Goal: Information Seeking & Learning: Learn about a topic

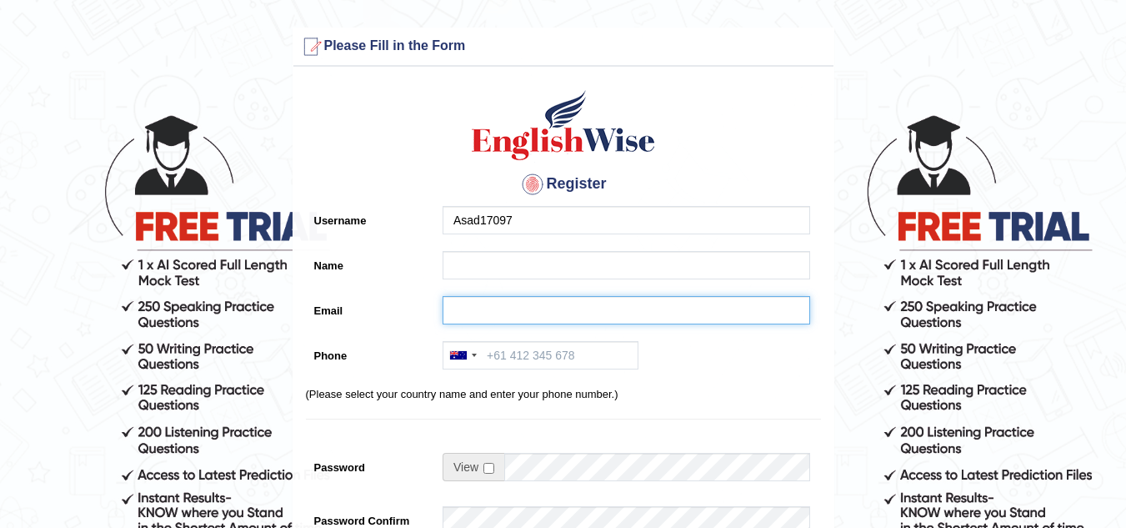
click at [534, 307] on input "Email" at bounding box center [627, 310] width 368 height 28
type input "aero17097@gmail.com"
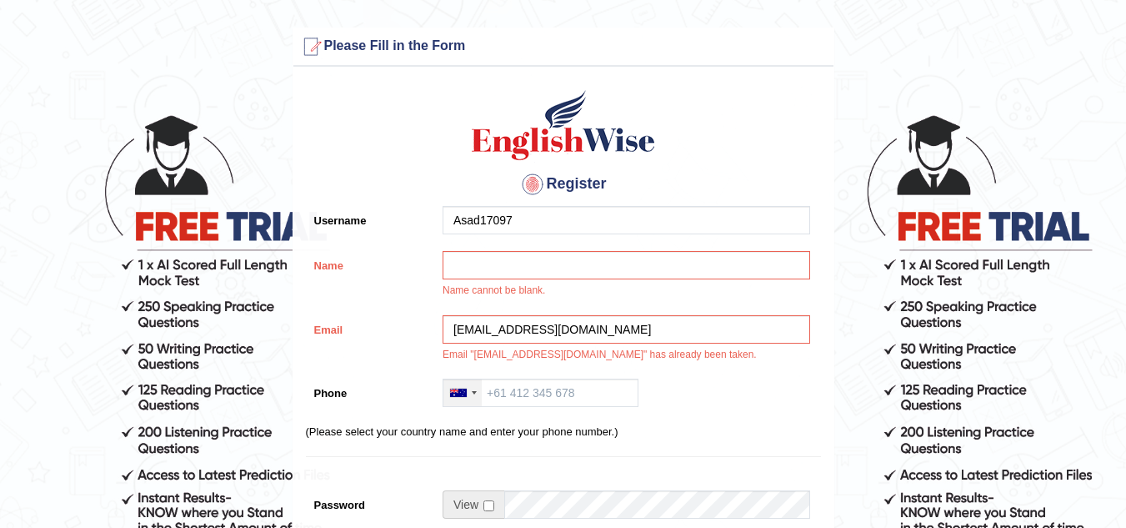
click at [473, 392] on div at bounding box center [474, 392] width 5 height 3
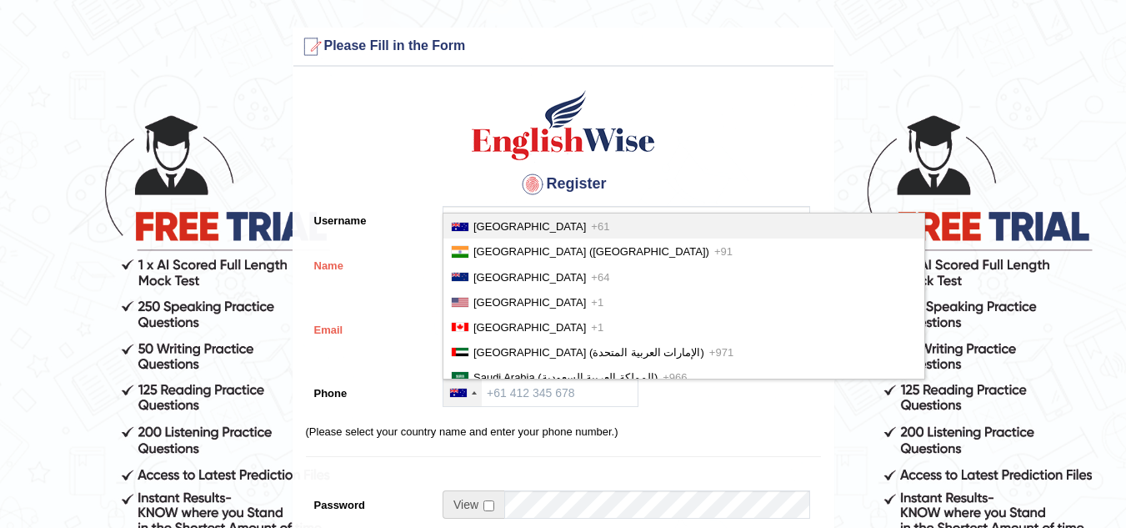
scroll to position [4214, 0]
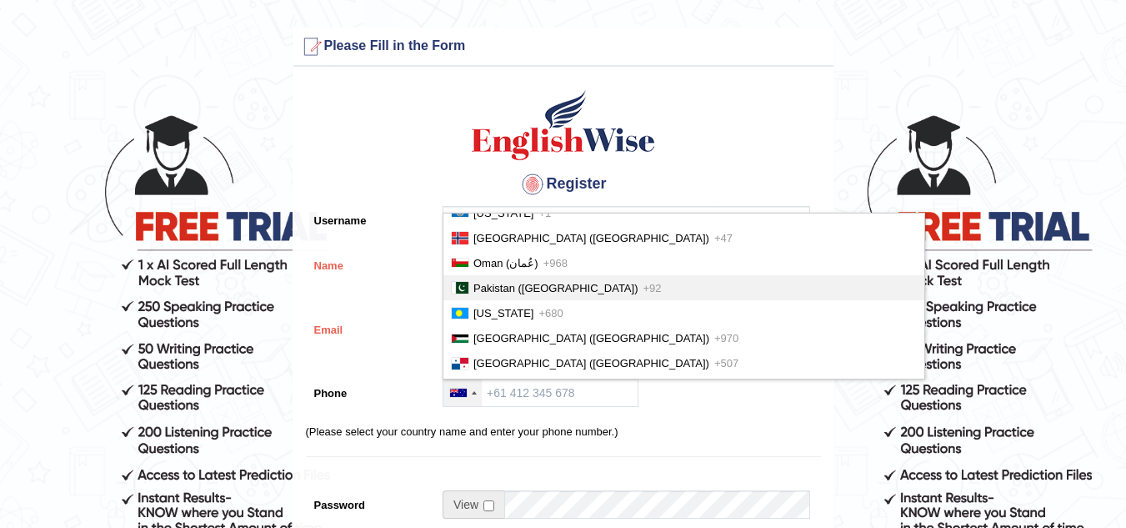
click at [528, 290] on li "Pakistan (‫پاکستان‬‎) +92" at bounding box center [683, 287] width 481 height 25
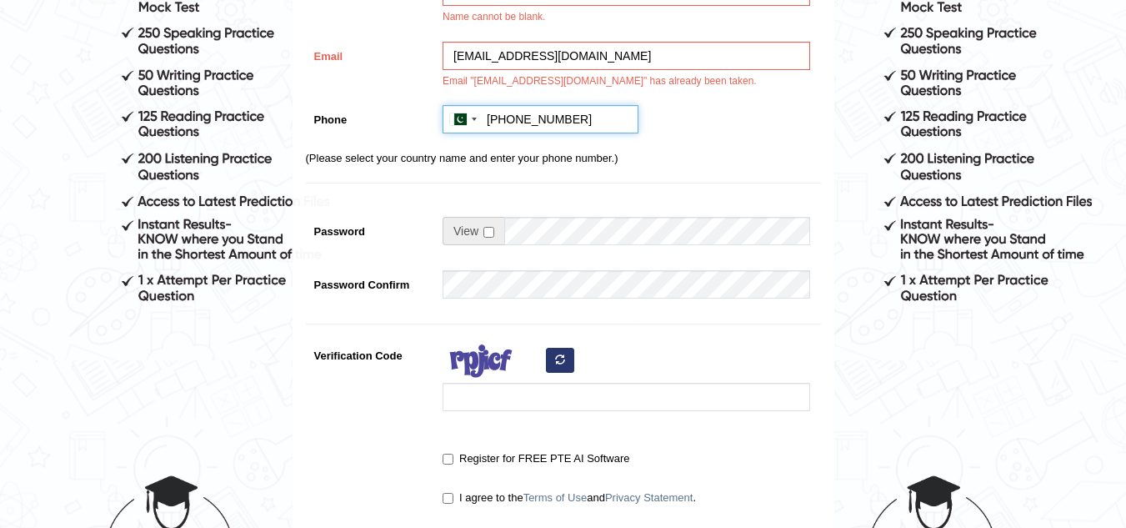
scroll to position [272, 0]
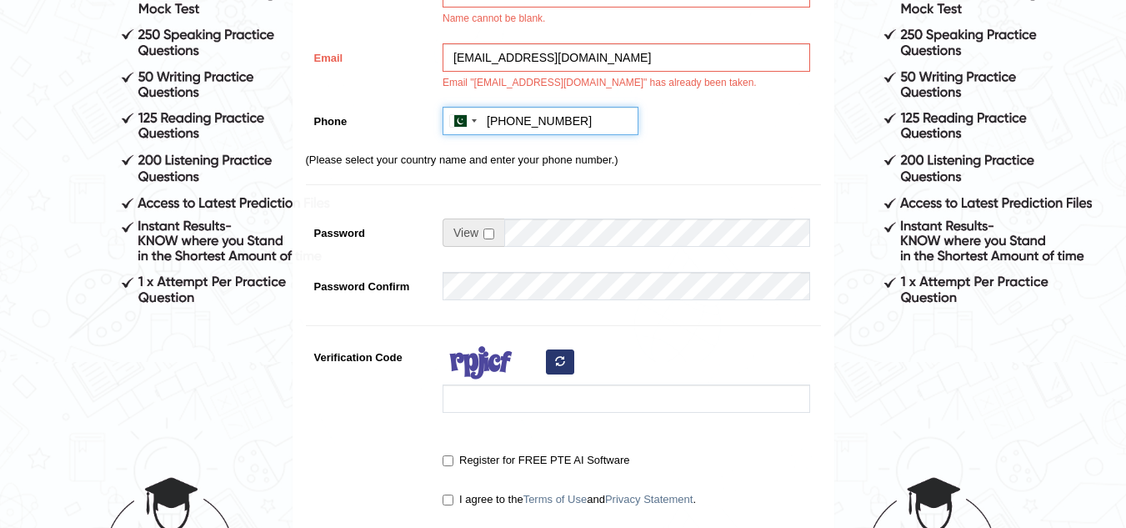
type input "+923018836683"
click at [486, 234] on input "checkbox" at bounding box center [488, 233] width 11 height 11
checkbox input "true"
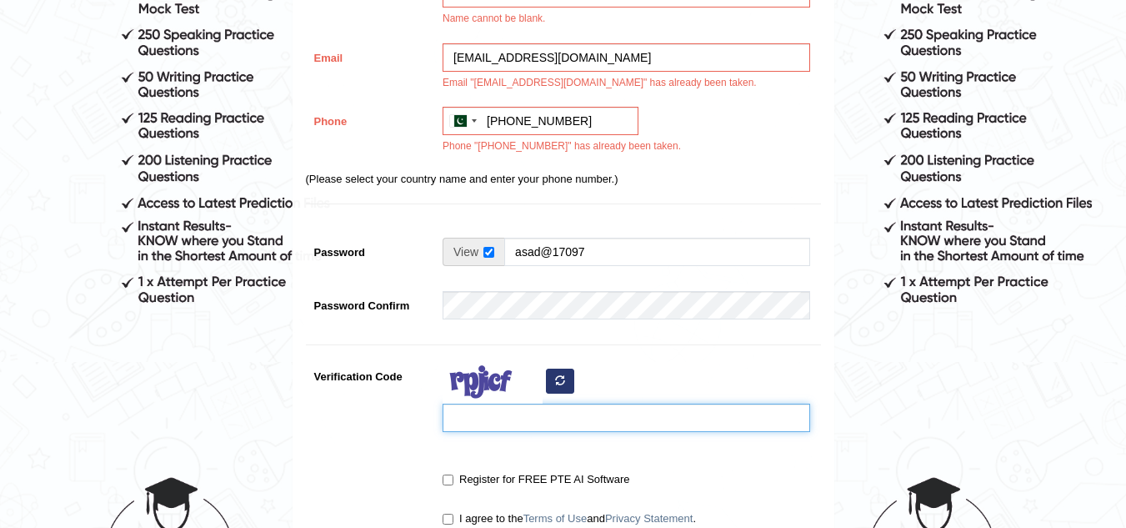
click at [498, 427] on input "Verification Code" at bounding box center [627, 417] width 368 height 28
type input "njvolif"
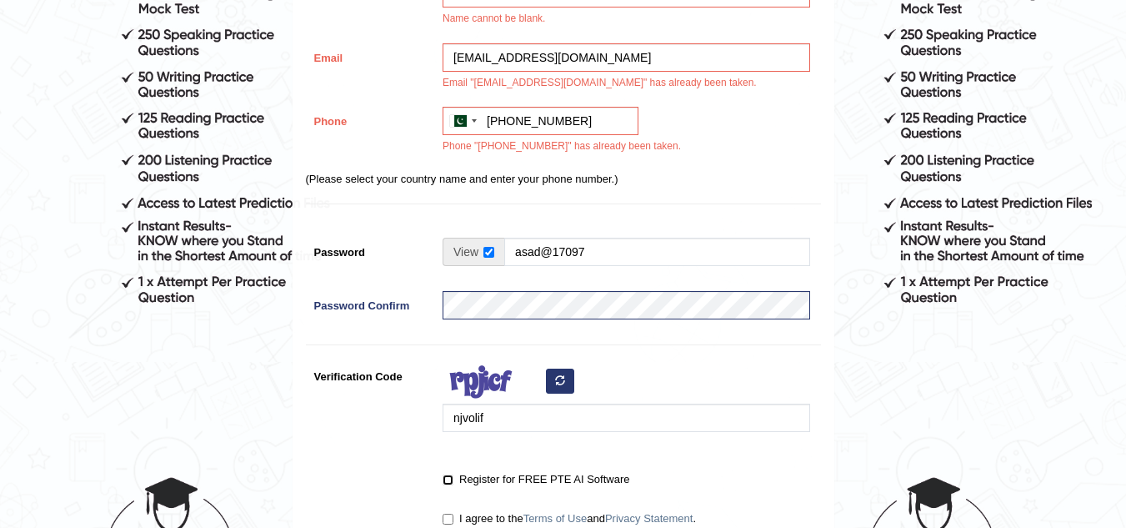
click at [453, 476] on input "Register for FREE PTE AI Software" at bounding box center [448, 479] width 11 height 11
checkbox input "true"
click at [467, 517] on label "I agree to the Terms of Use and Privacy Statement ." at bounding box center [569, 518] width 253 height 17
click at [453, 517] on input "I agree to the Terms of Use and Privacy Statement ." at bounding box center [448, 518] width 11 height 11
checkbox input "true"
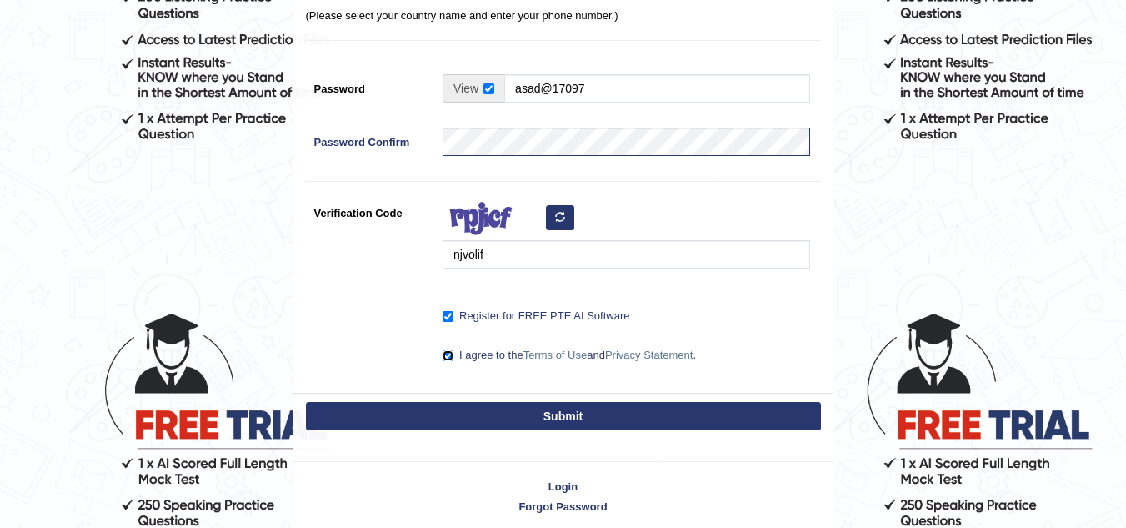
scroll to position [435, 0]
click at [629, 415] on button "Submit" at bounding box center [563, 416] width 515 height 28
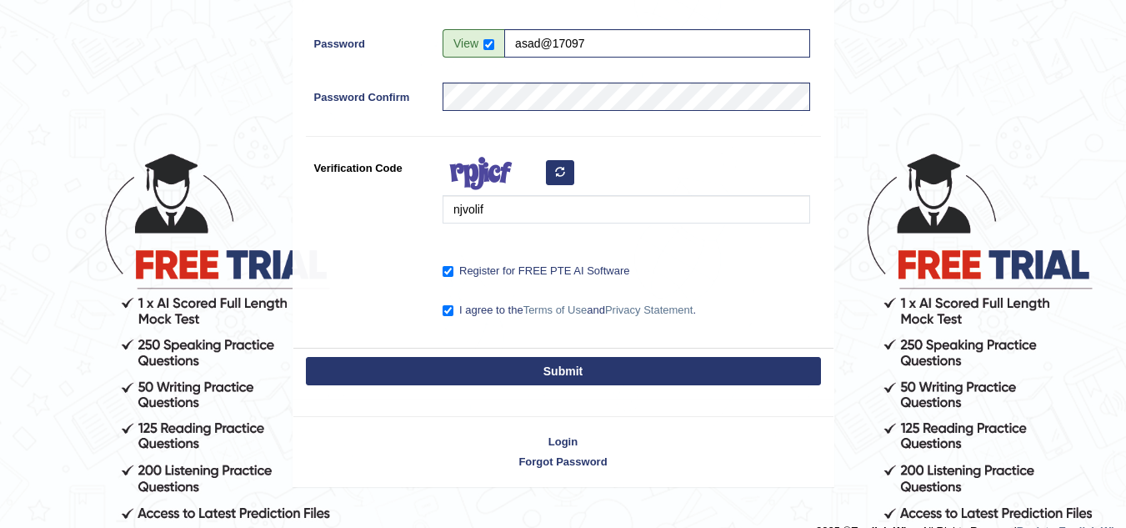
scroll to position [593, 0]
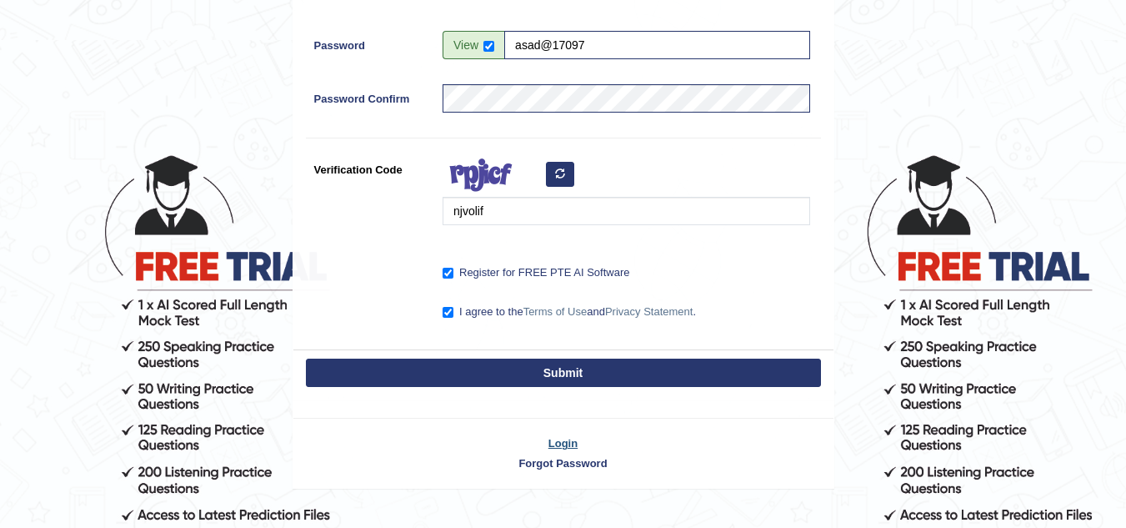
click at [550, 445] on link "Login" at bounding box center [563, 443] width 540 height 16
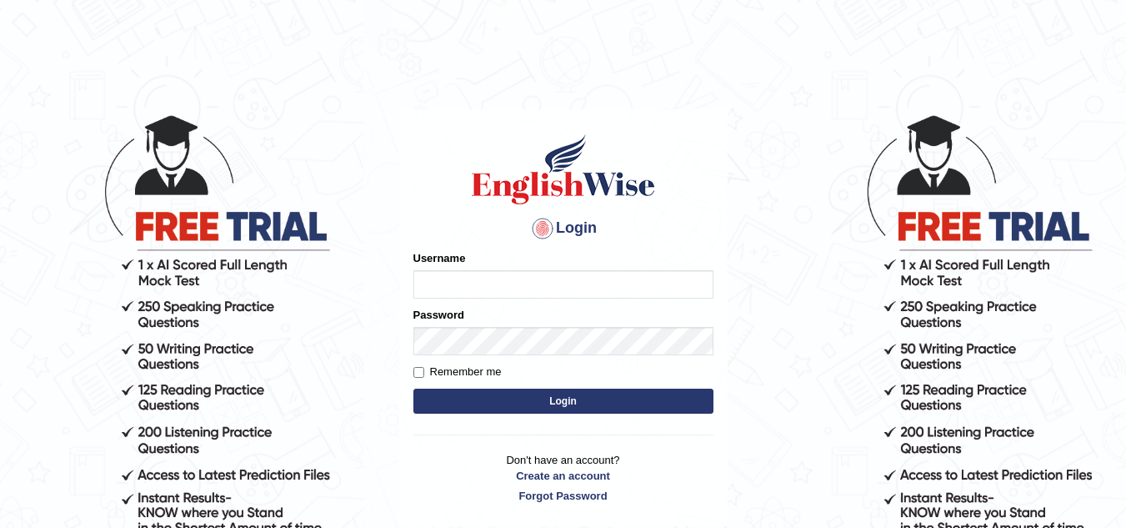
type input "Asad17097"
click at [469, 370] on label "Remember me" at bounding box center [457, 371] width 88 height 17
click at [424, 370] on input "Remember me" at bounding box center [418, 372] width 11 height 11
checkbox input "true"
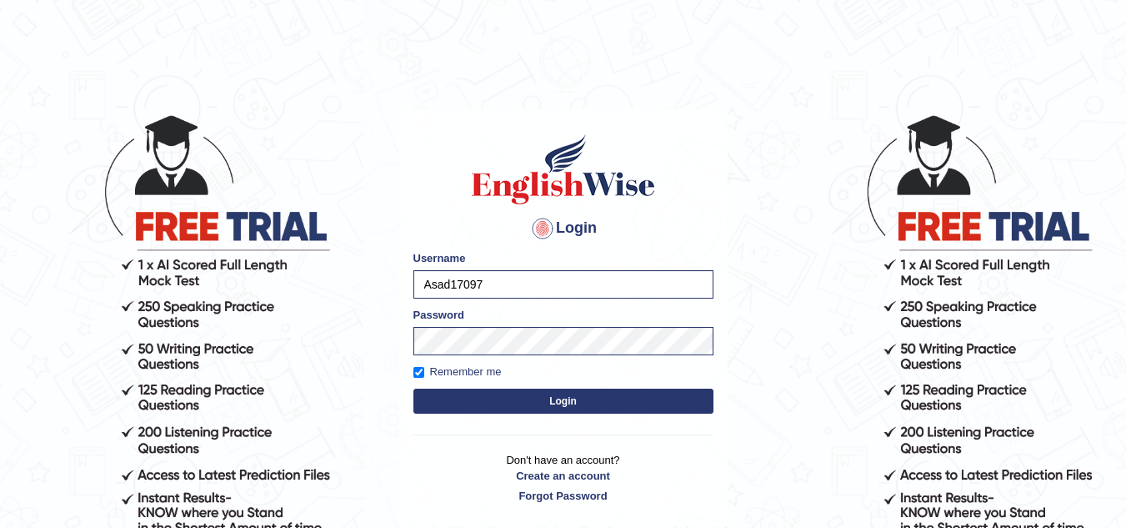
click at [543, 404] on button "Login" at bounding box center [563, 400] width 300 height 25
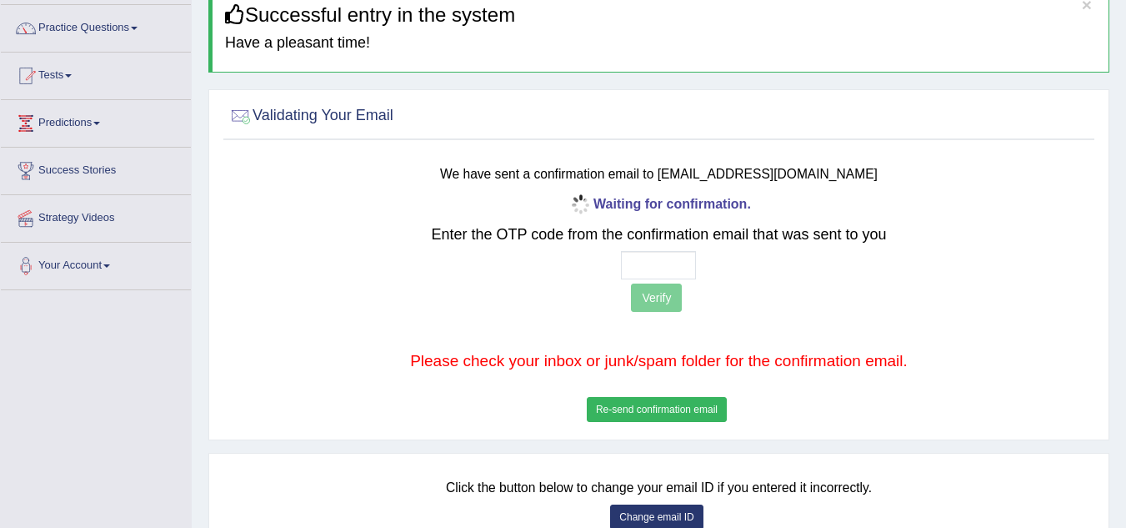
scroll to position [123, 0]
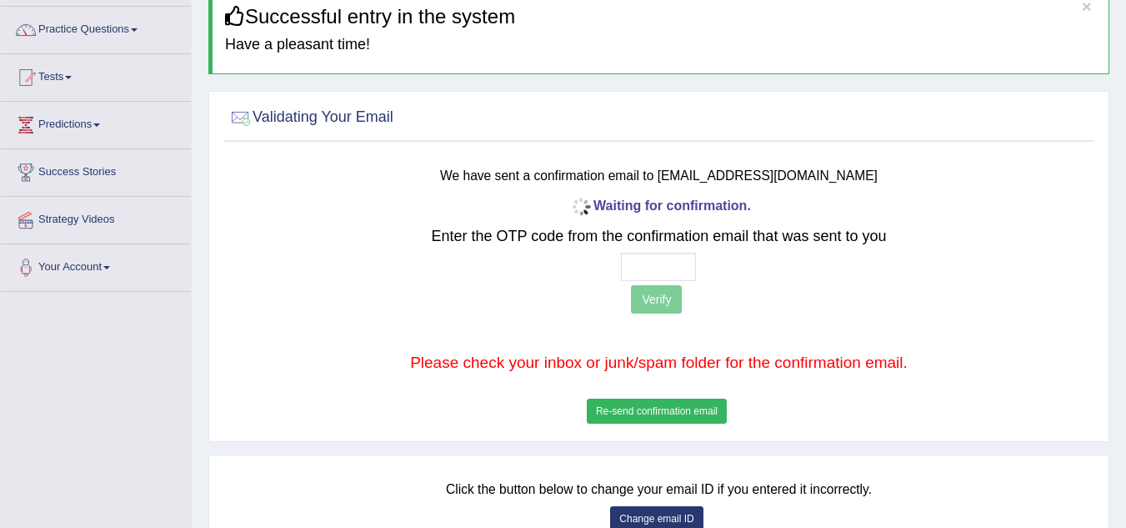
click at [693, 408] on button "Re-send confirmation email" at bounding box center [657, 410] width 140 height 25
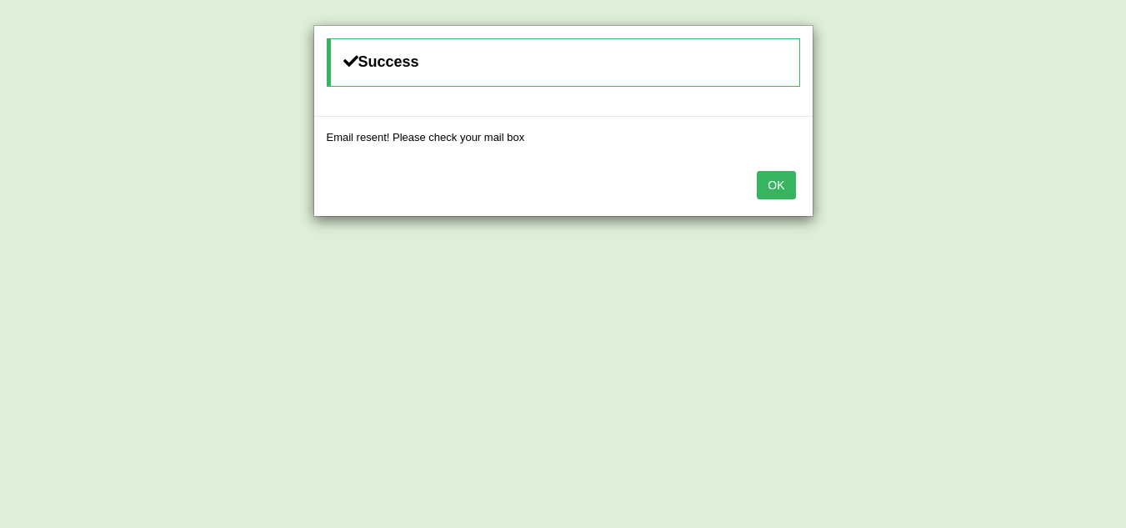
click at [783, 186] on button "OK" at bounding box center [776, 185] width 38 height 28
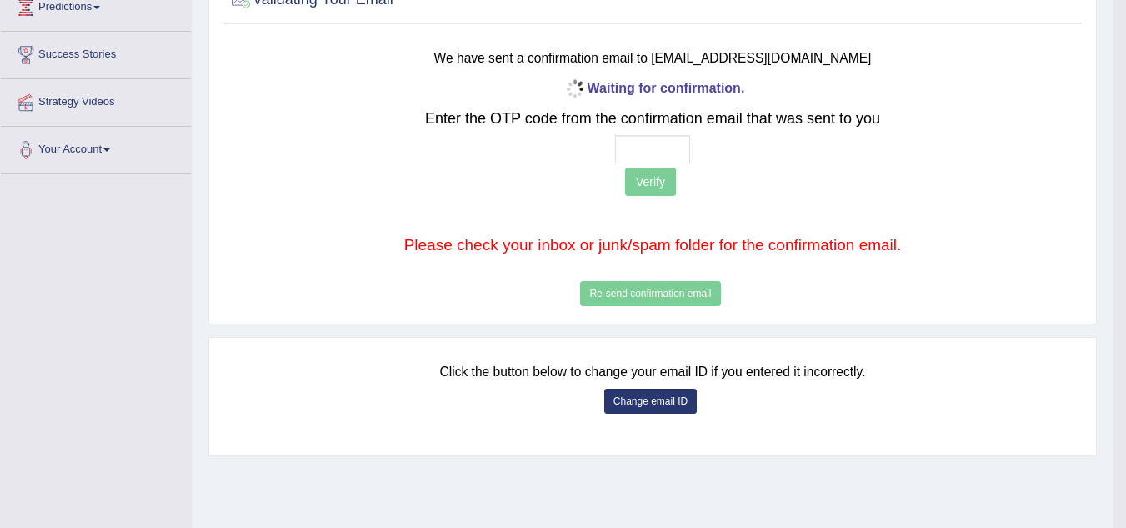
scroll to position [193, 0]
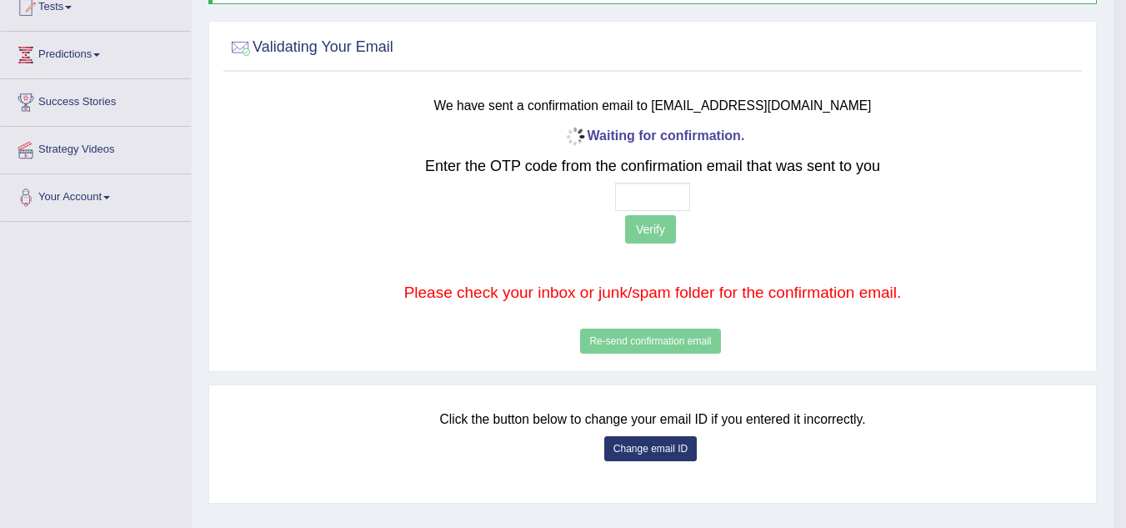
click at [643, 452] on button "Change email ID" at bounding box center [650, 448] width 93 height 25
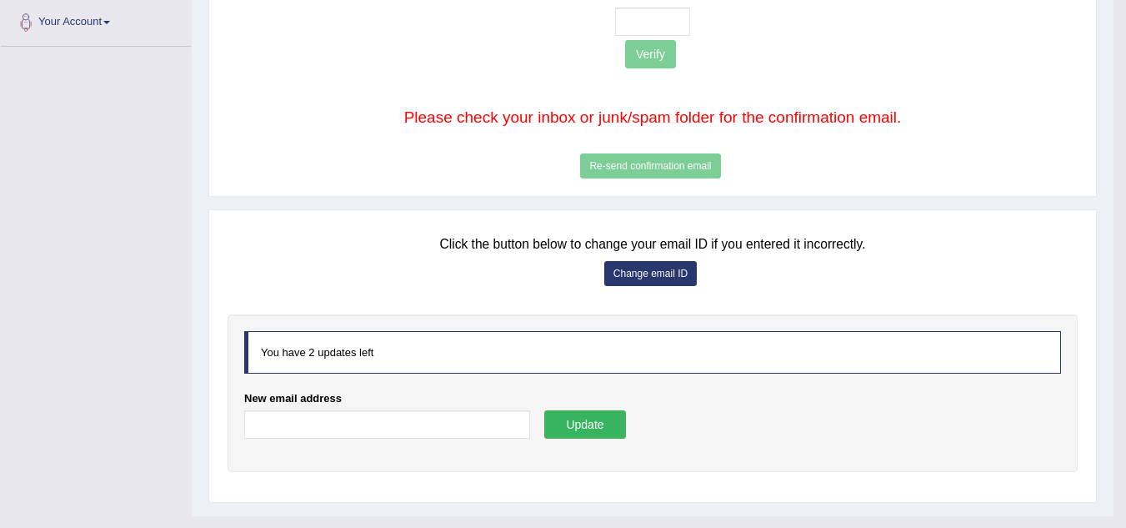
scroll to position [398, 0]
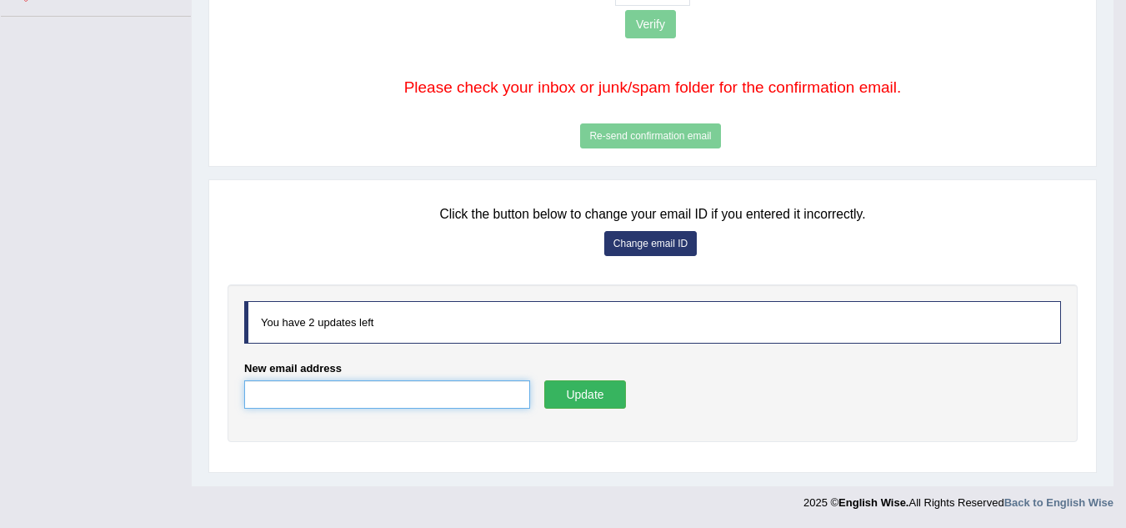
click at [383, 398] on input "New email address" at bounding box center [387, 394] width 286 height 28
paste input "varosos135@gta5hx.com"
type input "varosos135@gta5hx.com"
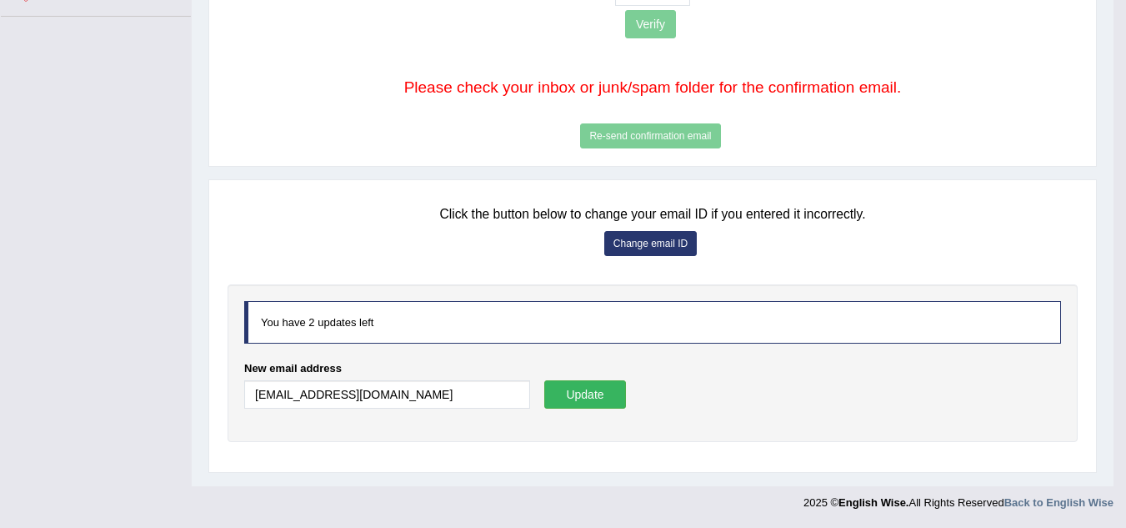
click at [608, 393] on button "Update" at bounding box center [585, 394] width 82 height 28
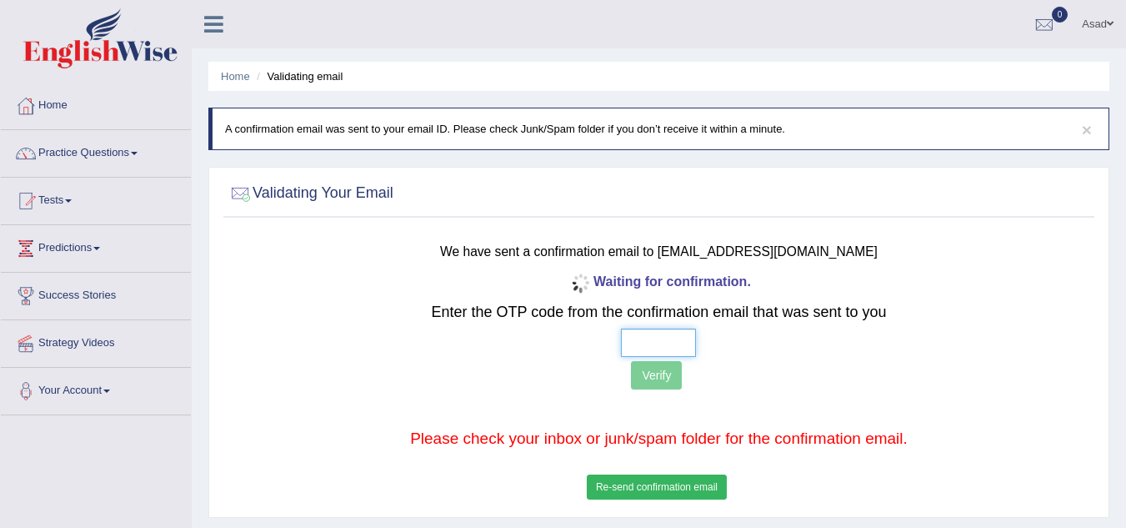
click at [648, 338] on input "text" at bounding box center [658, 342] width 75 height 28
type input "9 8 6 1"
click at [658, 374] on button "Verify" at bounding box center [656, 375] width 51 height 28
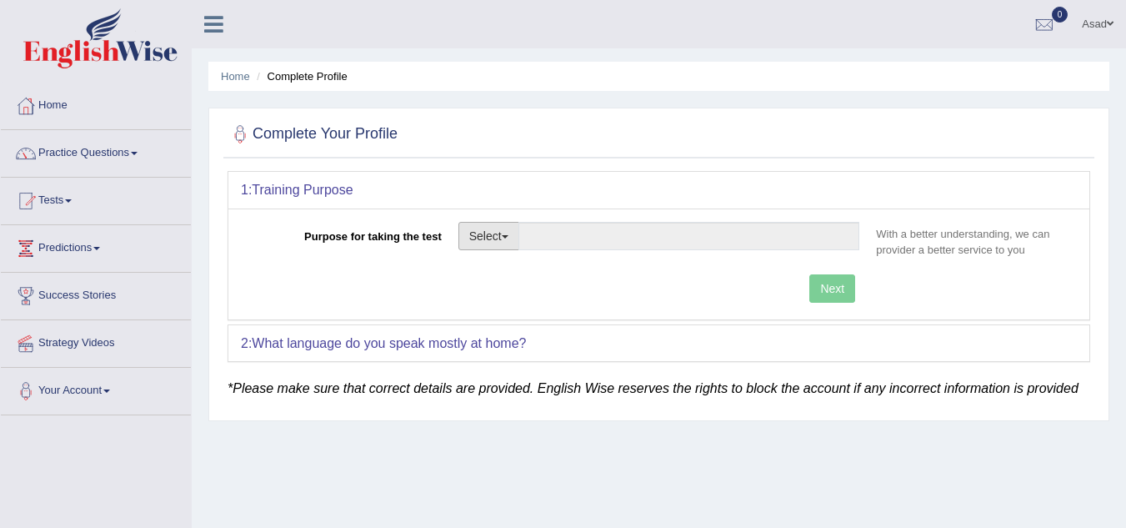
click at [514, 238] on button "Select" at bounding box center [488, 236] width 61 height 28
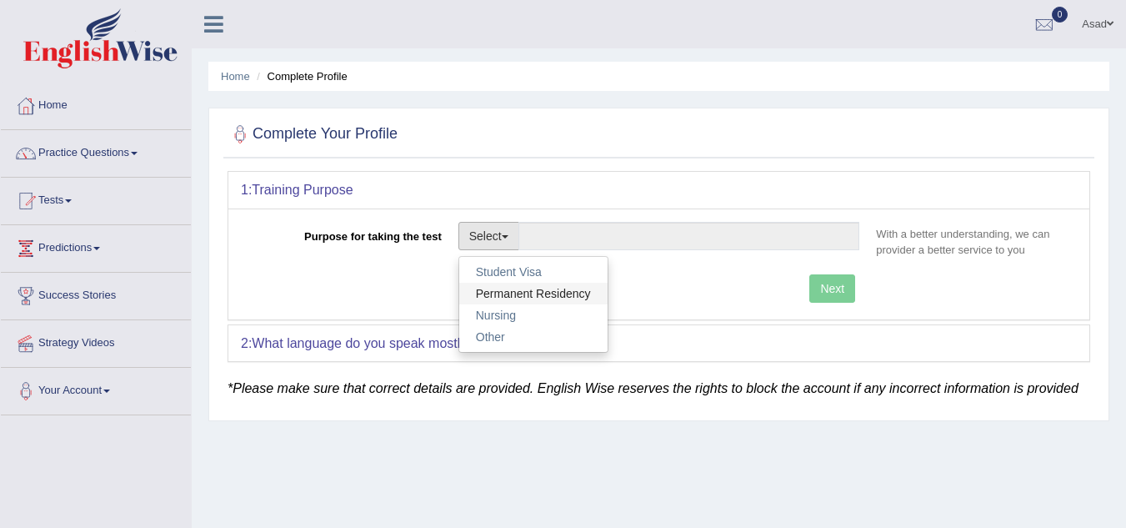
click at [530, 294] on link "Permanent Residency" at bounding box center [533, 294] width 148 height 22
type input "Permanent Residency"
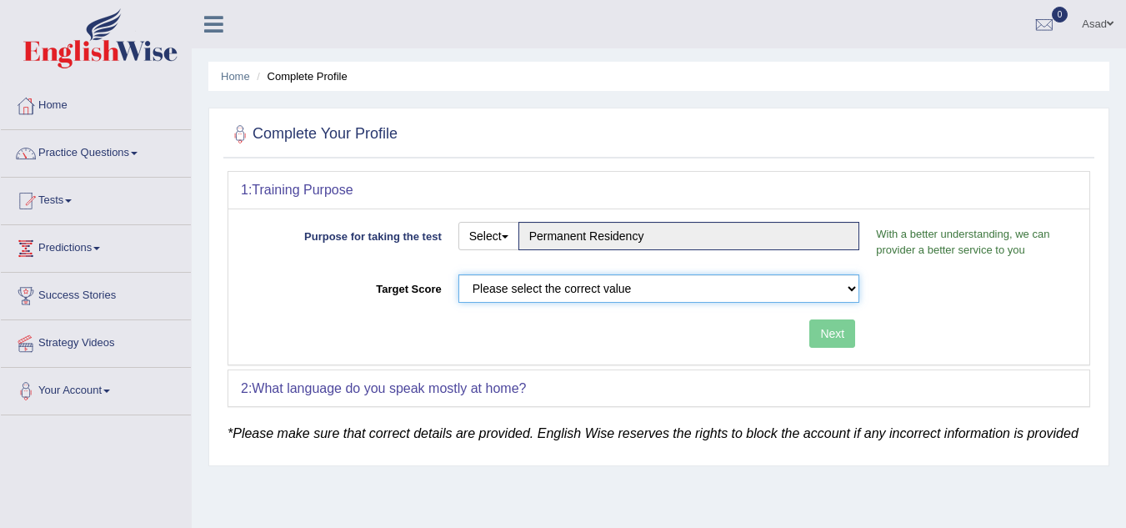
click at [821, 282] on select "Please select the correct value 50 (6 bands) 58 (6.5 bands) 65 (7 bands) 79 (8 …" at bounding box center [659, 288] width 402 height 28
select select "79"
click at [458, 274] on select "Please select the correct value 50 (6 bands) 58 (6.5 bands) 65 (7 bands) 79 (8 …" at bounding box center [659, 288] width 402 height 28
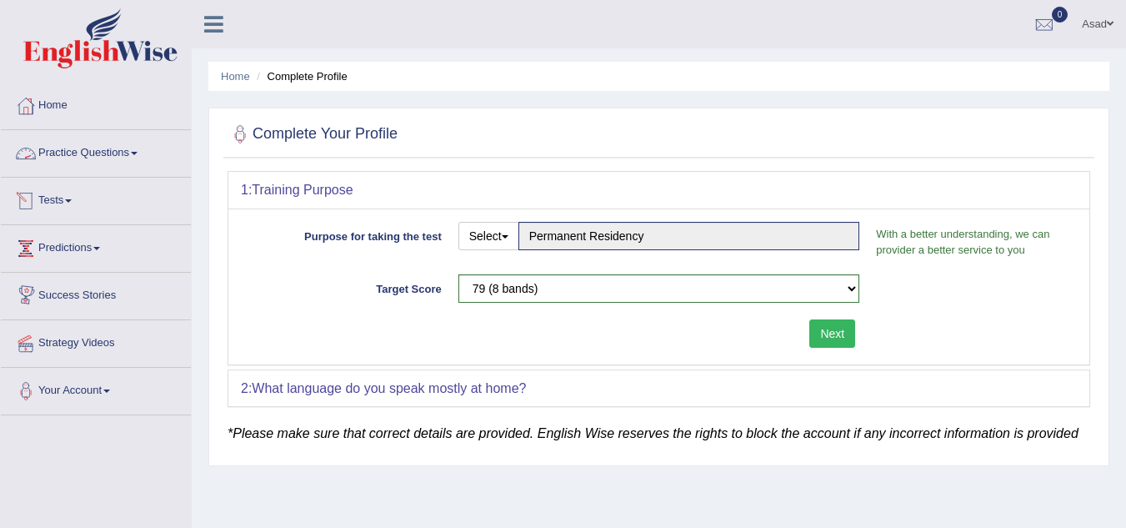
click at [137, 157] on link "Practice Questions" at bounding box center [96, 151] width 190 height 42
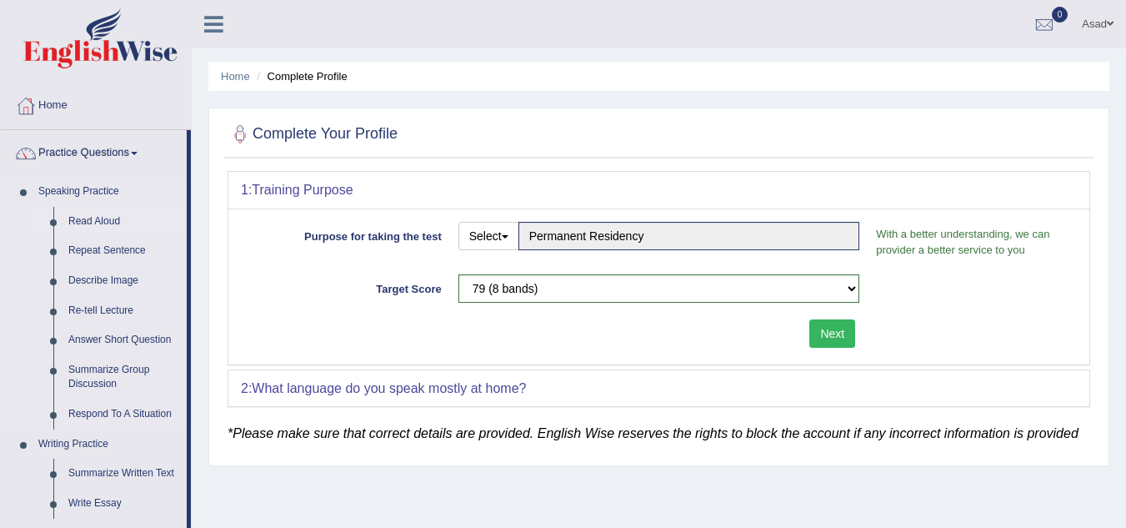
click at [104, 221] on link "Read Aloud" at bounding box center [124, 222] width 126 height 30
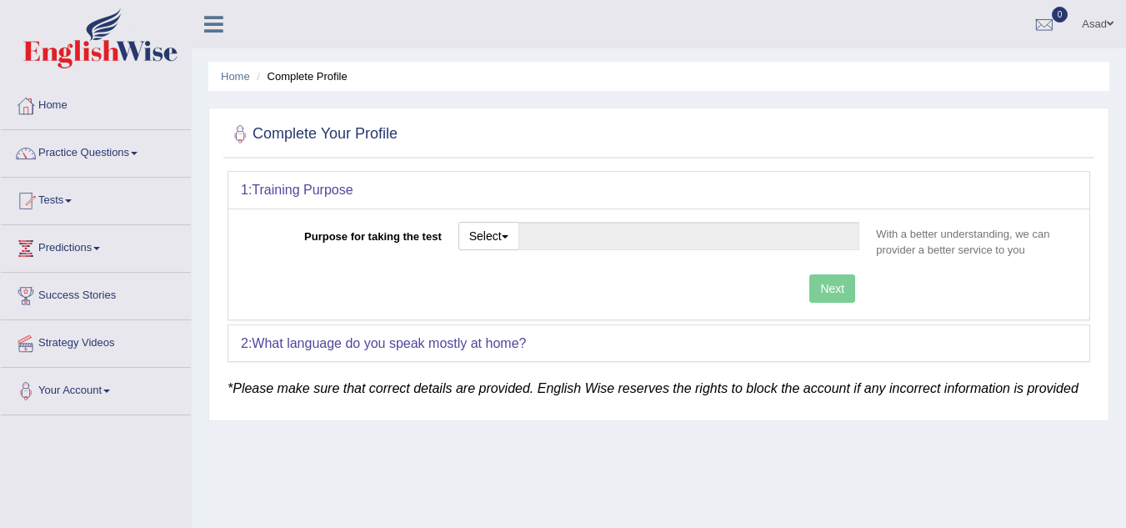
click at [104, 221] on li "Tests Take Practice Sectional Test Take Mock Test History" at bounding box center [96, 202] width 190 height 48
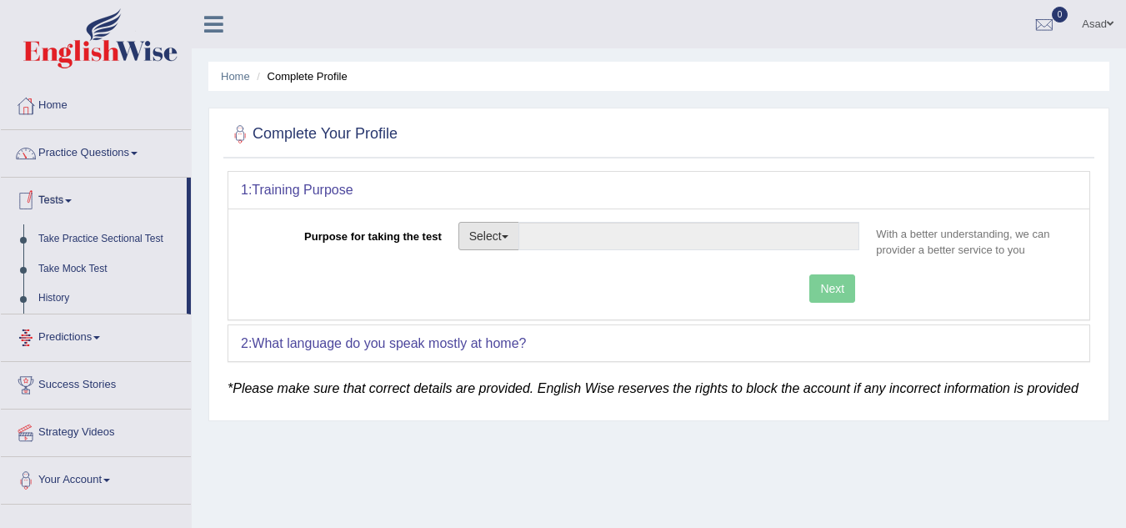
click at [498, 238] on button "Select" at bounding box center [488, 236] width 61 height 28
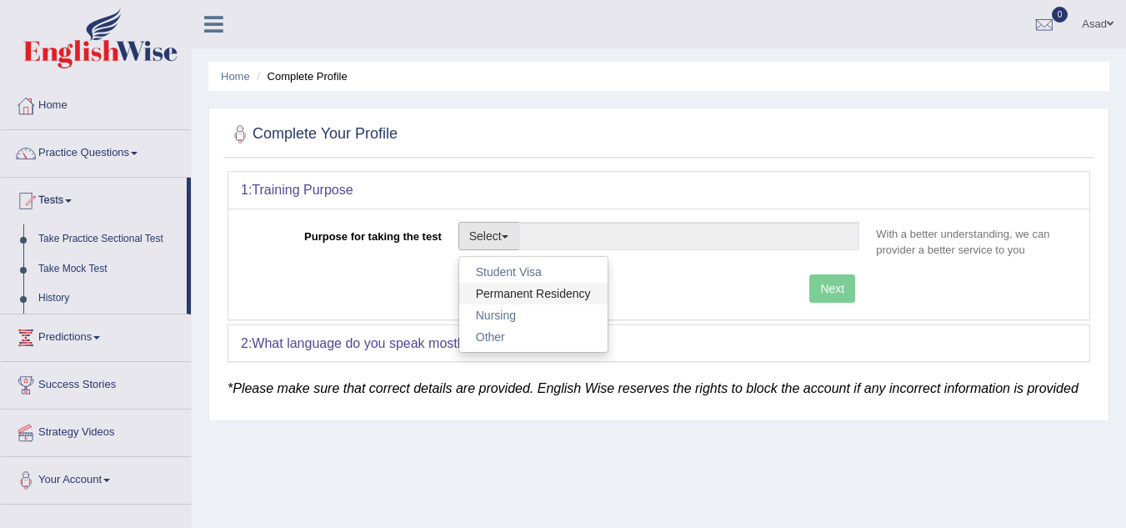
click at [518, 293] on link "Permanent Residency" at bounding box center [533, 294] width 148 height 22
type input "Permanent Residency"
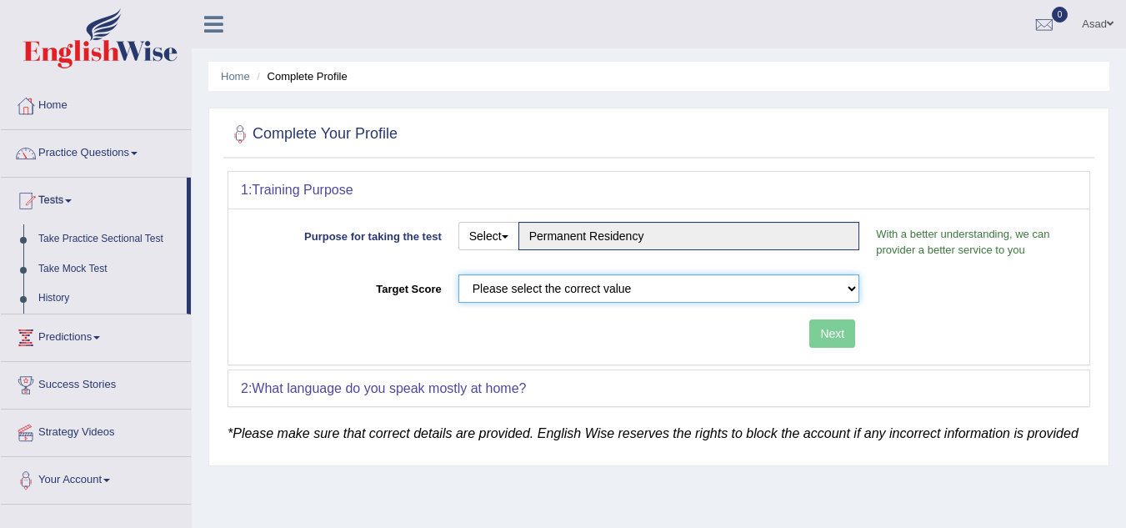
click at [543, 286] on select "Please select the correct value 50 (6 bands) 58 (6.5 bands) 65 (7 bands) 79 (8 …" at bounding box center [659, 288] width 402 height 28
select select "79"
click at [458, 274] on select "Please select the correct value 50 (6 bands) 58 (6.5 bands) 65 (7 bands) 79 (8 …" at bounding box center [659, 288] width 402 height 28
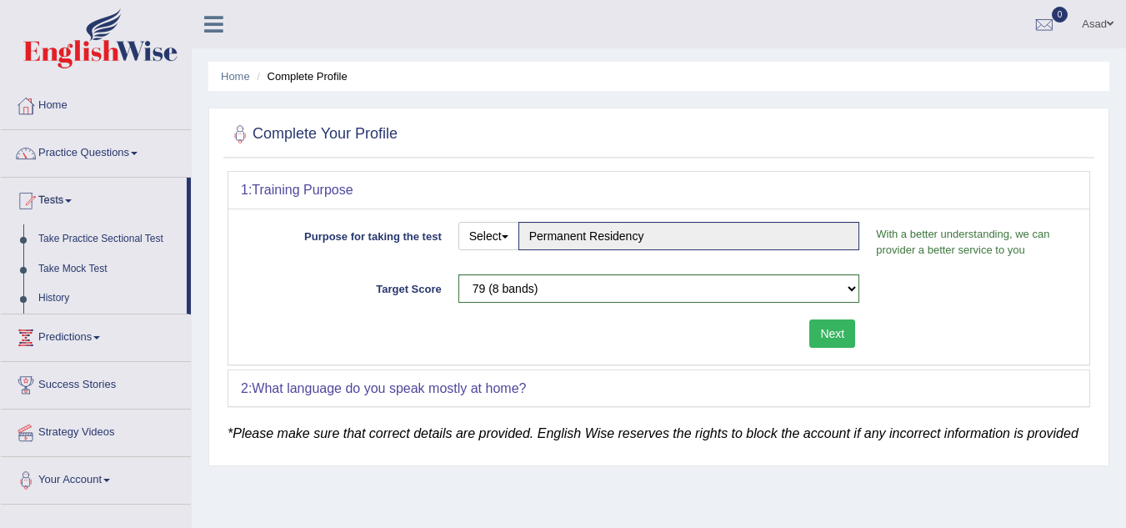
click at [830, 341] on button "Next" at bounding box center [832, 333] width 46 height 28
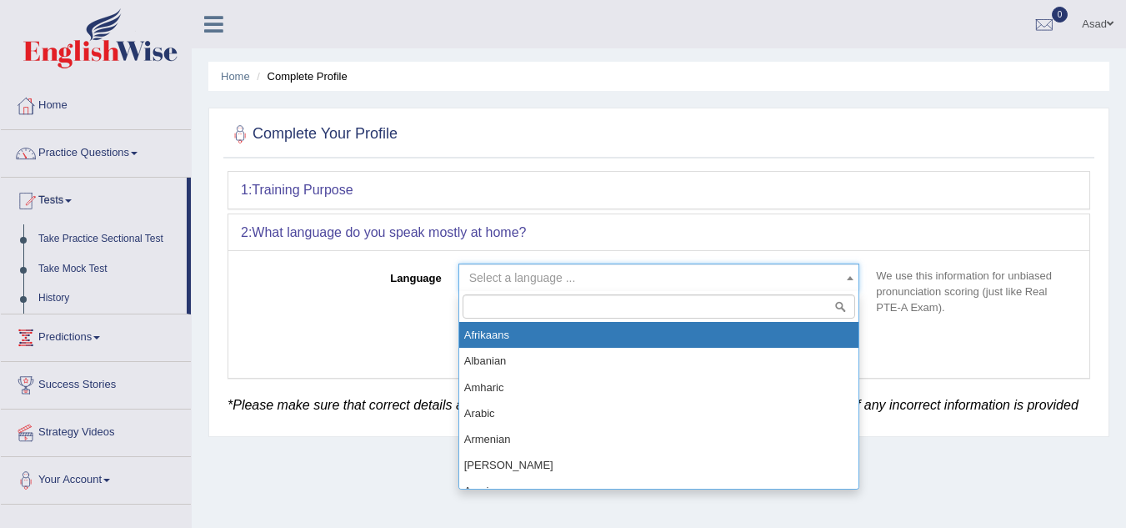
click at [656, 276] on span "Select a language ..." at bounding box center [654, 277] width 370 height 17
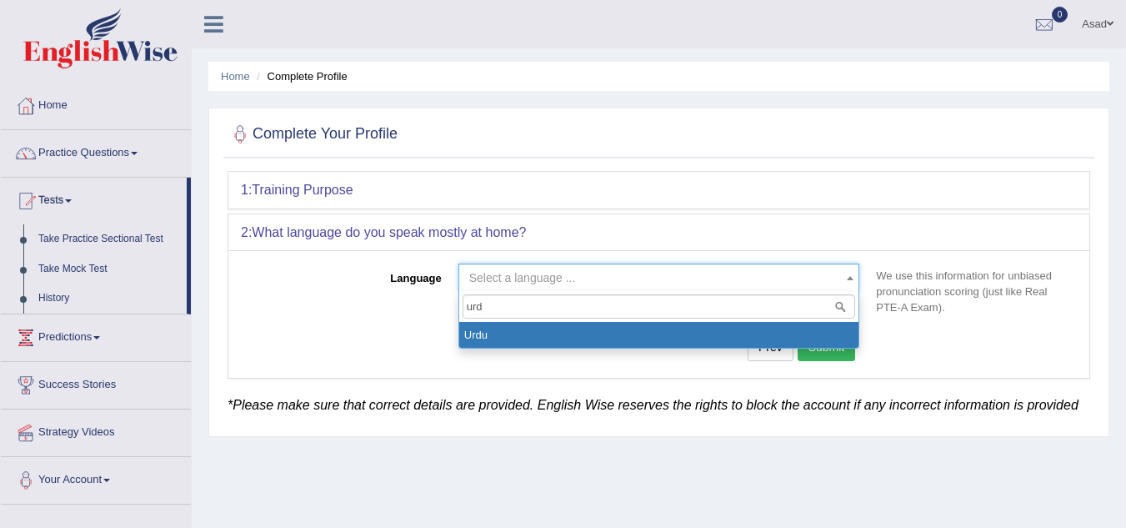
type input "urd"
select select "Urdu"
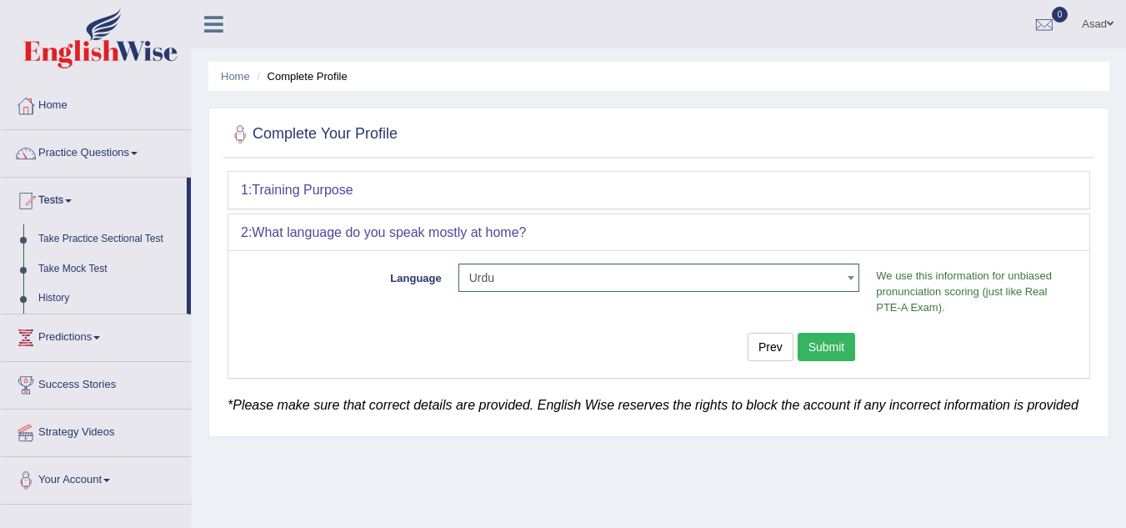
click at [818, 348] on button "Submit" at bounding box center [827, 347] width 58 height 28
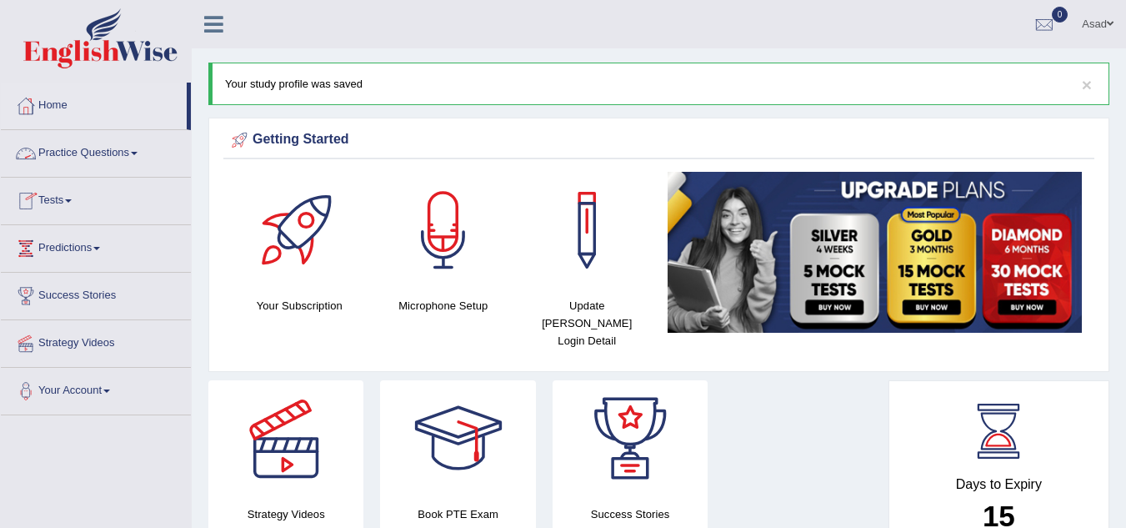
click at [148, 148] on link "Practice Questions" at bounding box center [96, 151] width 190 height 42
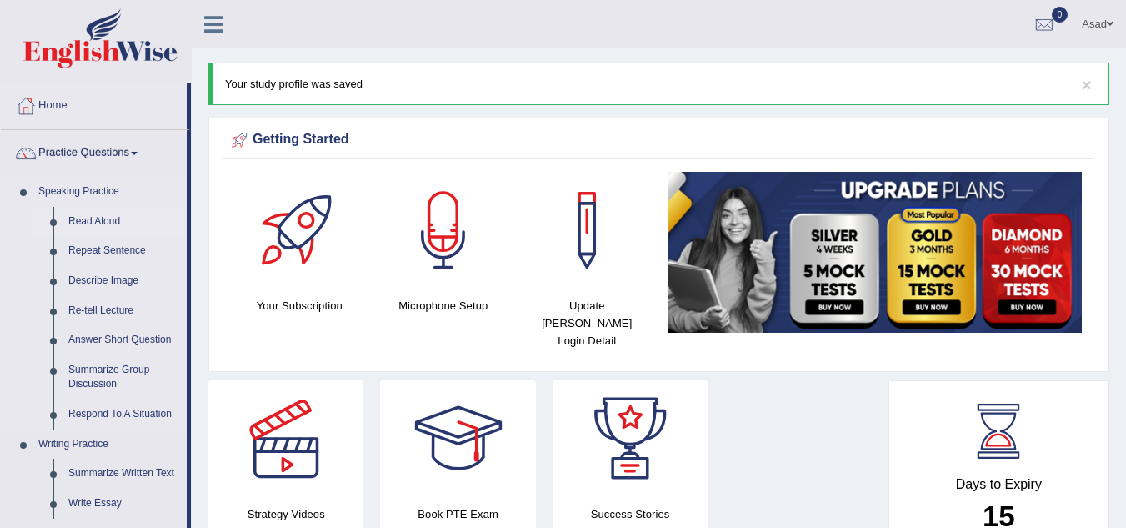
click at [100, 219] on link "Read Aloud" at bounding box center [124, 222] width 126 height 30
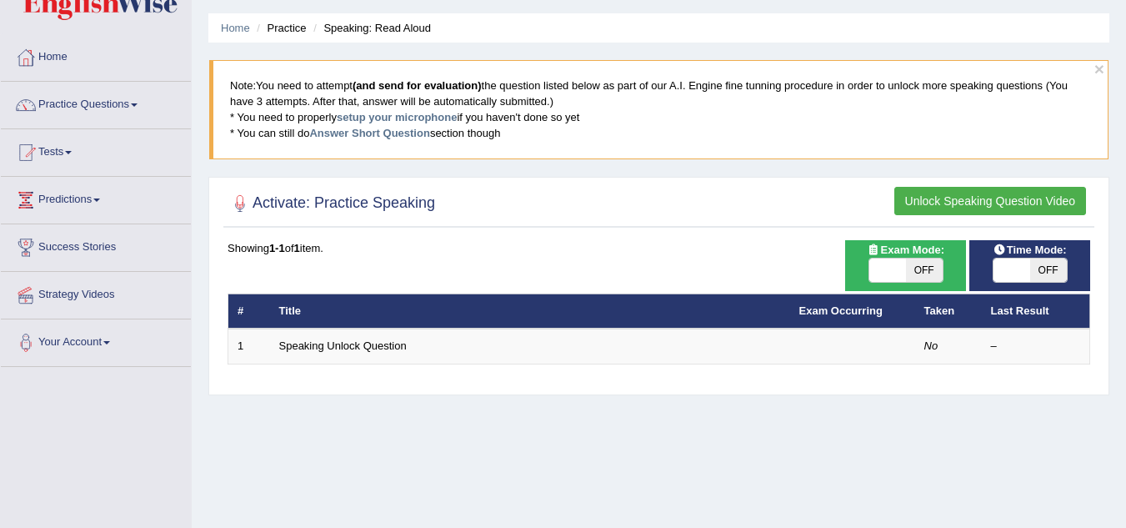
scroll to position [47, 0]
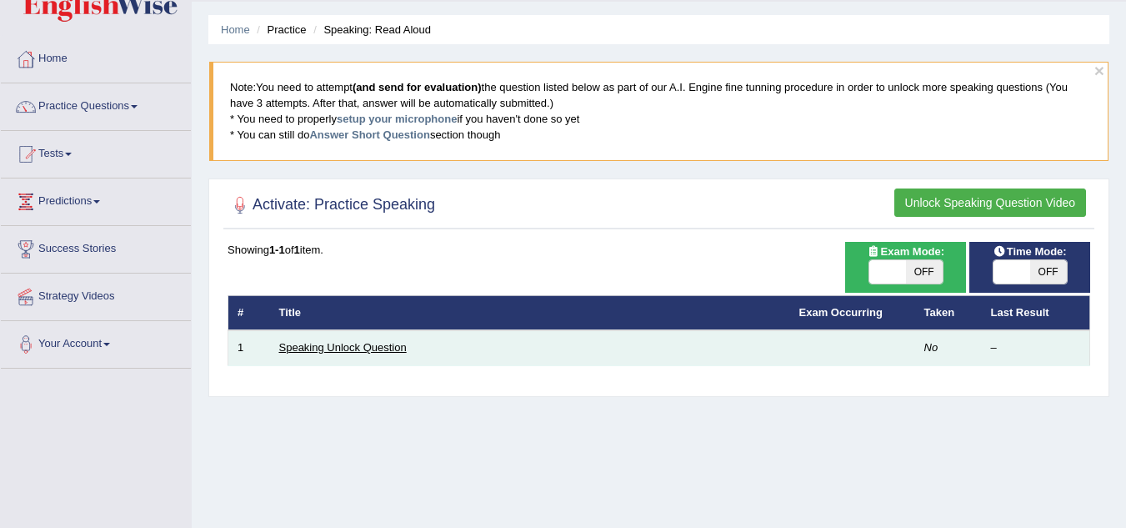
click at [366, 343] on link "Speaking Unlock Question" at bounding box center [343, 347] width 128 height 13
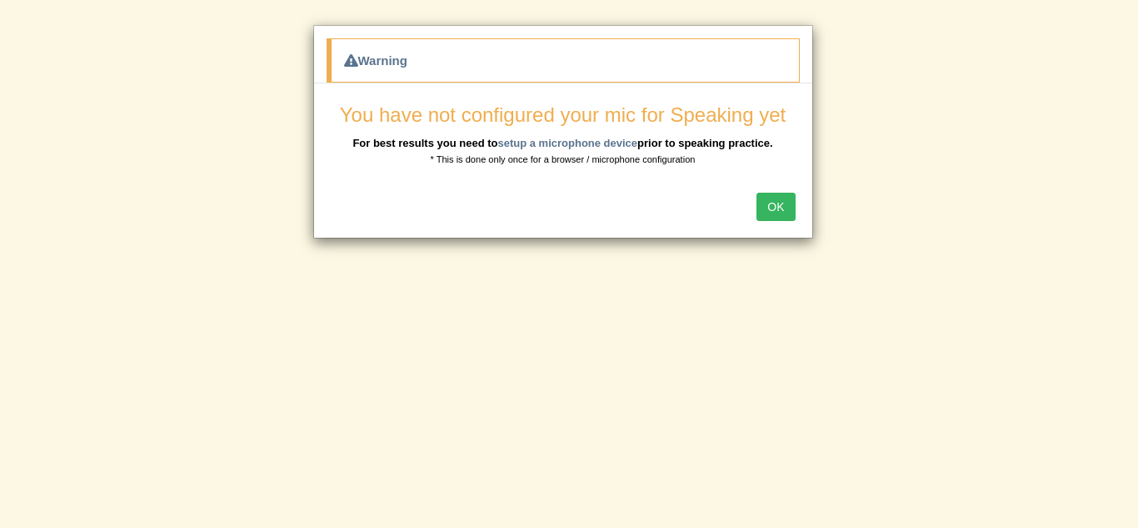
click at [780, 207] on button "OK" at bounding box center [776, 207] width 38 height 28
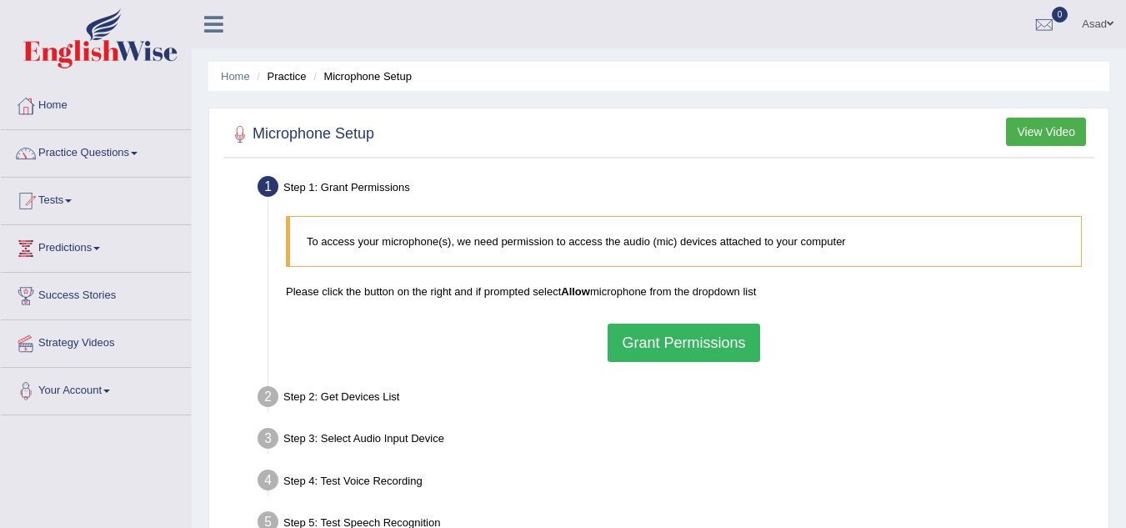
click at [700, 336] on button "Grant Permissions" at bounding box center [684, 342] width 152 height 38
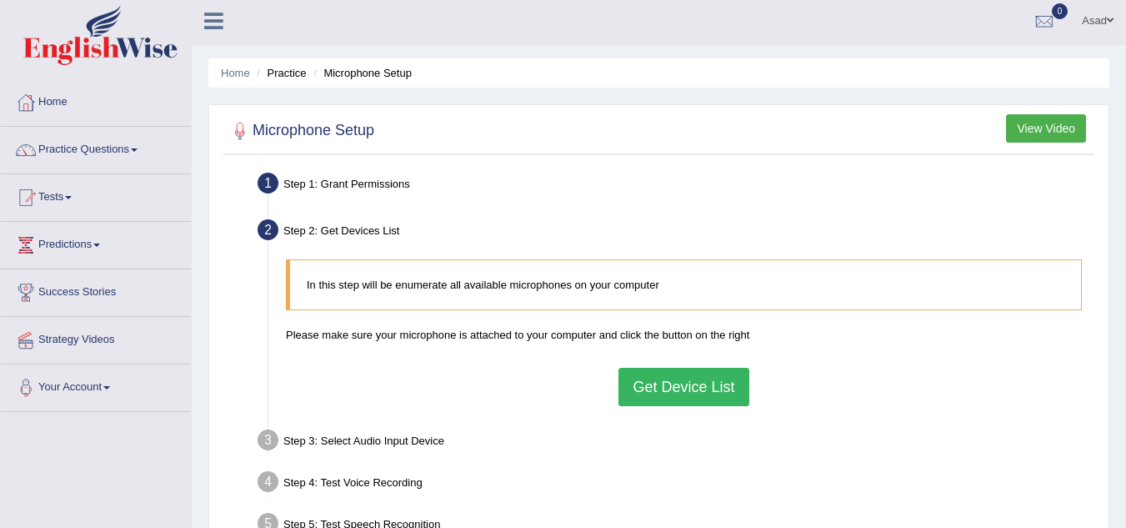
scroll to position [4, 0]
click at [736, 292] on blockquote "In this step will be enumerate all available microphones on your computer" at bounding box center [684, 283] width 796 height 51
click at [688, 396] on button "Get Device List" at bounding box center [683, 386] width 130 height 38
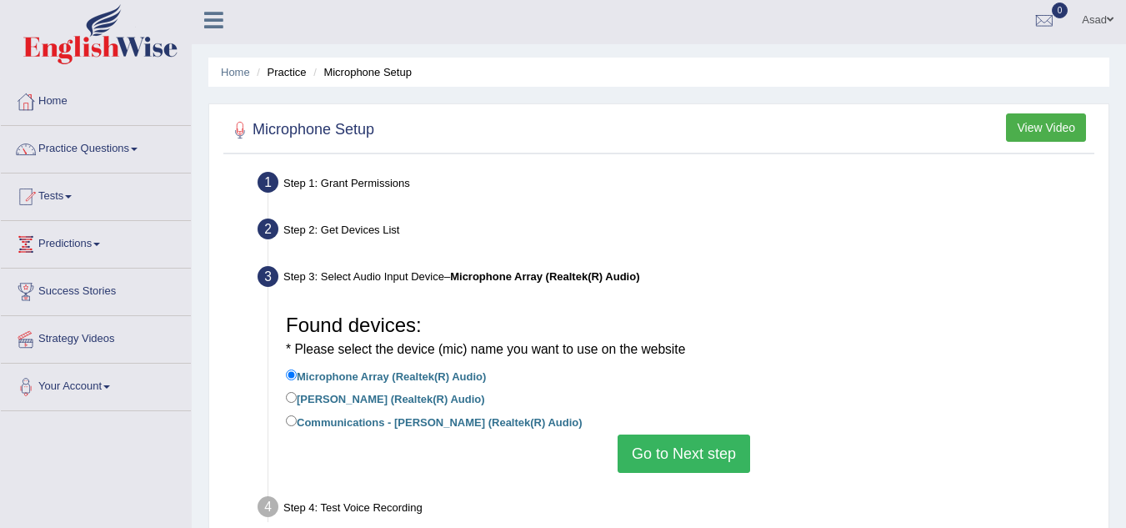
click at [678, 446] on button "Go to Next step" at bounding box center [684, 453] width 133 height 38
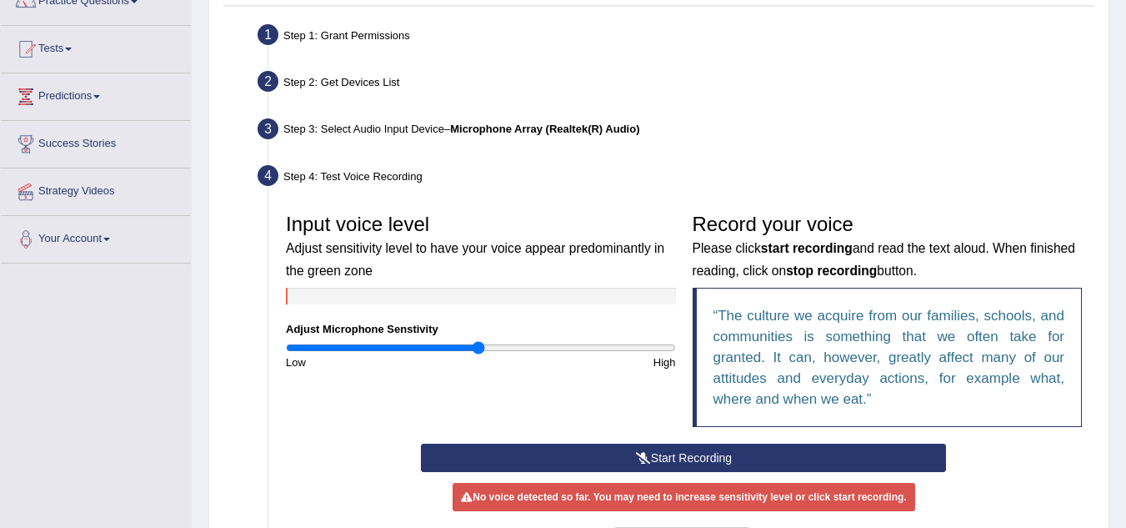
scroll to position [158, 0]
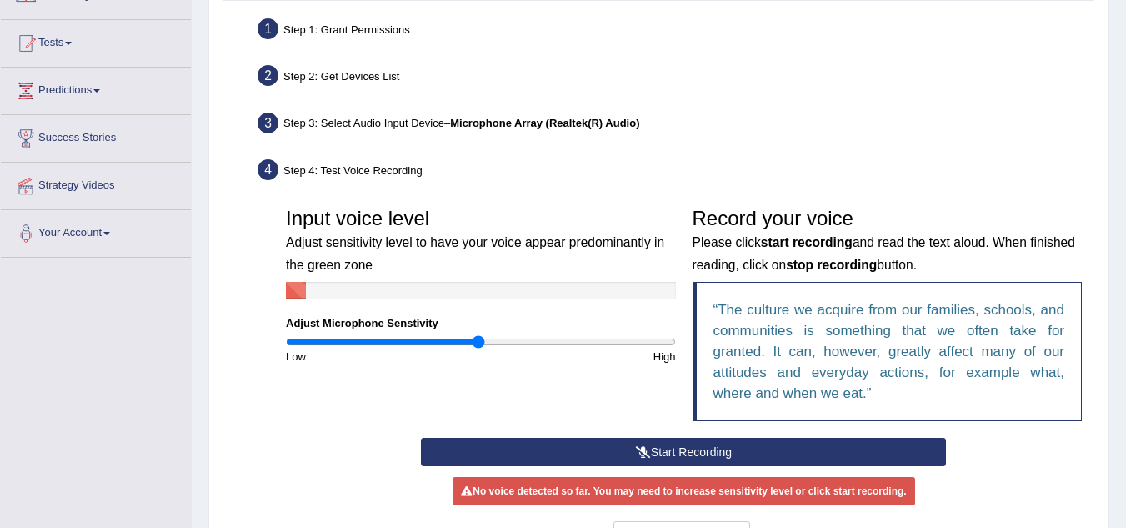
click at [753, 446] on button "Start Recording" at bounding box center [683, 452] width 525 height 28
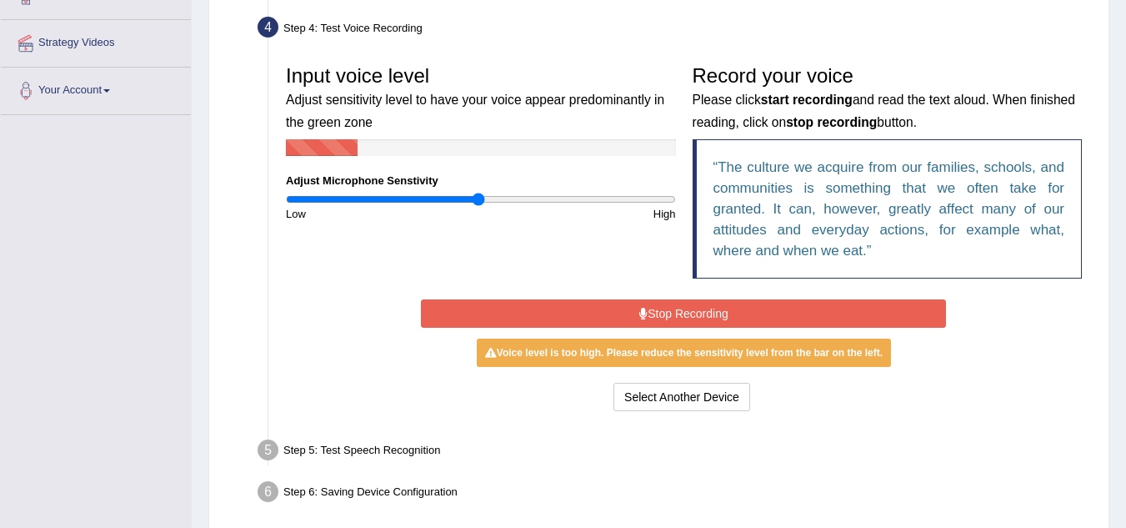
scroll to position [303, 0]
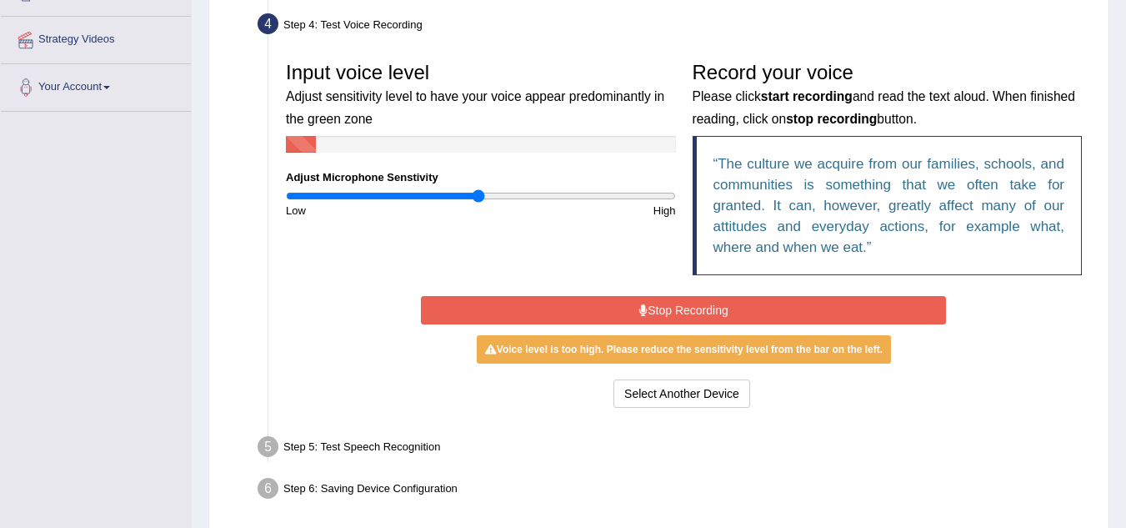
click at [714, 310] on button "Stop Recording" at bounding box center [683, 310] width 525 height 28
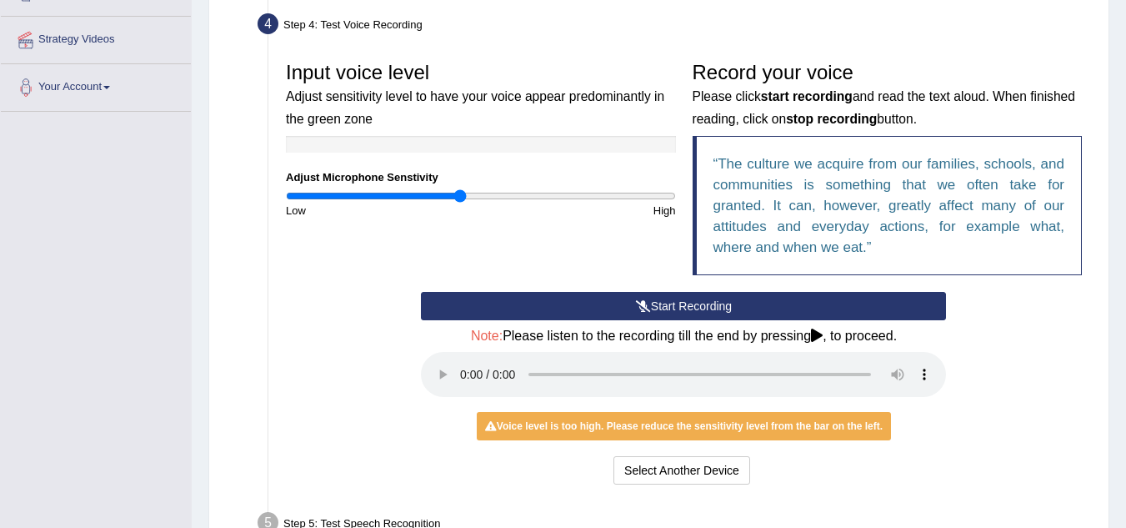
click at [461, 196] on input "range" at bounding box center [481, 195] width 390 height 13
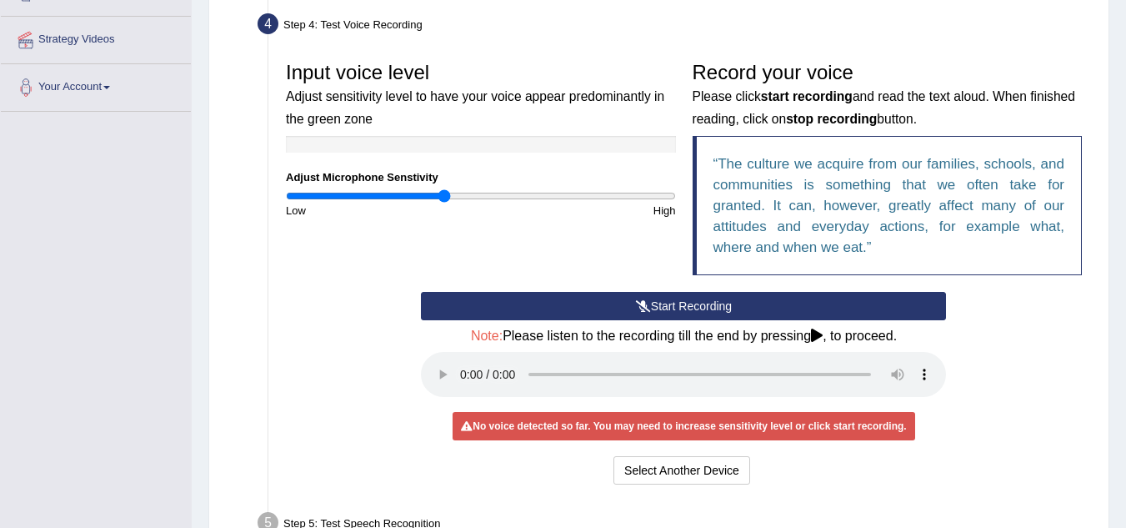
click at [444, 196] on input "range" at bounding box center [481, 195] width 390 height 13
click at [437, 198] on input "range" at bounding box center [481, 195] width 390 height 13
click at [417, 197] on input "range" at bounding box center [481, 195] width 390 height 13
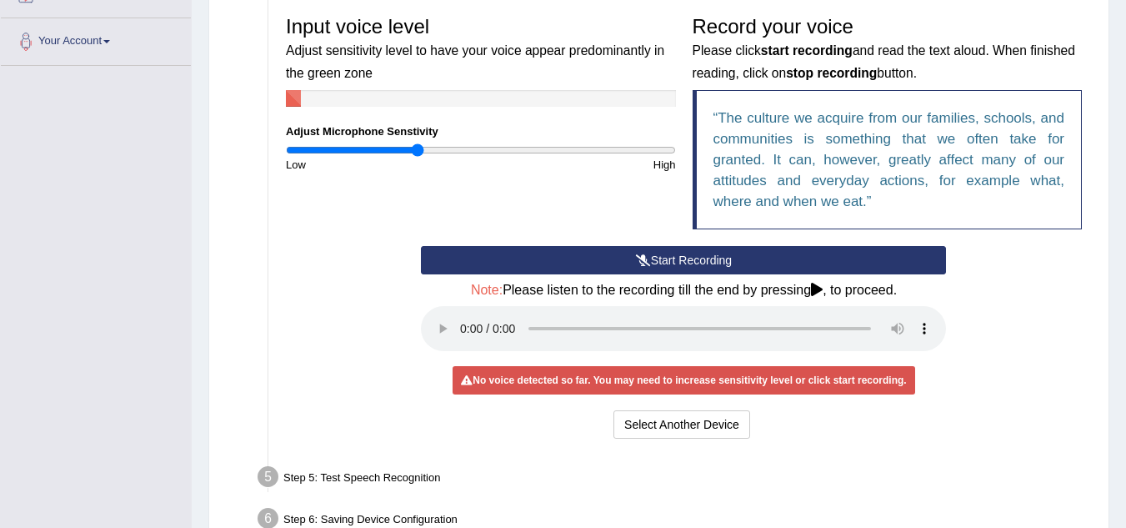
scroll to position [351, 0]
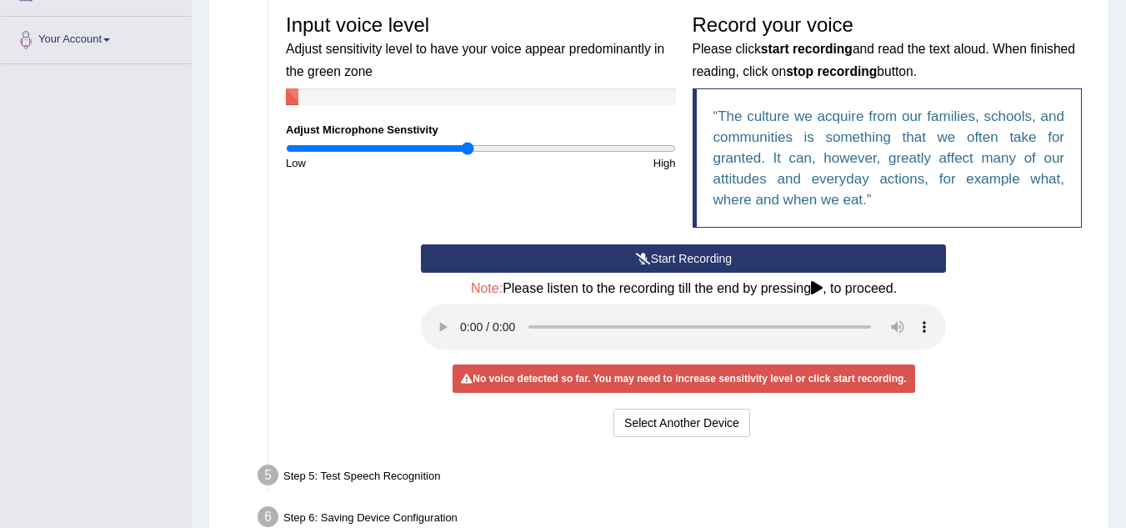
click at [466, 145] on input "range" at bounding box center [481, 148] width 390 height 13
click at [488, 148] on input "range" at bounding box center [481, 148] width 390 height 13
click at [466, 148] on input "range" at bounding box center [481, 148] width 390 height 13
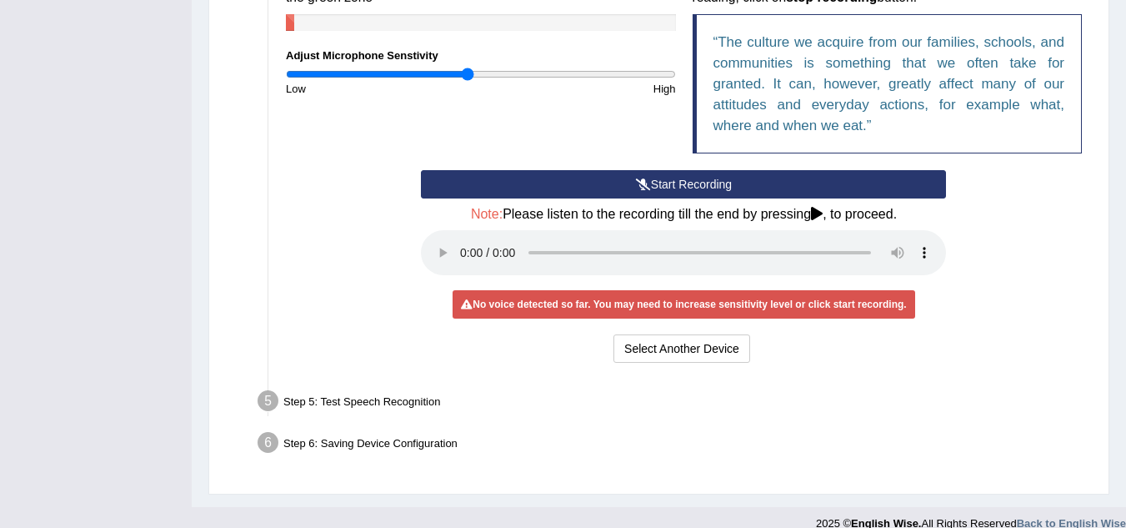
scroll to position [446, 0]
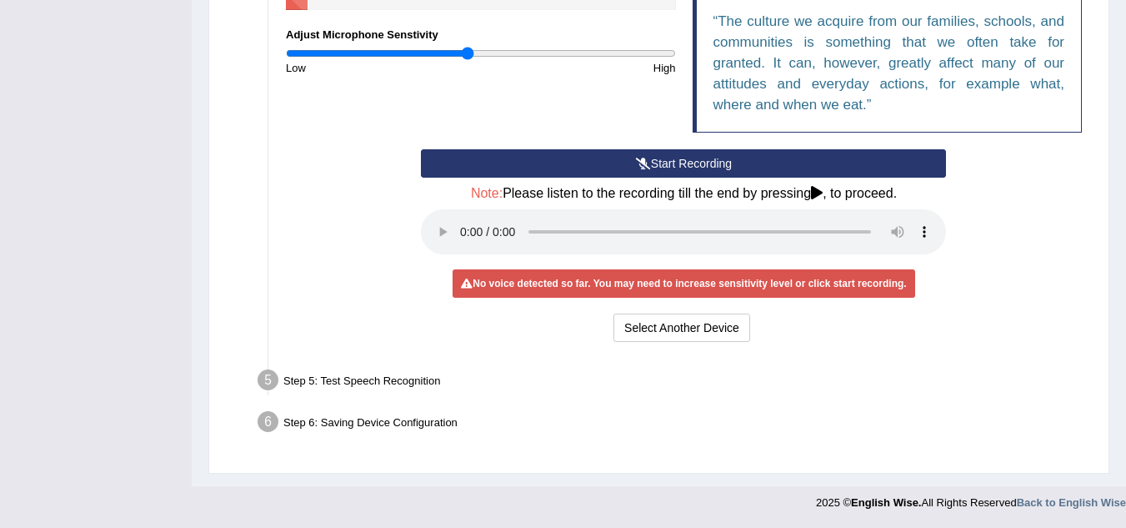
click at [406, 375] on div "Step 5: Test Speech Recognition" at bounding box center [675, 382] width 851 height 37
click at [679, 163] on button "Start Recording" at bounding box center [683, 163] width 525 height 28
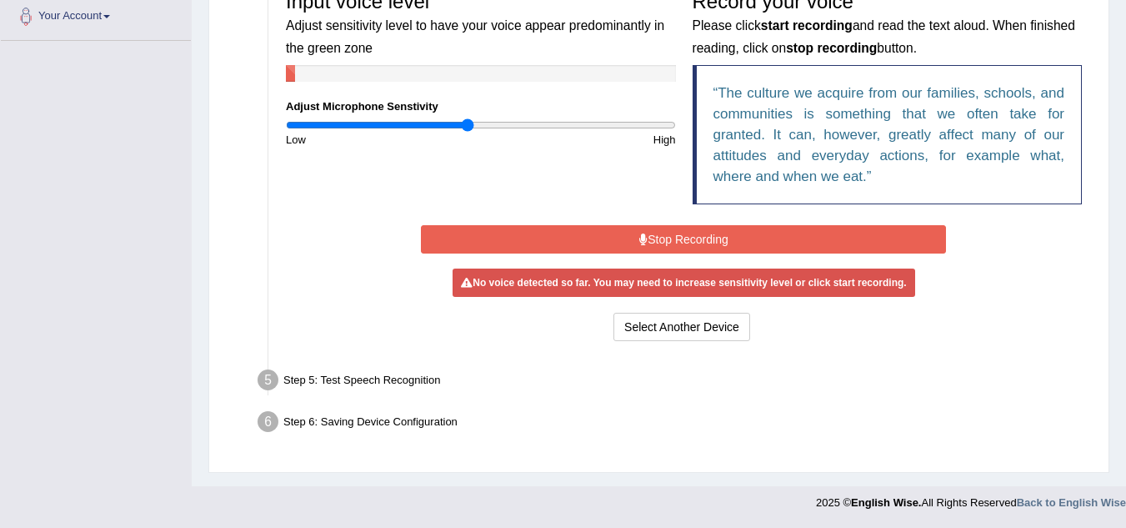
scroll to position [370, 0]
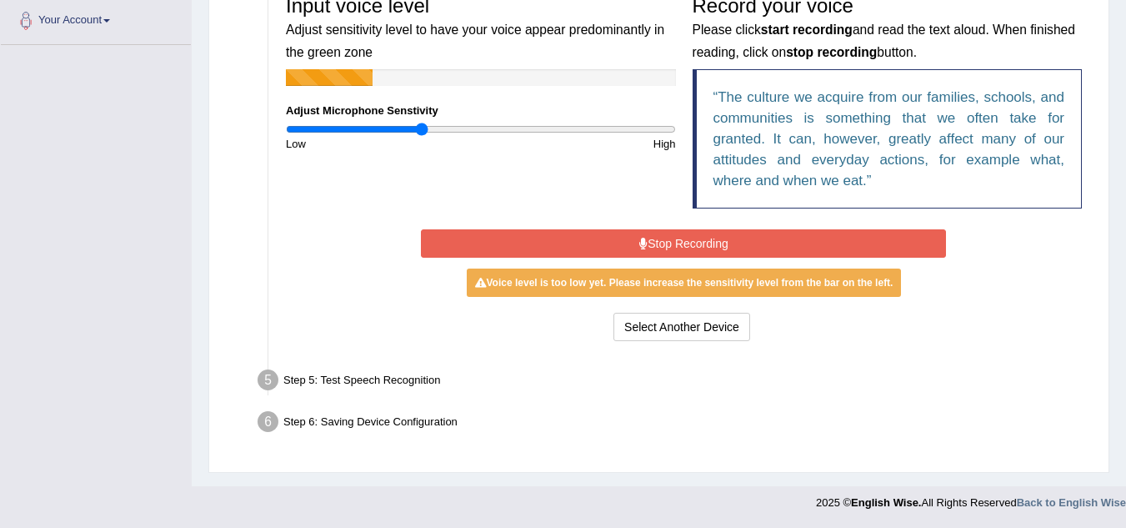
click at [420, 134] on input "range" at bounding box center [481, 129] width 390 height 13
click at [377, 119] on div "Input voice level Adjust sensitivity level to have your voice appear predominan…" at bounding box center [481, 69] width 407 height 165
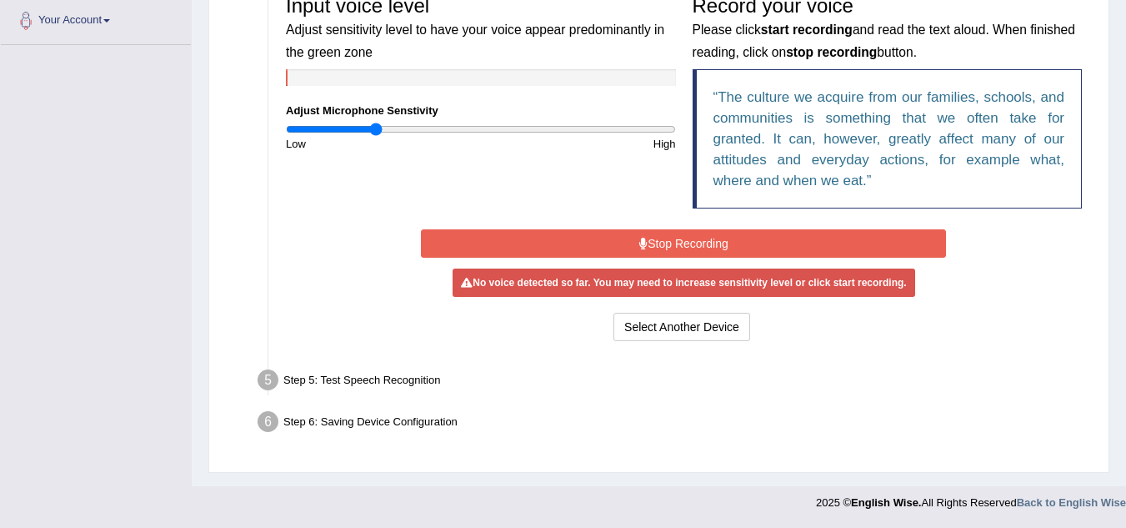
type input "0.46"
click at [377, 127] on input "range" at bounding box center [481, 129] width 390 height 13
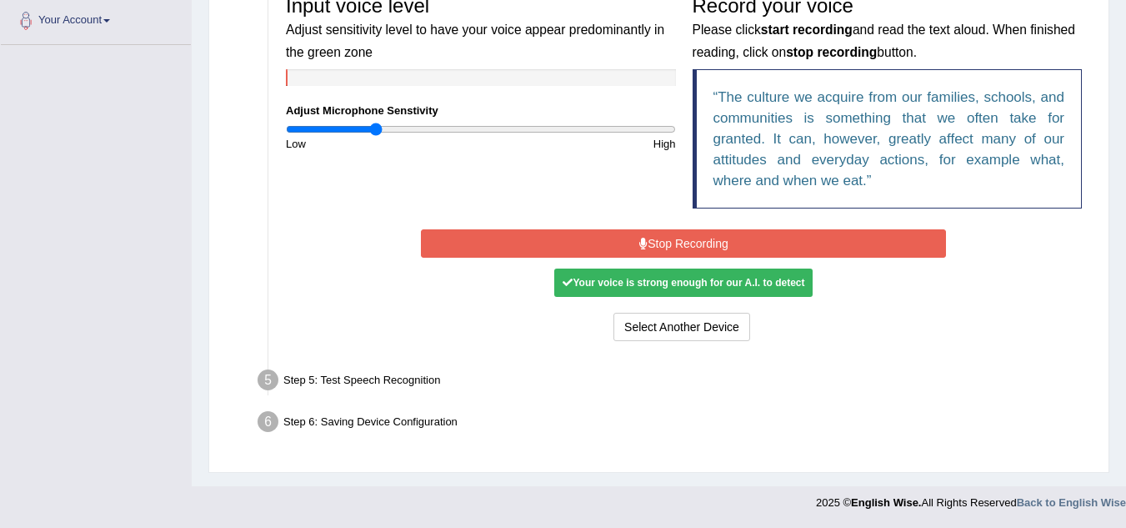
click at [635, 285] on div "Your voice is strong enough for our A.I. to detect" at bounding box center [683, 282] width 258 height 28
click at [704, 250] on button "Stop Recording" at bounding box center [683, 243] width 525 height 28
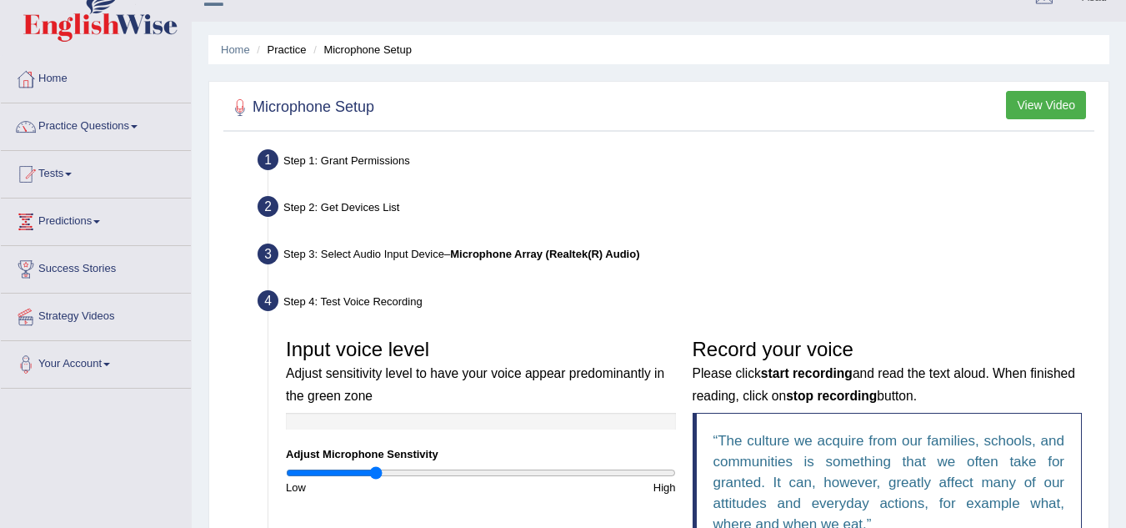
scroll to position [0, 0]
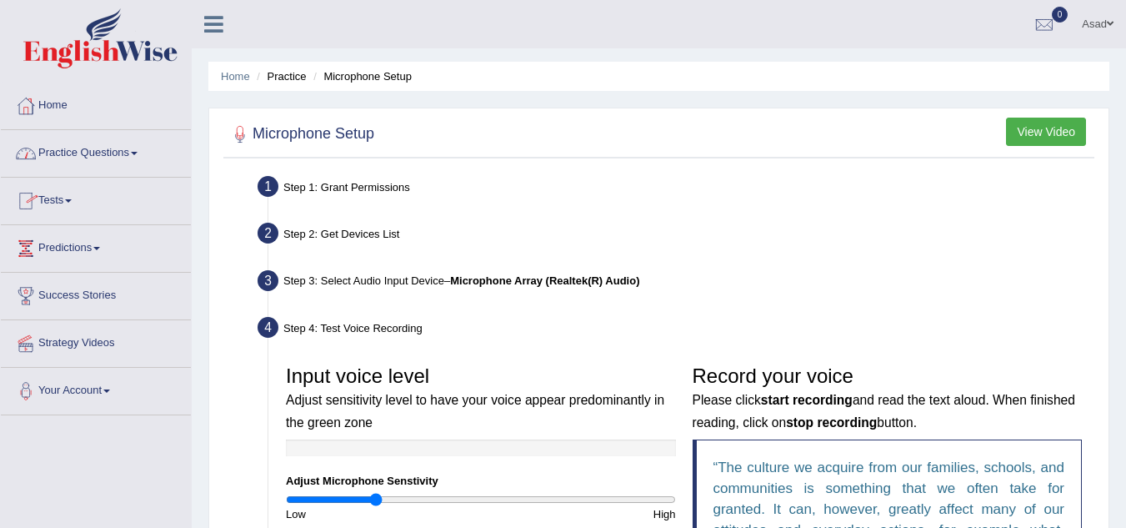
click at [146, 154] on link "Practice Questions" at bounding box center [96, 151] width 190 height 42
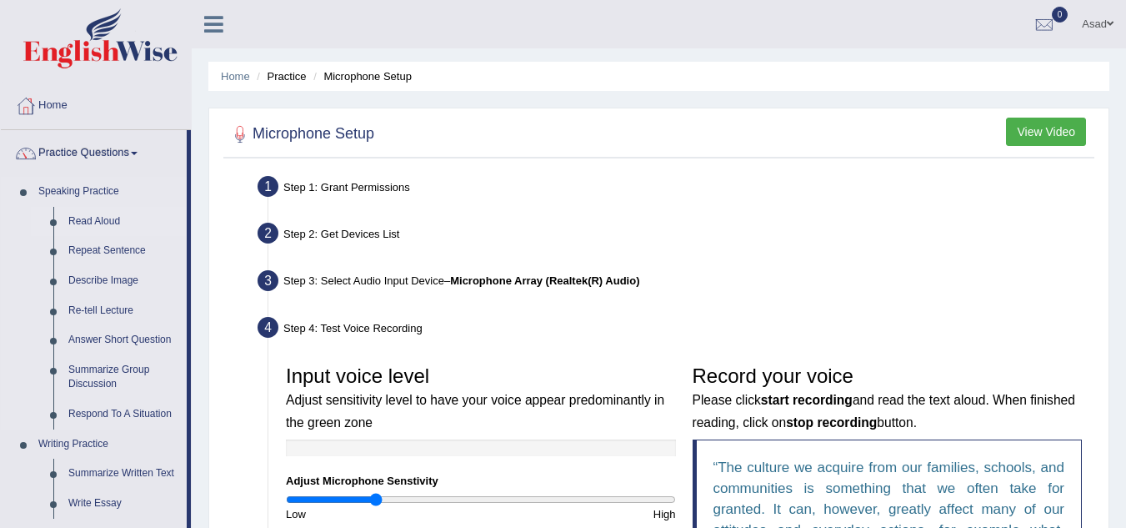
click at [100, 219] on link "Read Aloud" at bounding box center [124, 222] width 126 height 30
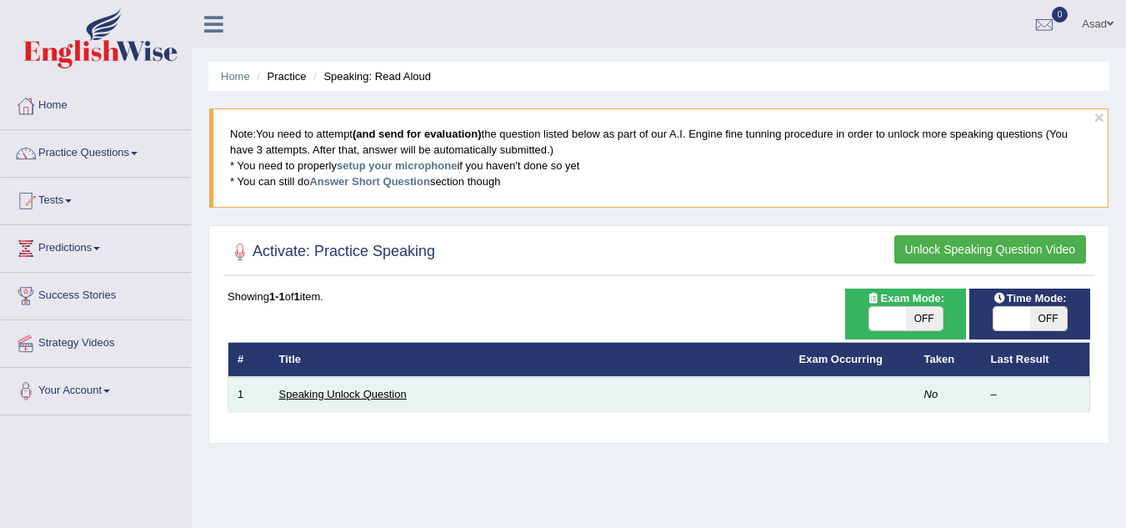
click at [373, 391] on link "Speaking Unlock Question" at bounding box center [343, 394] width 128 height 13
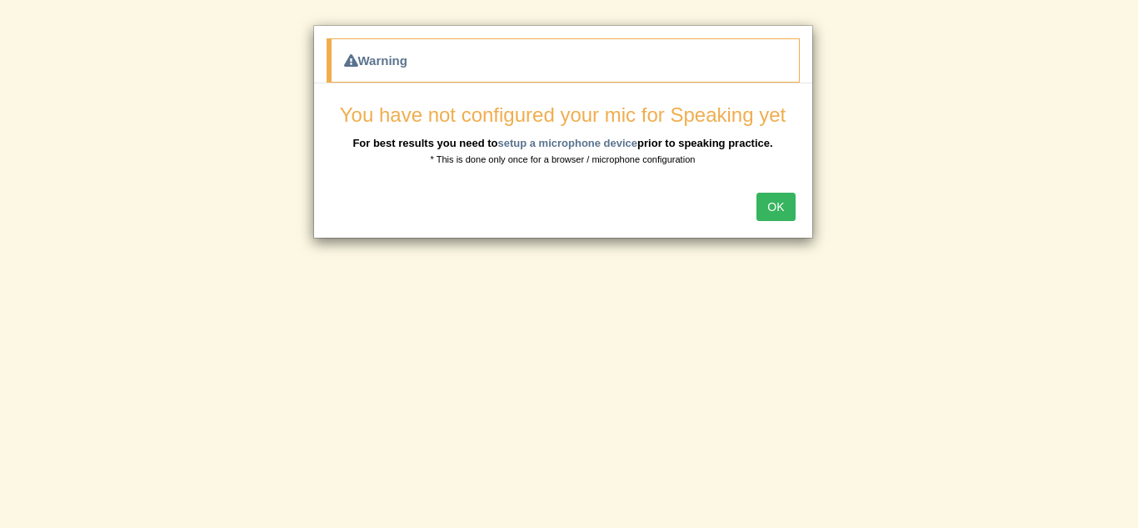
click at [781, 206] on button "OK" at bounding box center [776, 207] width 38 height 28
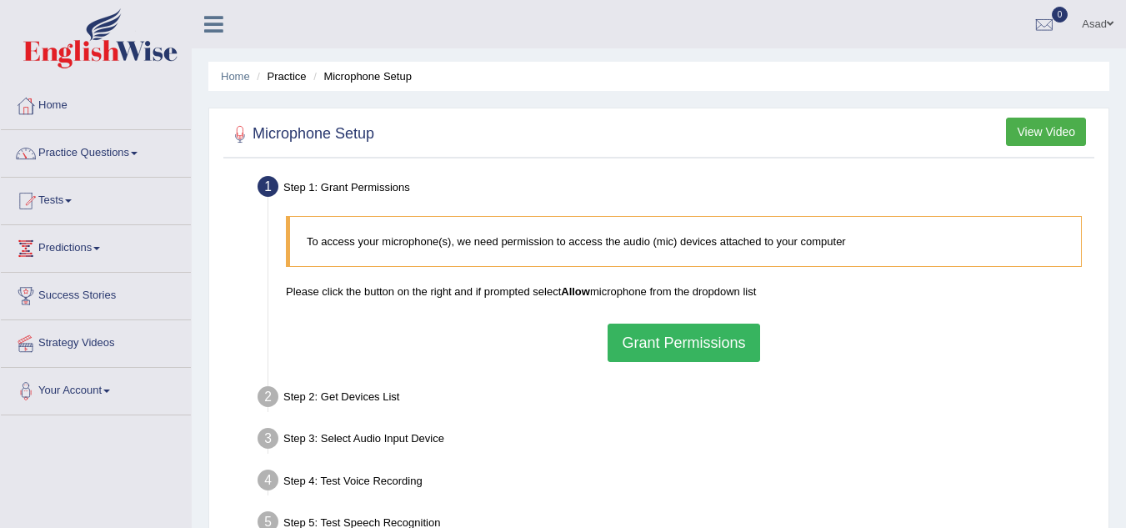
click at [682, 352] on button "Grant Permissions" at bounding box center [684, 342] width 152 height 38
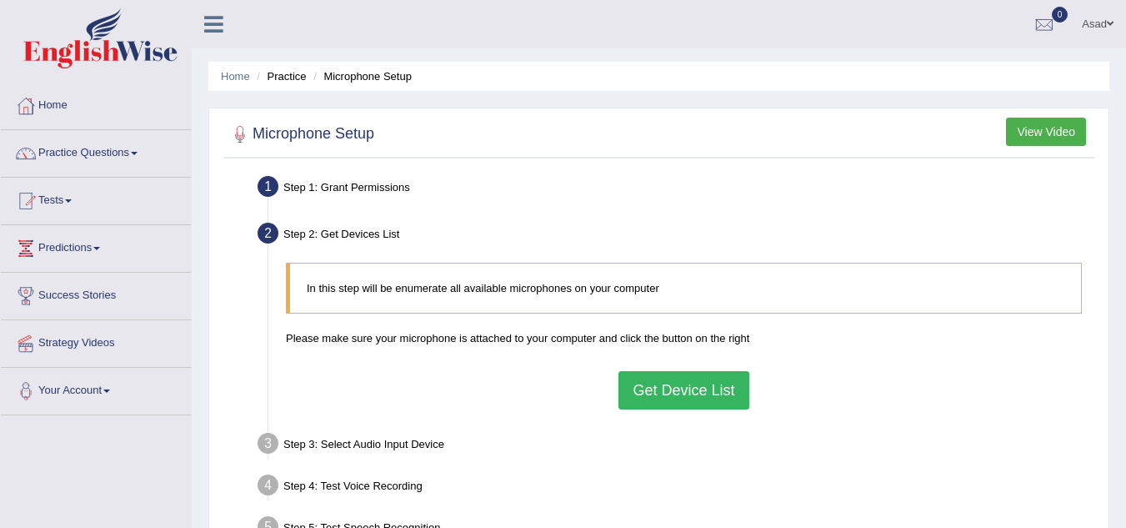
click at [682, 385] on button "Get Device List" at bounding box center [683, 390] width 130 height 38
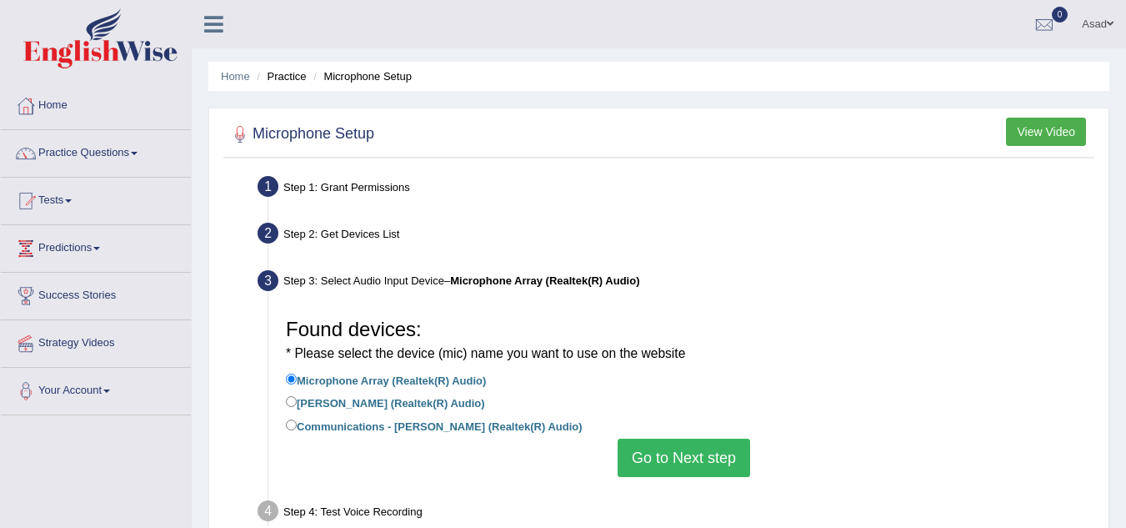
click at [659, 450] on button "Go to Next step" at bounding box center [684, 457] width 133 height 38
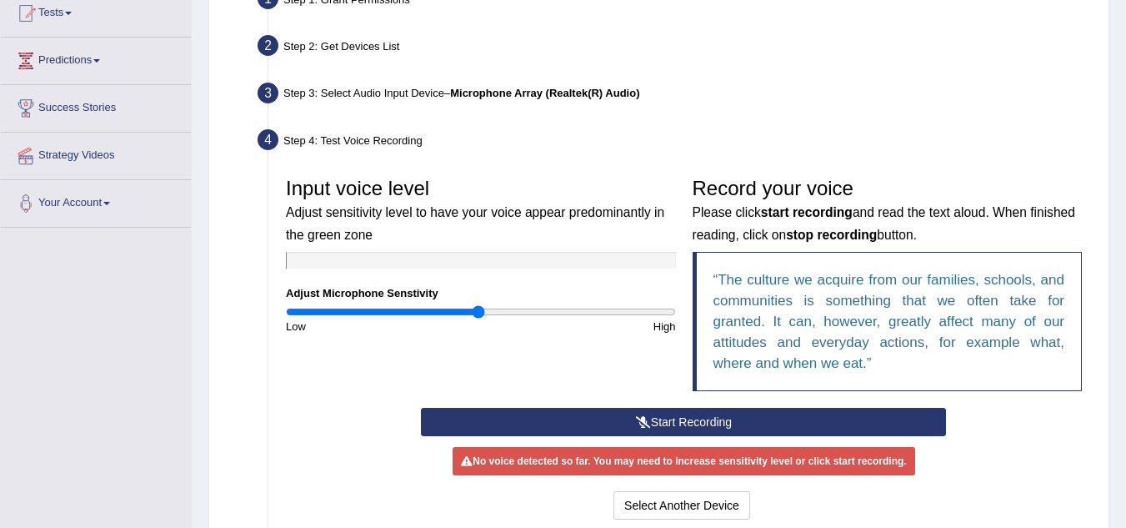
scroll to position [193, 0]
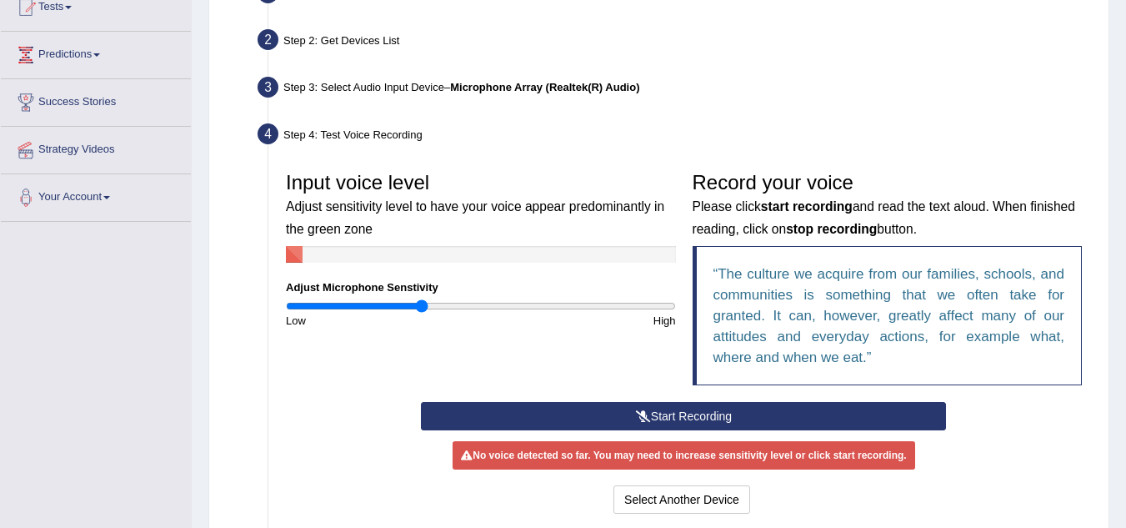
click at [423, 305] on input "range" at bounding box center [481, 305] width 390 height 13
click at [656, 417] on button "Start Recording" at bounding box center [683, 416] width 525 height 28
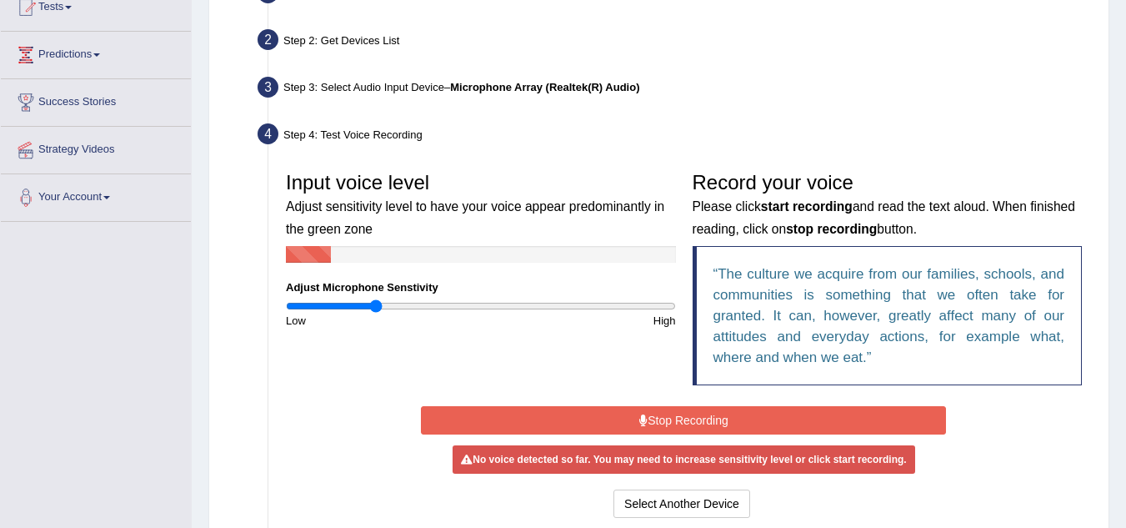
click at [375, 308] on input "range" at bounding box center [481, 305] width 390 height 13
click at [368, 305] on input "range" at bounding box center [481, 305] width 390 height 13
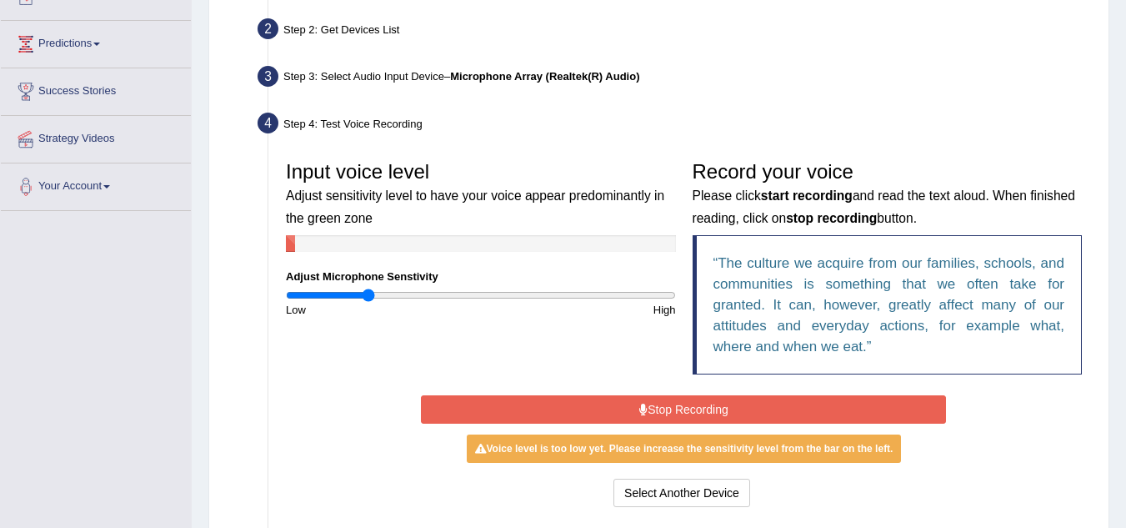
scroll to position [223, 0]
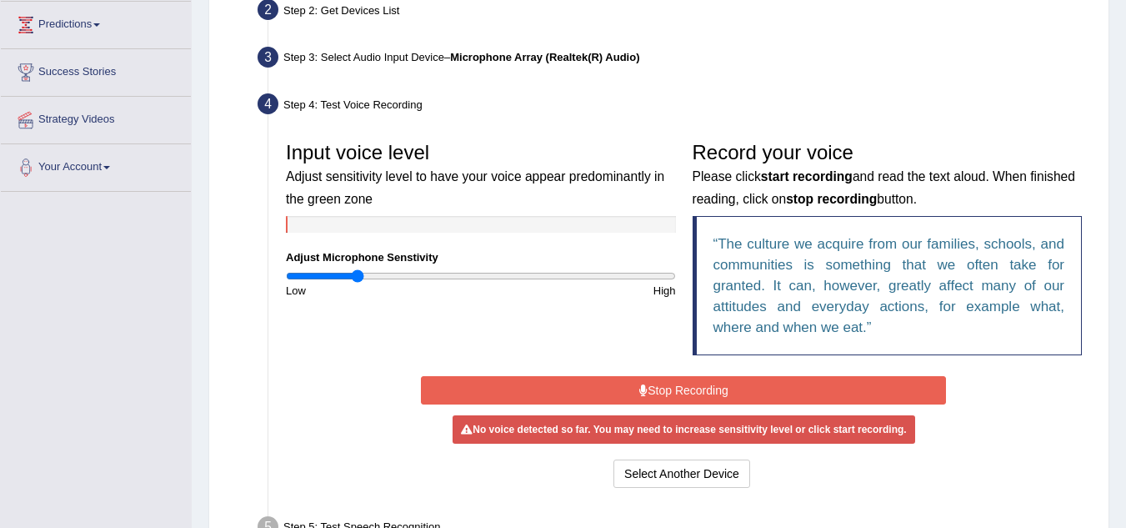
click at [356, 275] on input "range" at bounding box center [481, 275] width 390 height 13
click at [336, 273] on input "range" at bounding box center [481, 275] width 390 height 13
type input "0.4"
click at [364, 274] on input "range" at bounding box center [481, 275] width 390 height 13
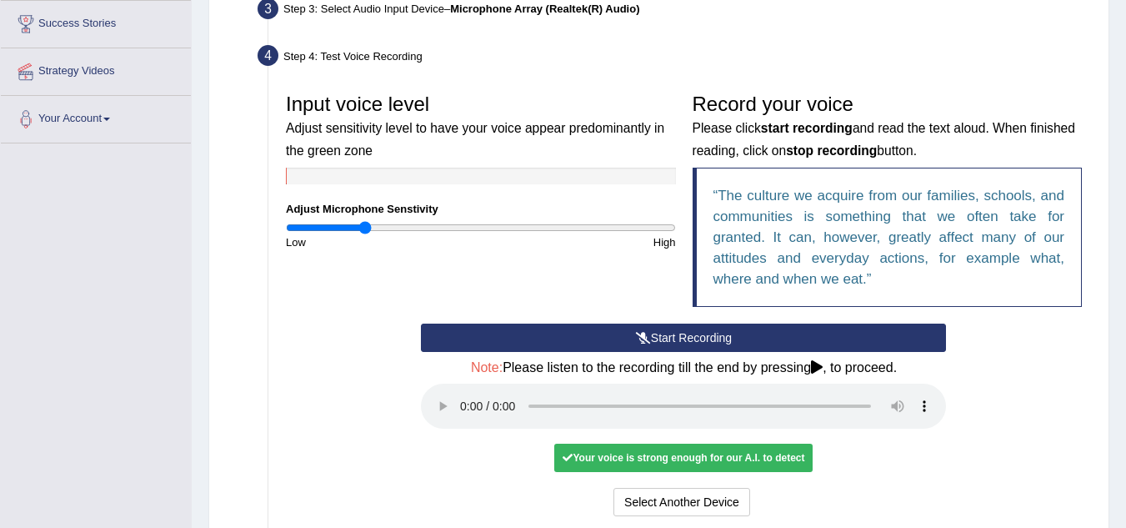
scroll to position [446, 0]
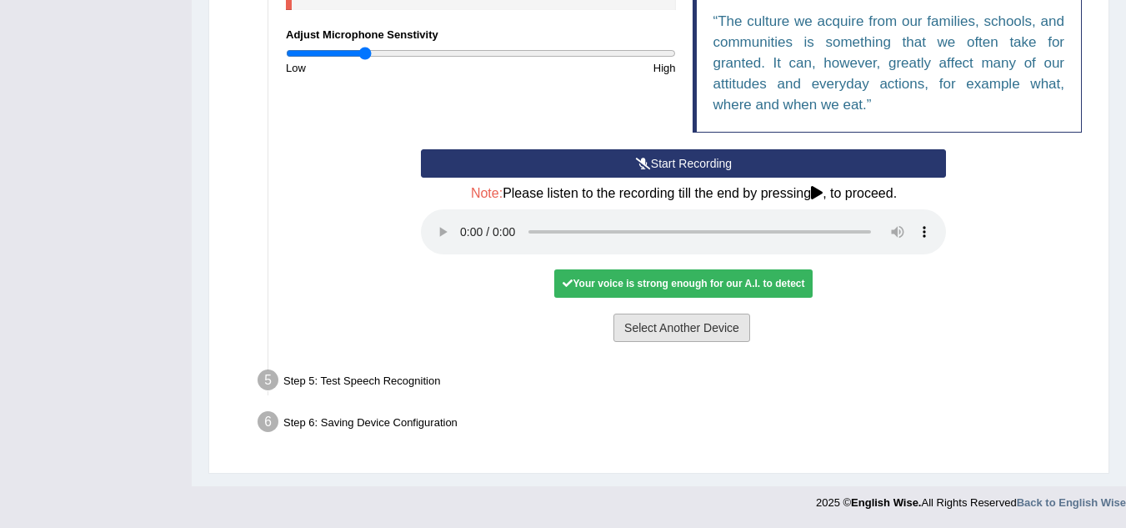
click at [690, 322] on button "Select Another Device" at bounding box center [681, 327] width 137 height 28
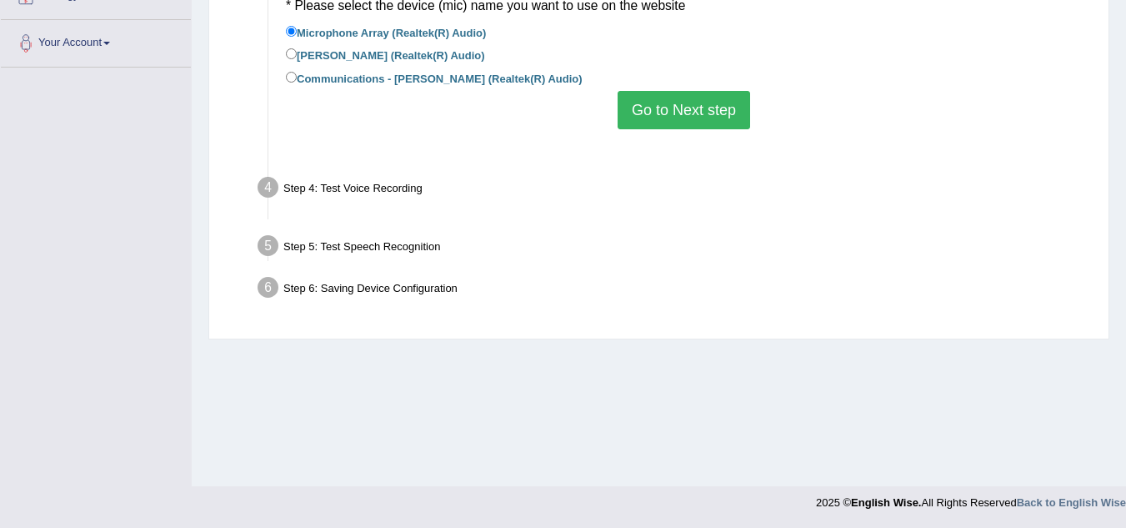
scroll to position [348, 0]
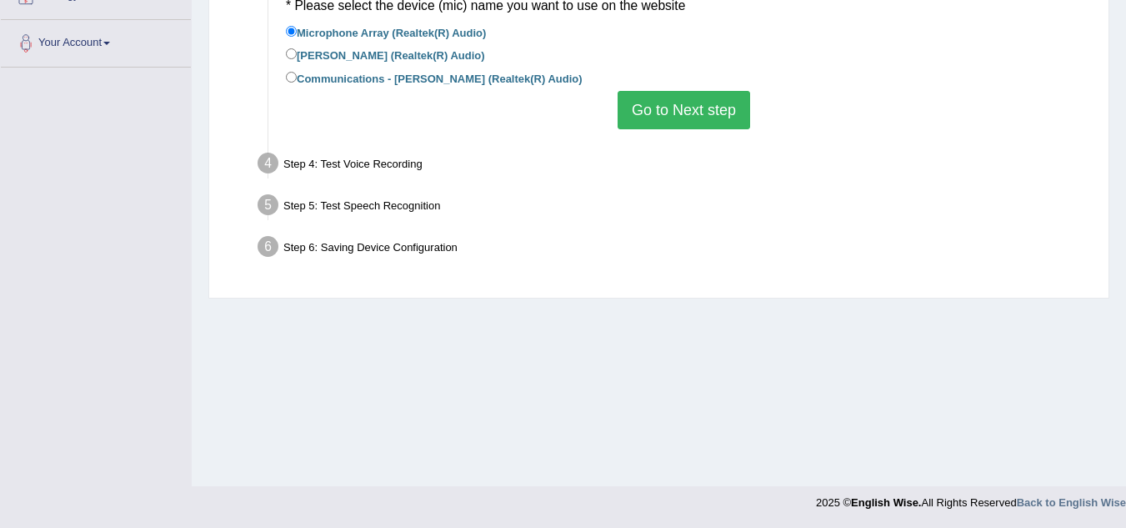
click at [678, 113] on button "Go to Next step" at bounding box center [684, 110] width 133 height 38
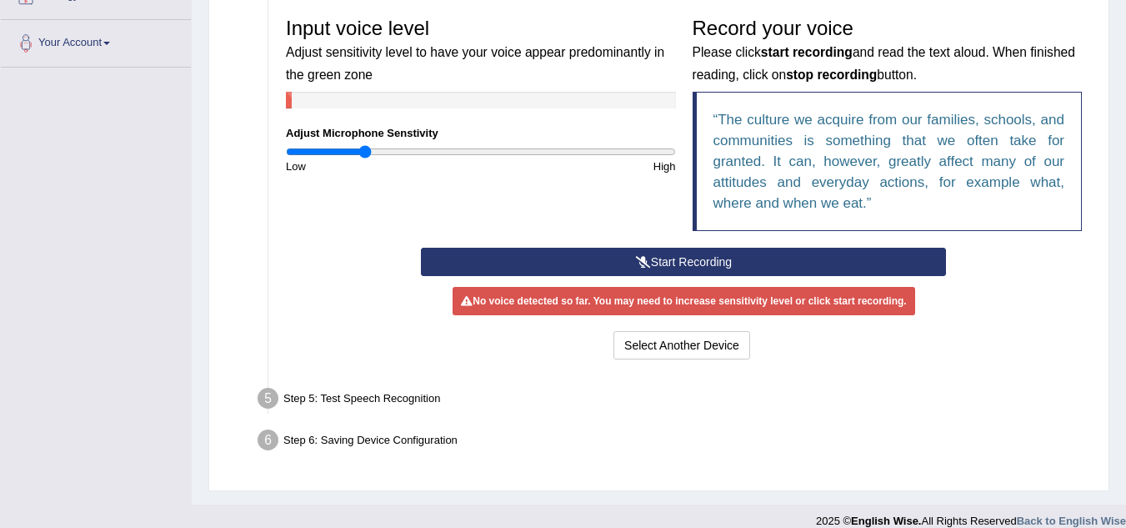
click at [642, 263] on icon at bounding box center [643, 262] width 15 height 12
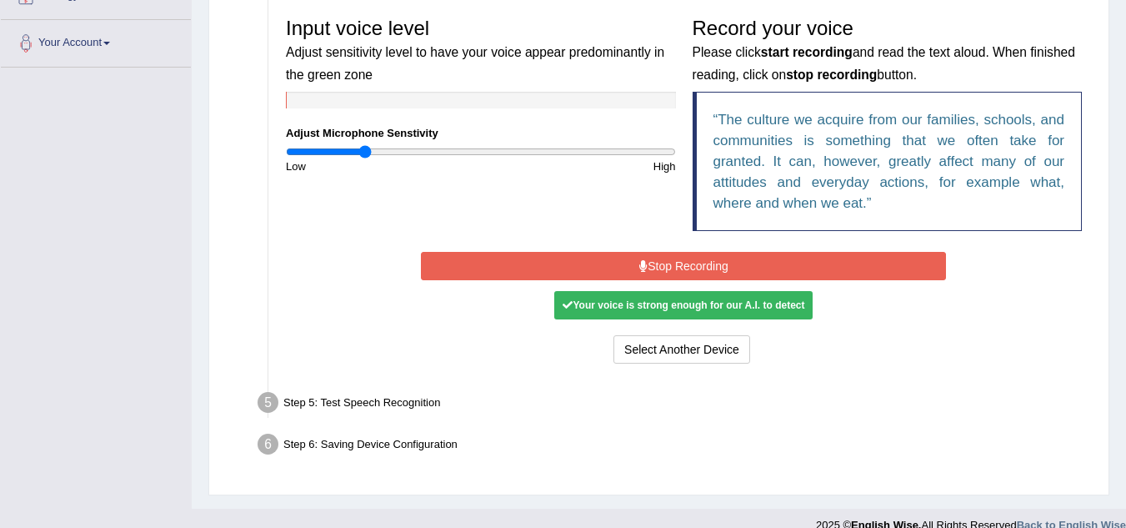
click at [827, 268] on button "Stop Recording" at bounding box center [683, 266] width 525 height 28
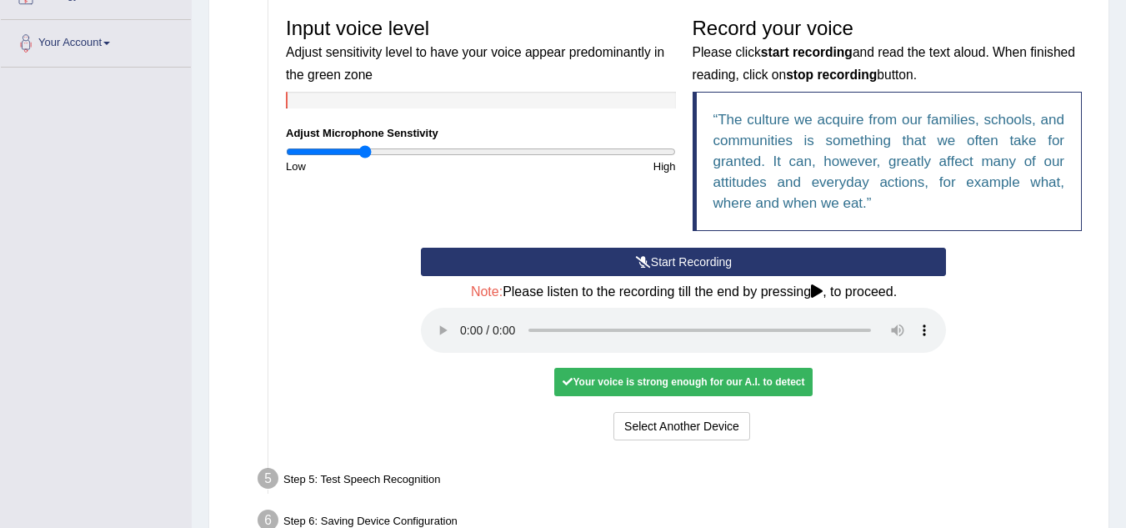
click at [608, 263] on button "Start Recording" at bounding box center [683, 262] width 525 height 28
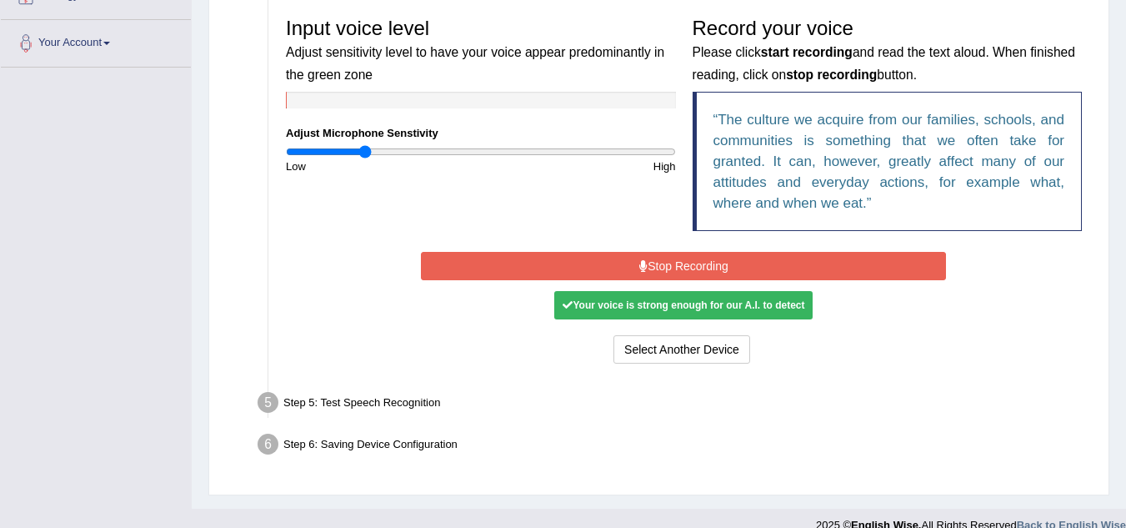
click at [652, 264] on button "Stop Recording" at bounding box center [683, 266] width 525 height 28
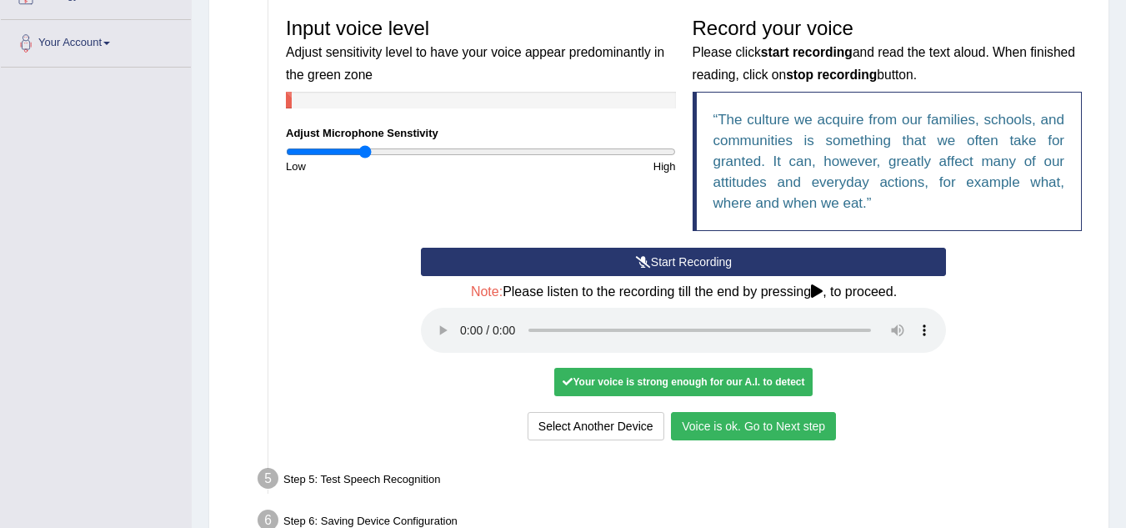
click at [768, 427] on button "Voice is ok. Go to Next step" at bounding box center [753, 426] width 165 height 28
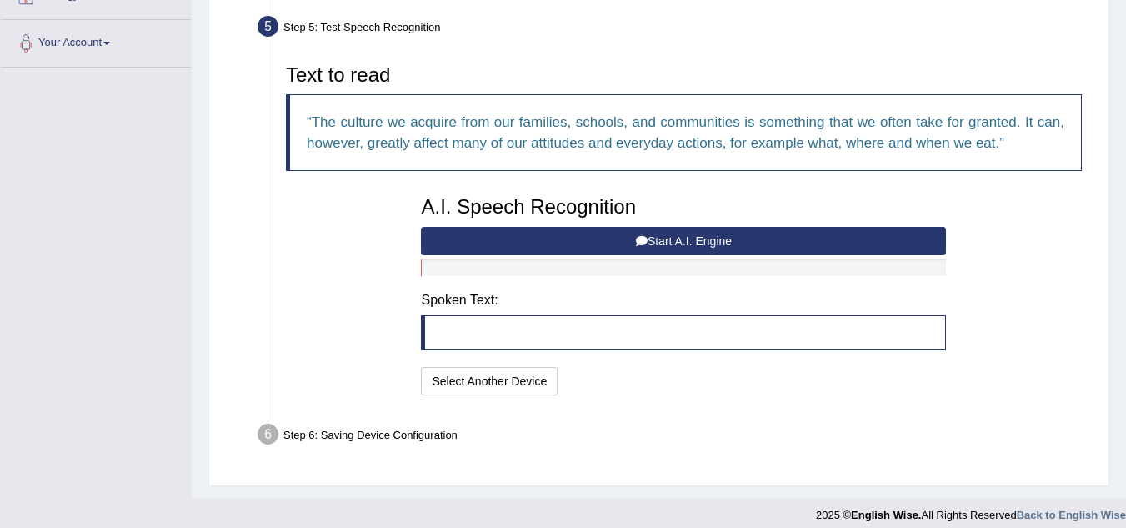
click at [604, 246] on button "Start A.I. Engine" at bounding box center [683, 241] width 525 height 28
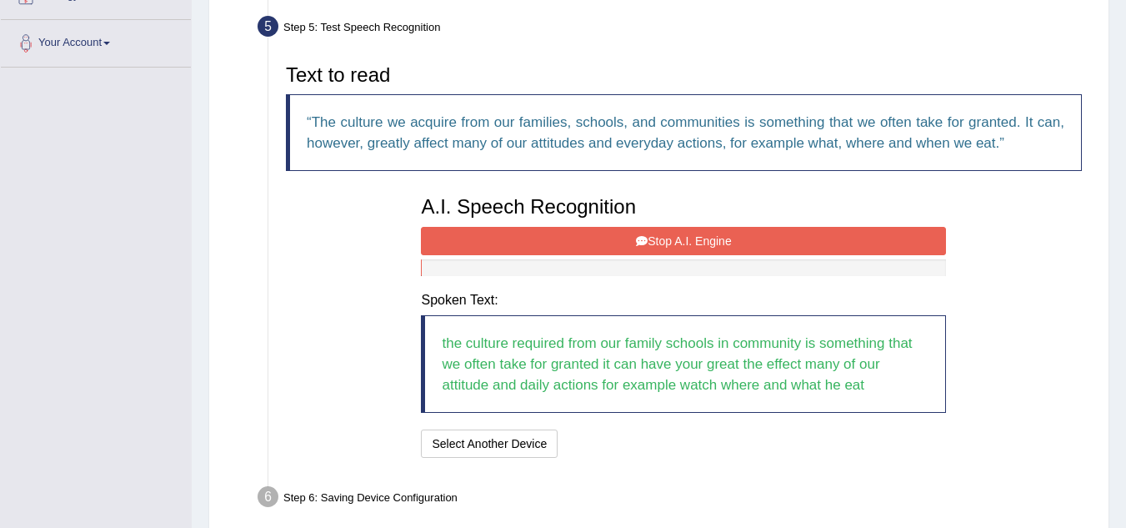
click at [718, 243] on button "Stop A.I. Engine" at bounding box center [683, 241] width 525 height 28
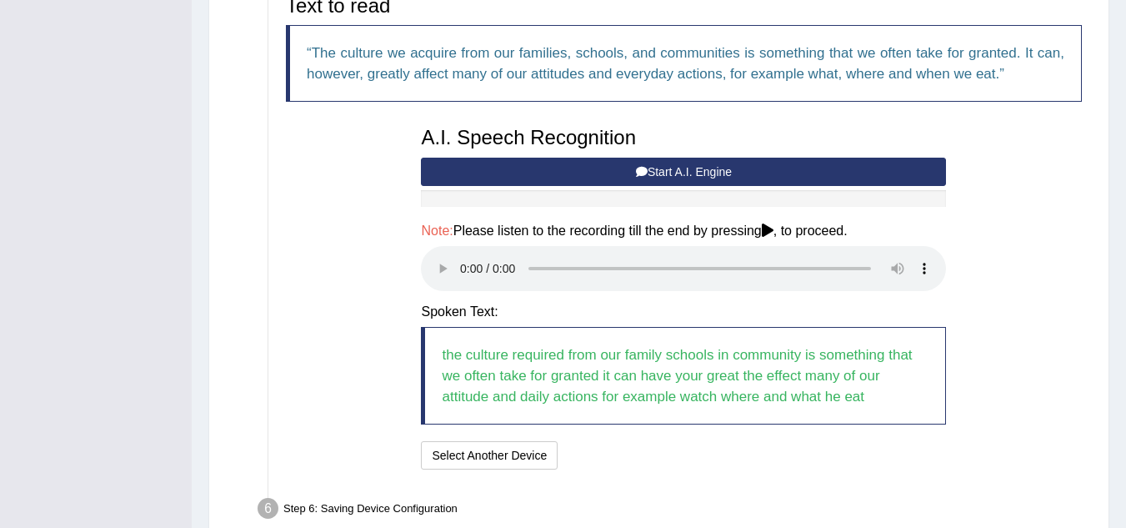
scroll to position [418, 0]
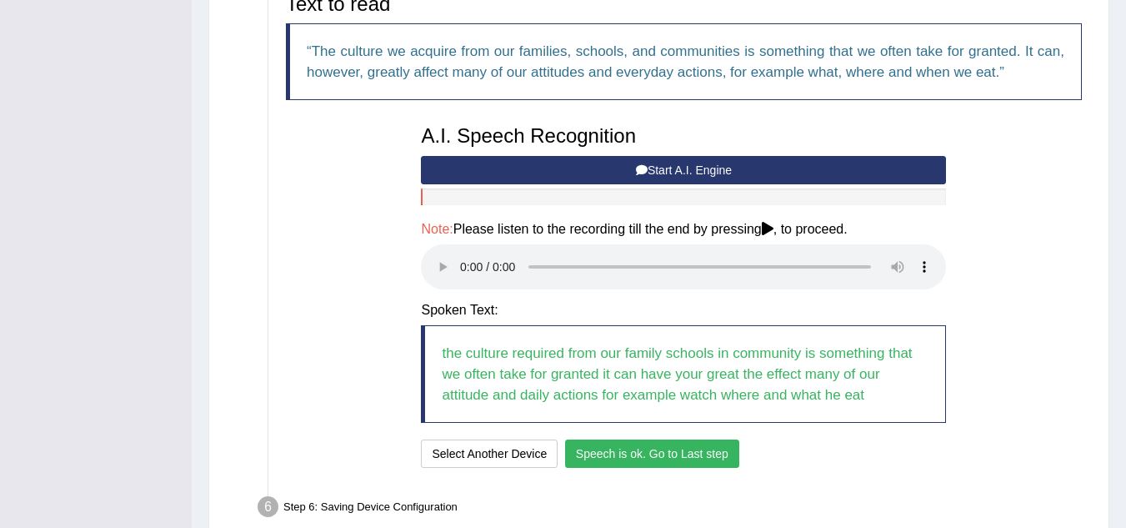
click at [701, 458] on button "Speech is ok. Go to Last step" at bounding box center [652, 453] width 174 height 28
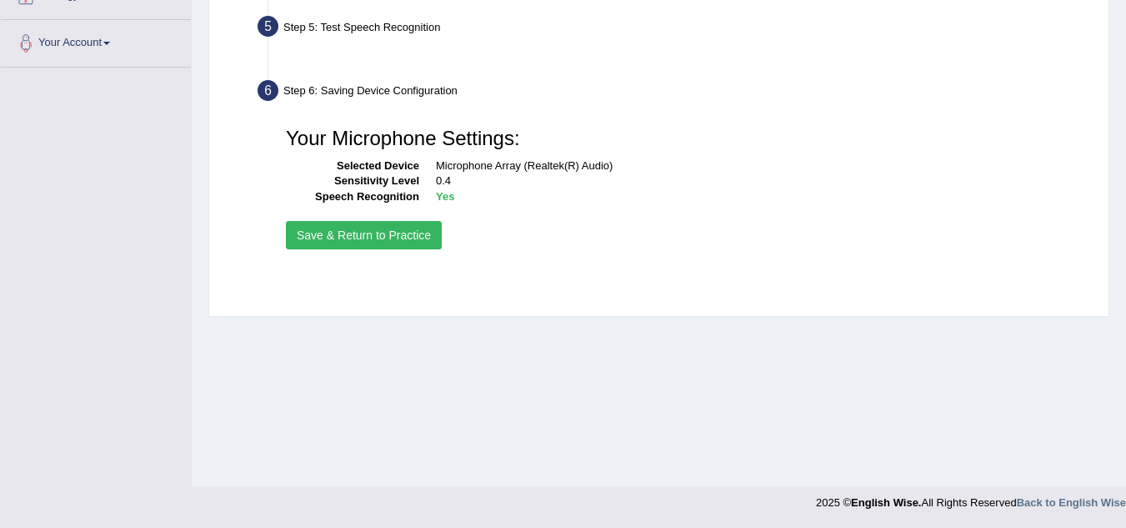
scroll to position [348, 0]
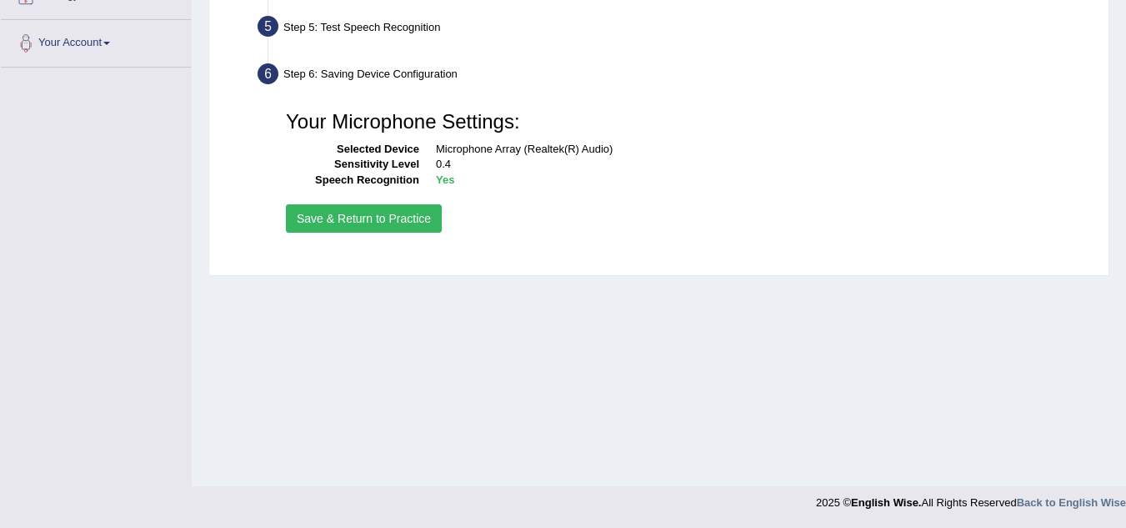
click at [424, 218] on button "Save & Return to Practice" at bounding box center [364, 218] width 156 height 28
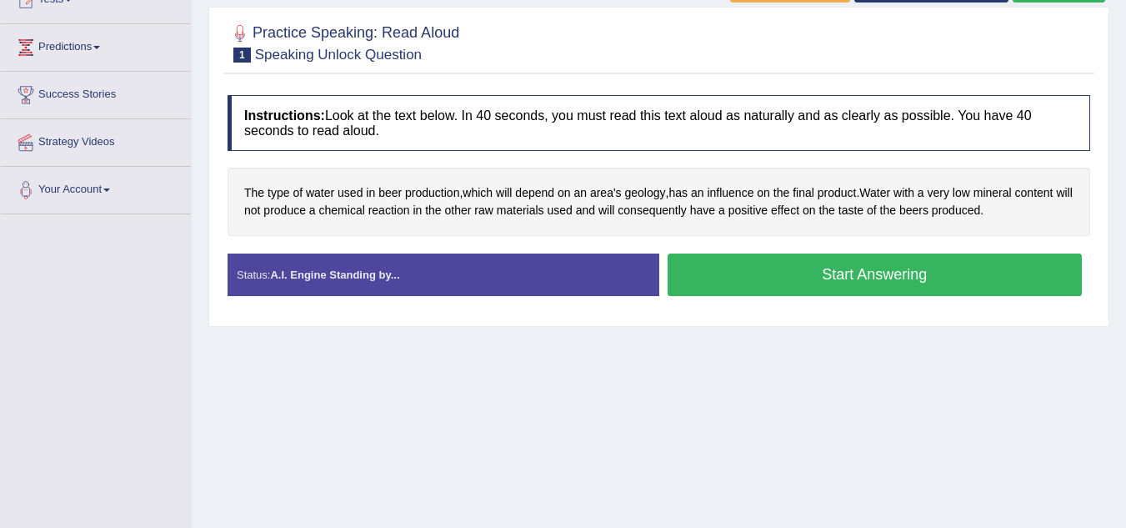
scroll to position [204, 0]
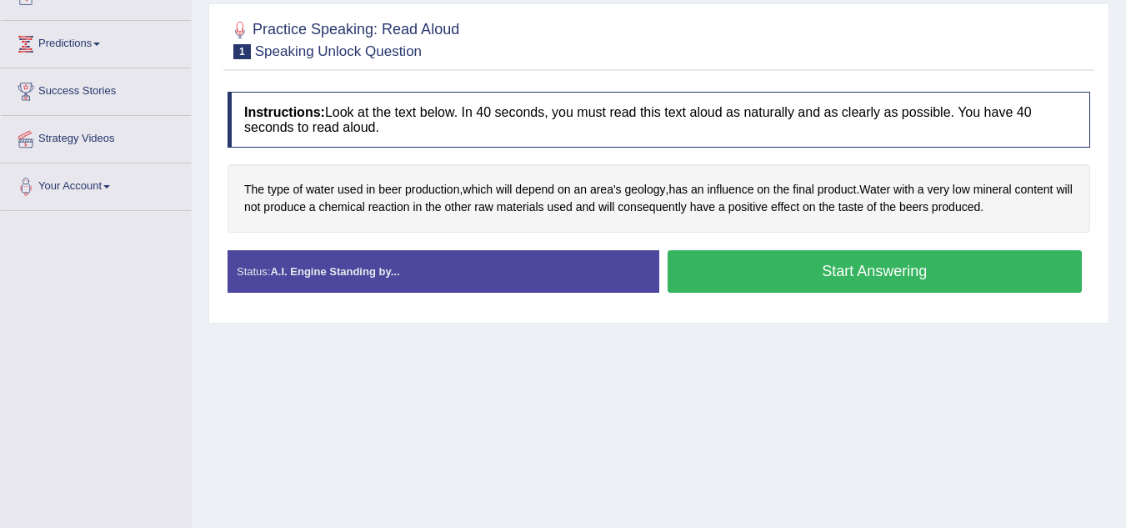
click at [882, 270] on button "Start Answering" at bounding box center [875, 271] width 415 height 43
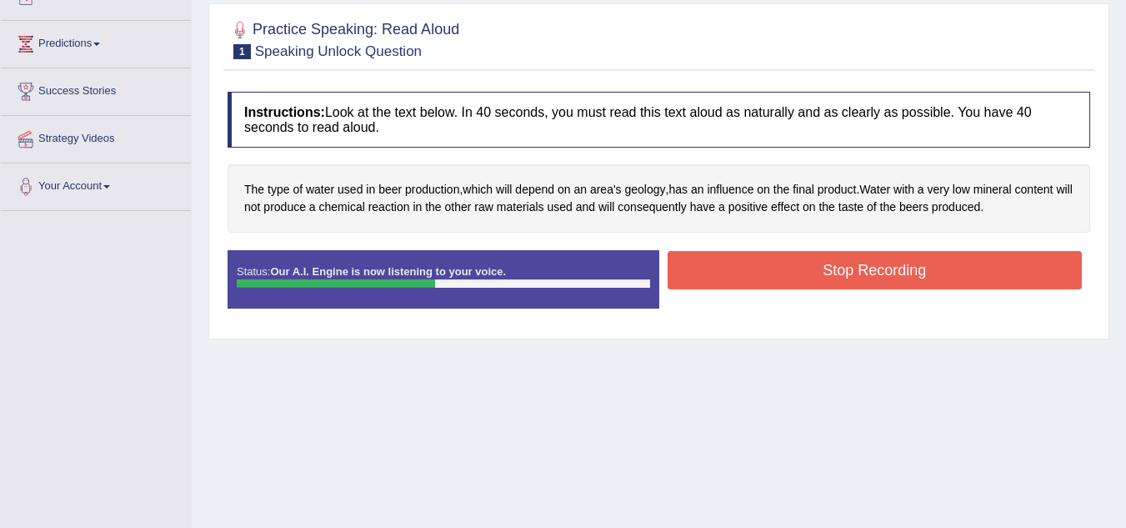
click at [882, 270] on button "Stop Recording" at bounding box center [875, 270] width 415 height 38
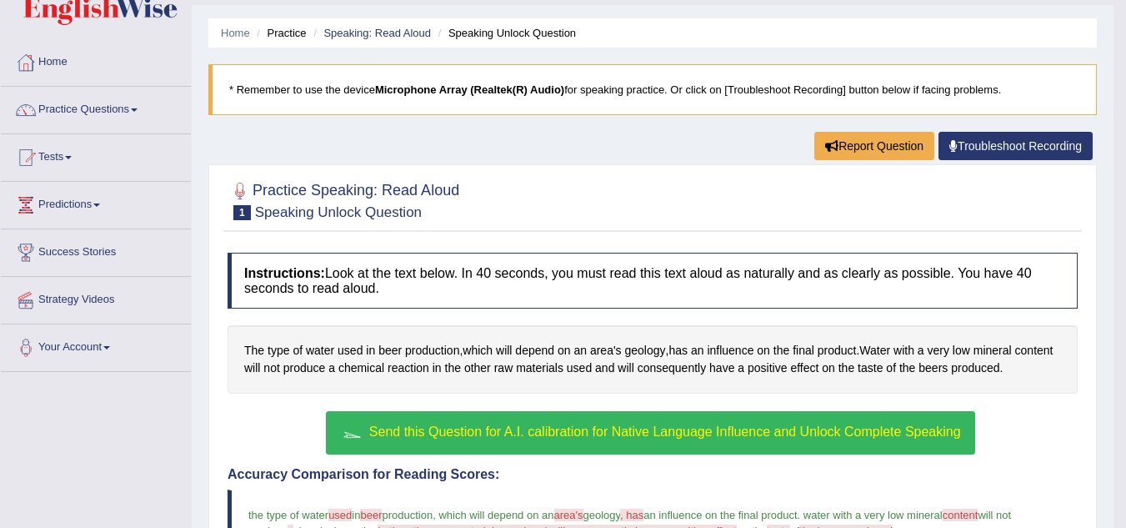
scroll to position [38, 0]
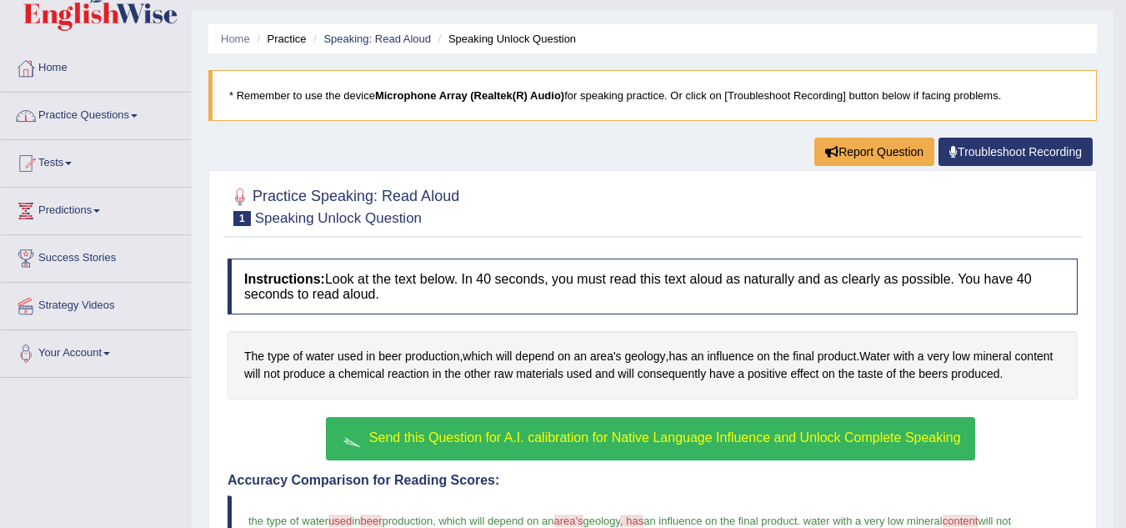
click at [128, 120] on link "Practice Questions" at bounding box center [96, 114] width 190 height 42
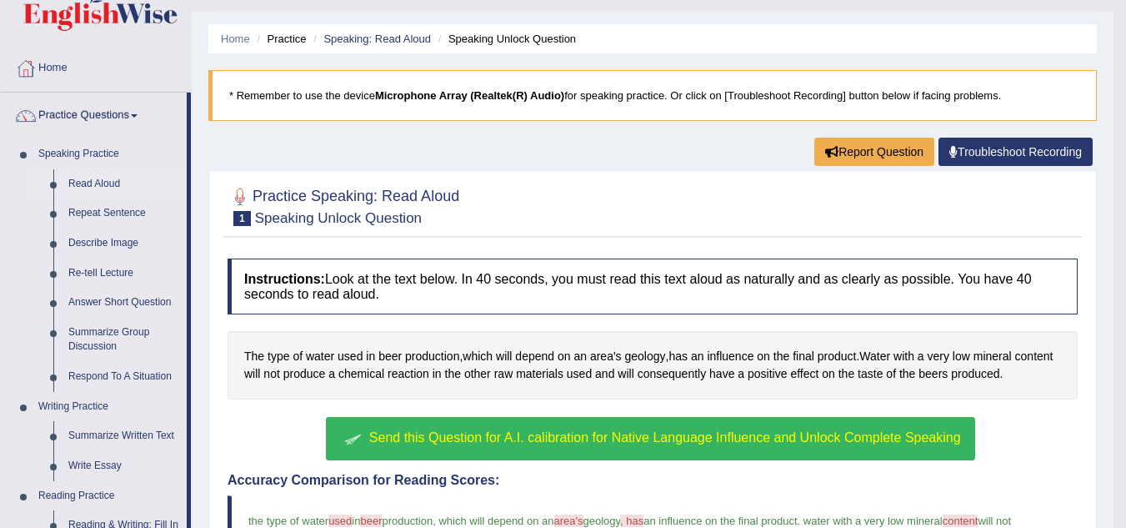
click at [104, 185] on link "Read Aloud" at bounding box center [124, 184] width 126 height 30
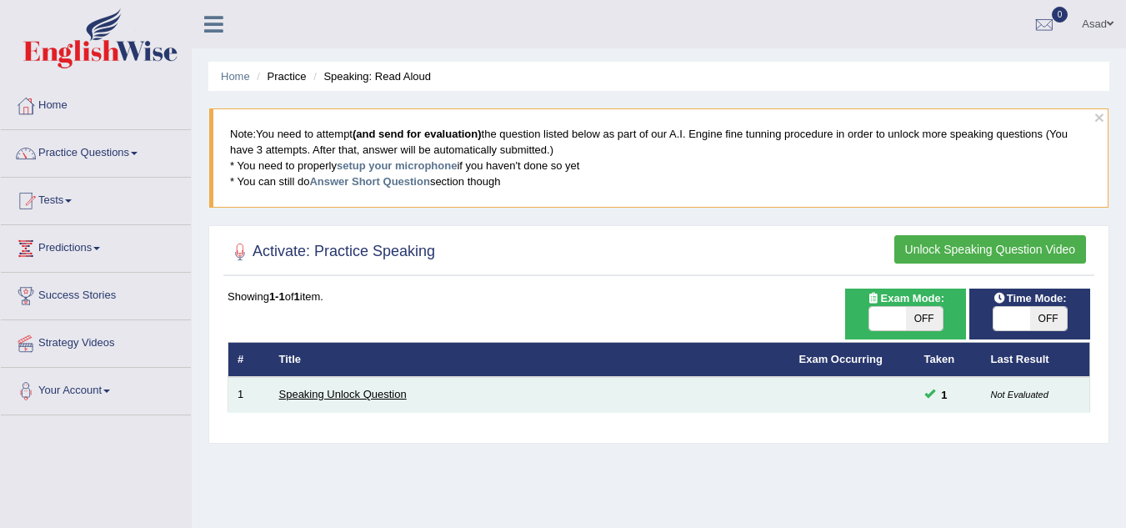
click at [367, 398] on link "Speaking Unlock Question" at bounding box center [343, 394] width 128 height 13
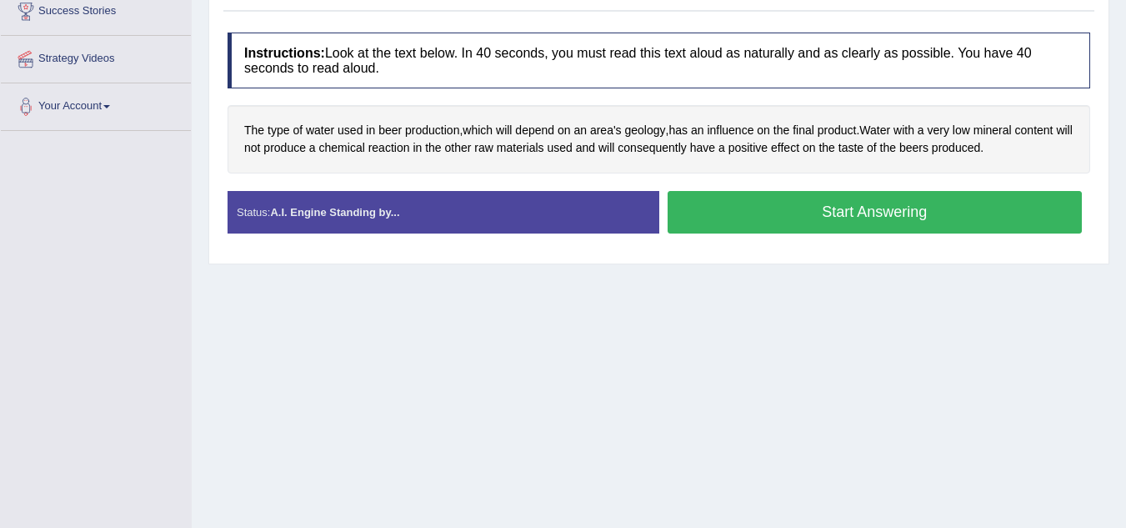
scroll to position [283, 0]
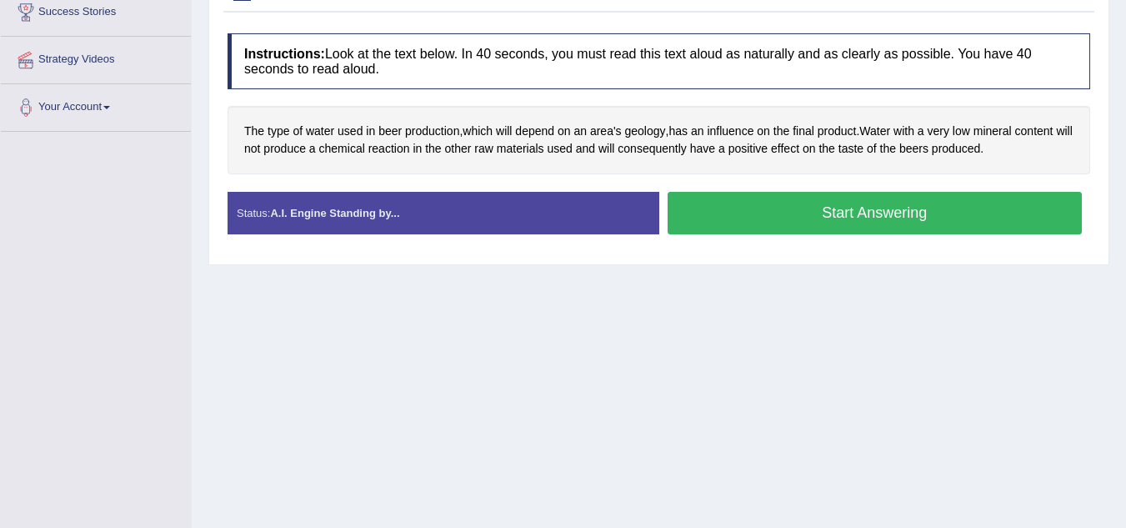
click at [895, 217] on button "Start Answering" at bounding box center [875, 213] width 415 height 43
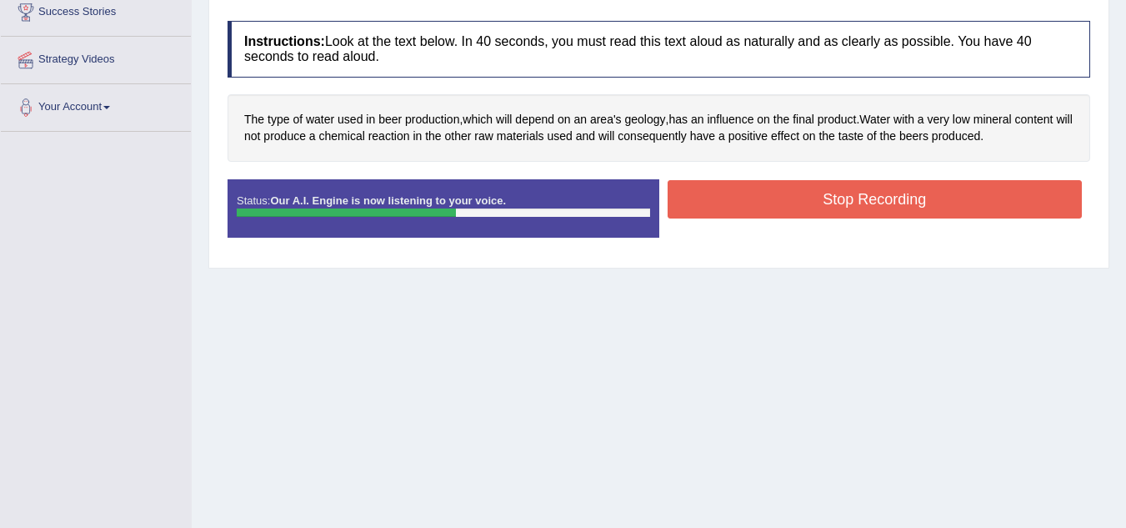
click at [890, 199] on button "Stop Recording" at bounding box center [875, 199] width 415 height 38
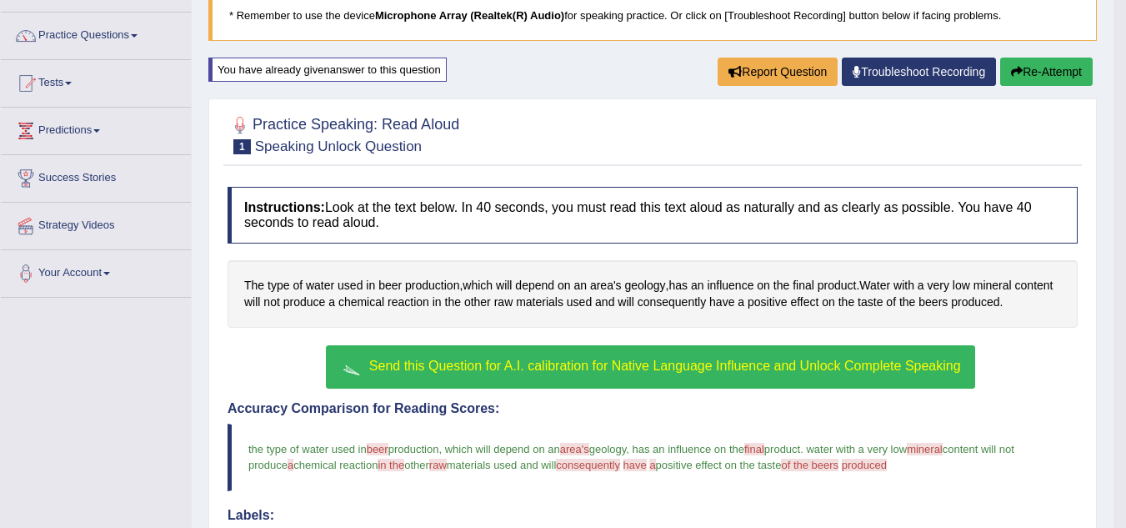
scroll to position [116, 0]
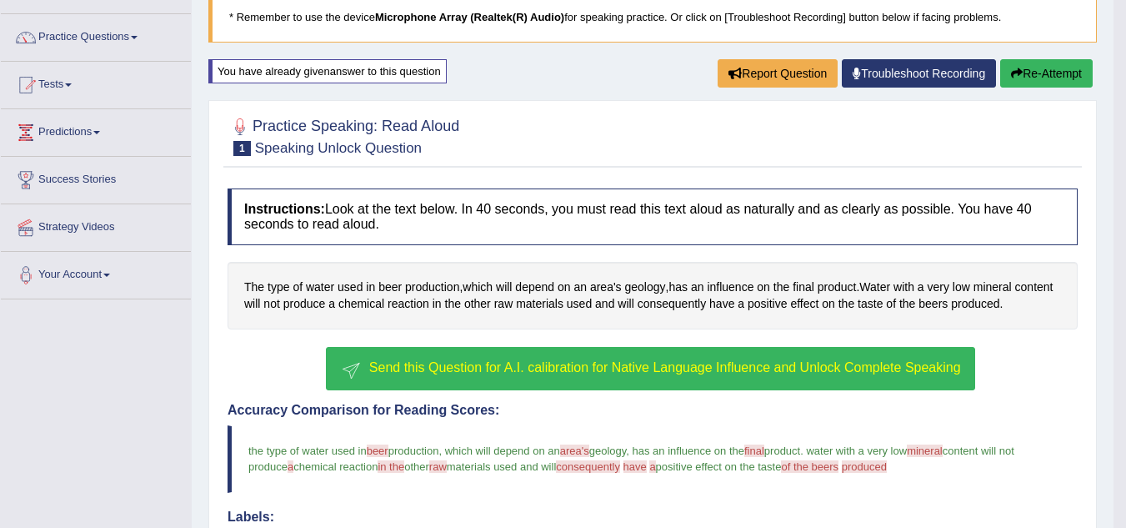
click at [1036, 73] on button "Re-Attempt" at bounding box center [1046, 73] width 93 height 28
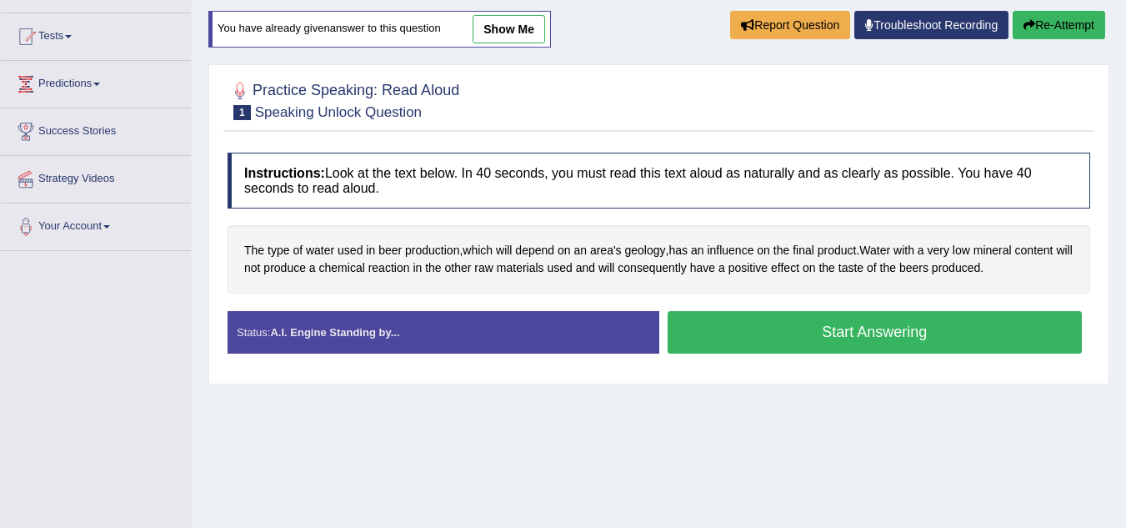
scroll to position [168, 0]
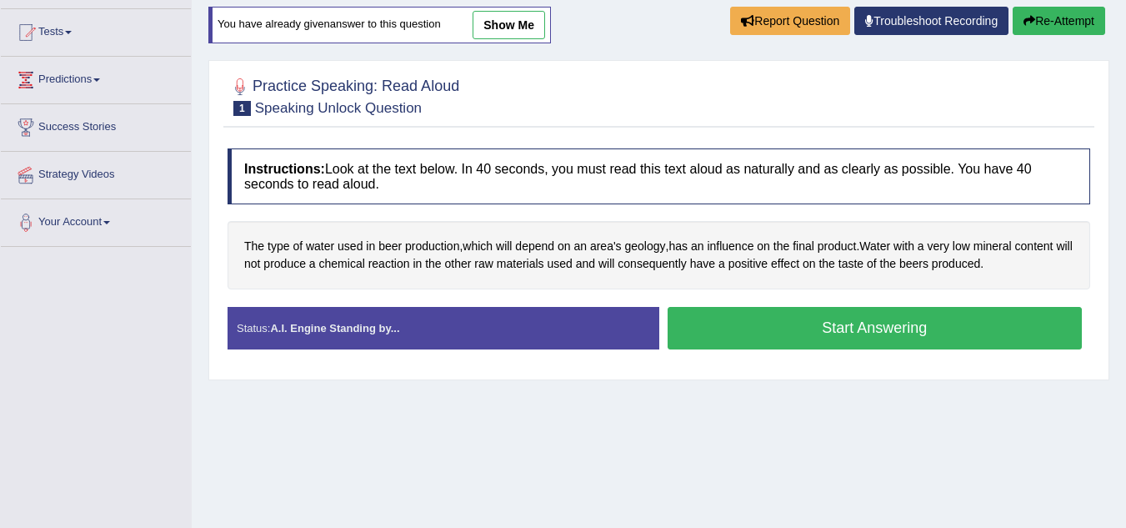
click at [847, 323] on button "Start Answering" at bounding box center [875, 328] width 415 height 43
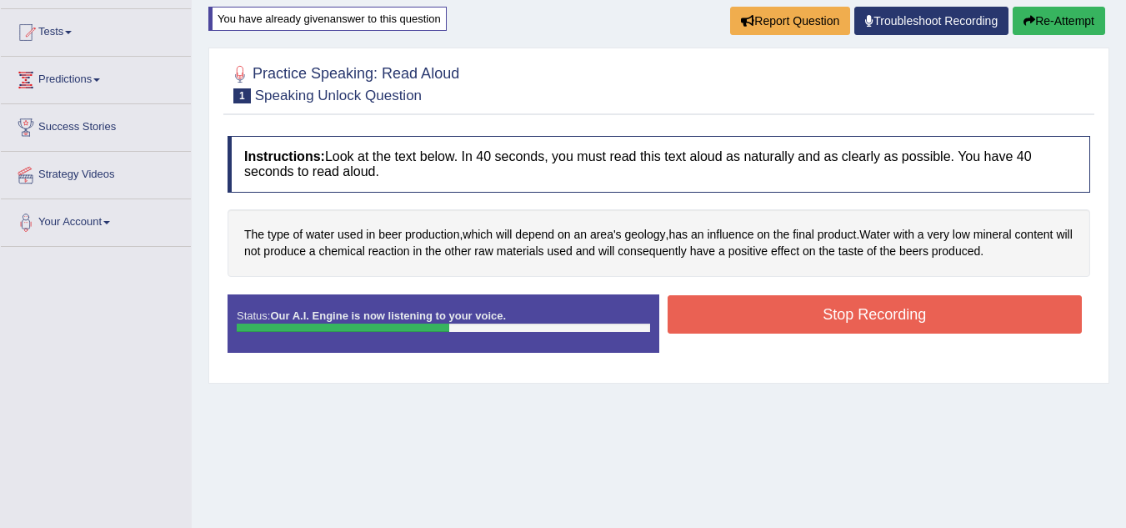
click at [847, 323] on button "Stop Recording" at bounding box center [875, 314] width 415 height 38
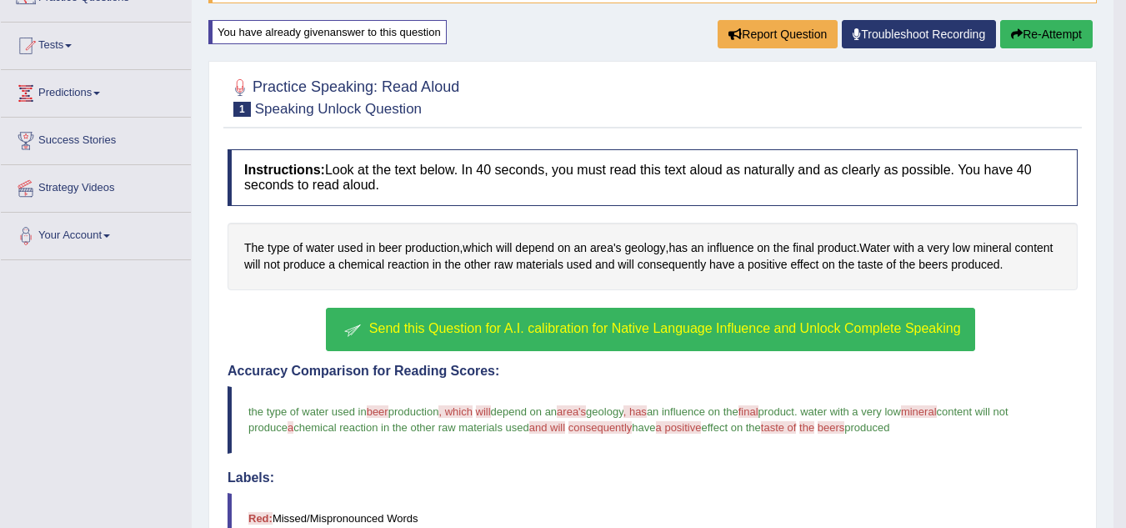
scroll to position [153, 0]
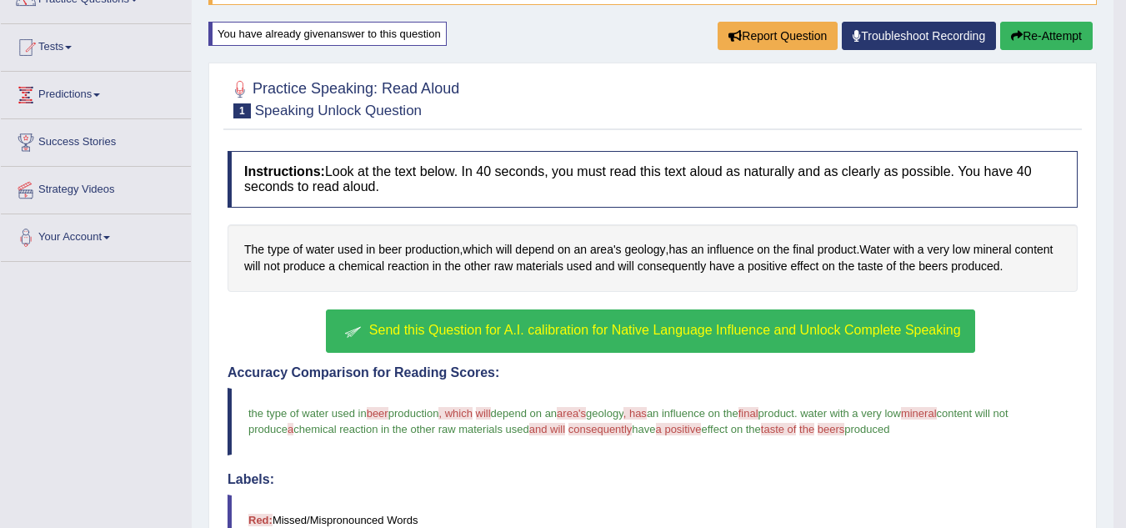
click at [1051, 32] on button "Re-Attempt" at bounding box center [1046, 36] width 93 height 28
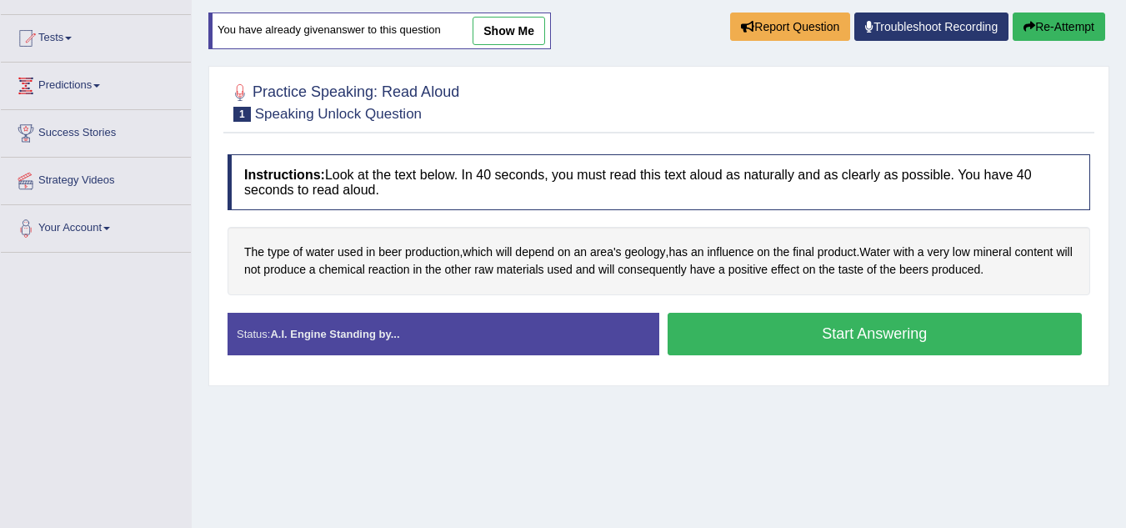
scroll to position [153, 0]
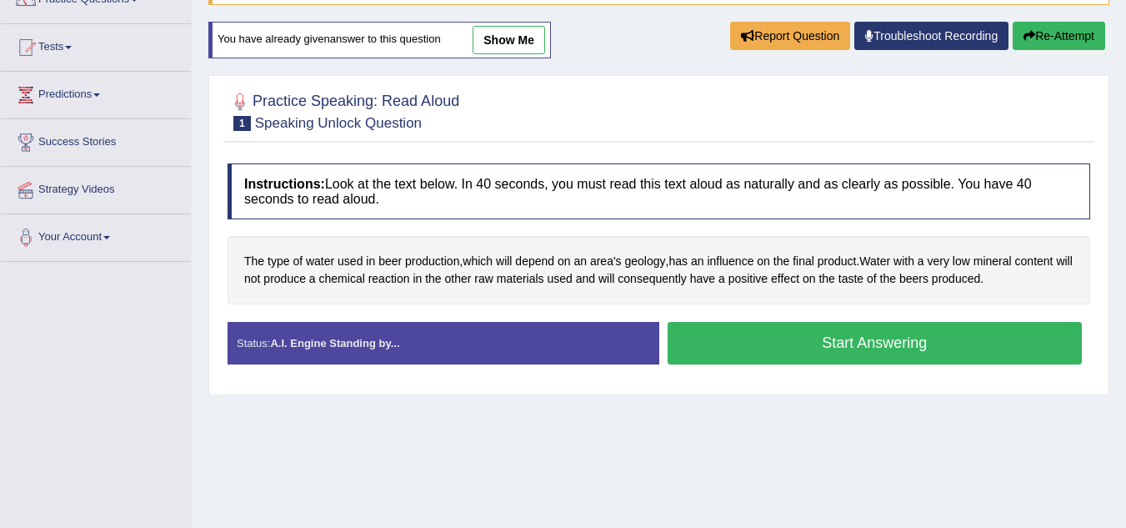
click at [856, 328] on button "Start Answering" at bounding box center [875, 343] width 415 height 43
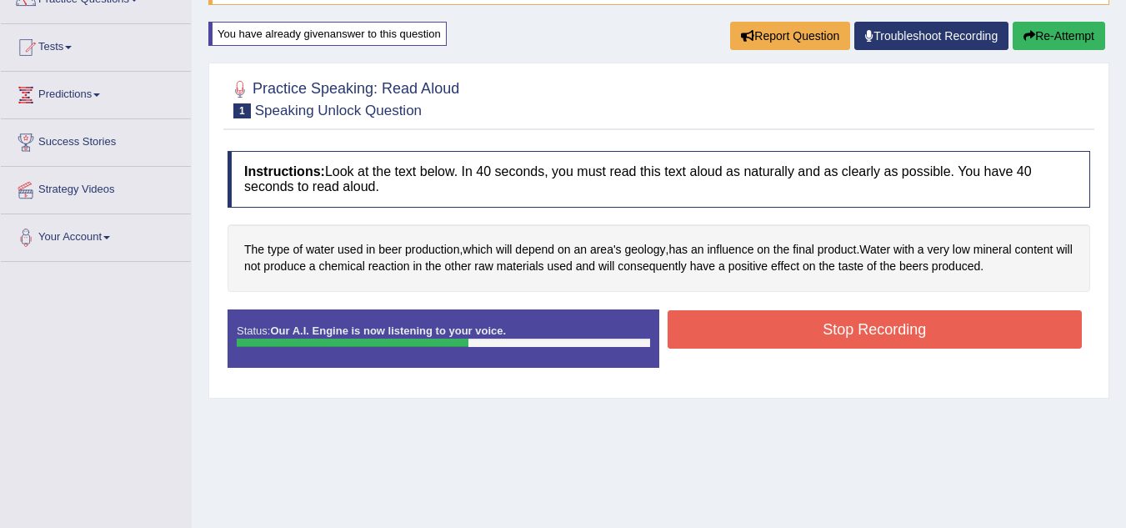
click at [856, 328] on button "Stop Recording" at bounding box center [875, 329] width 415 height 38
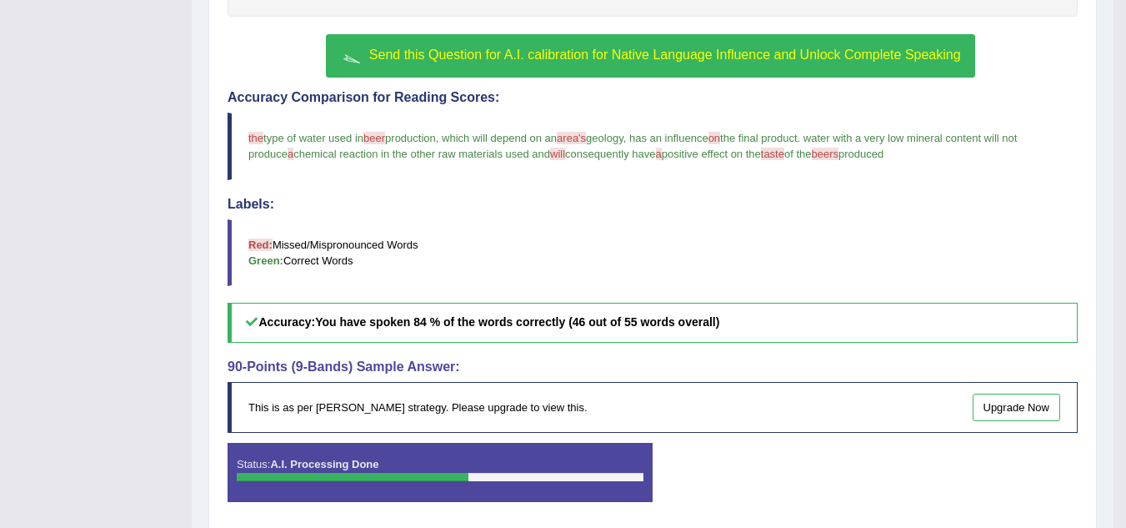
scroll to position [488, 0]
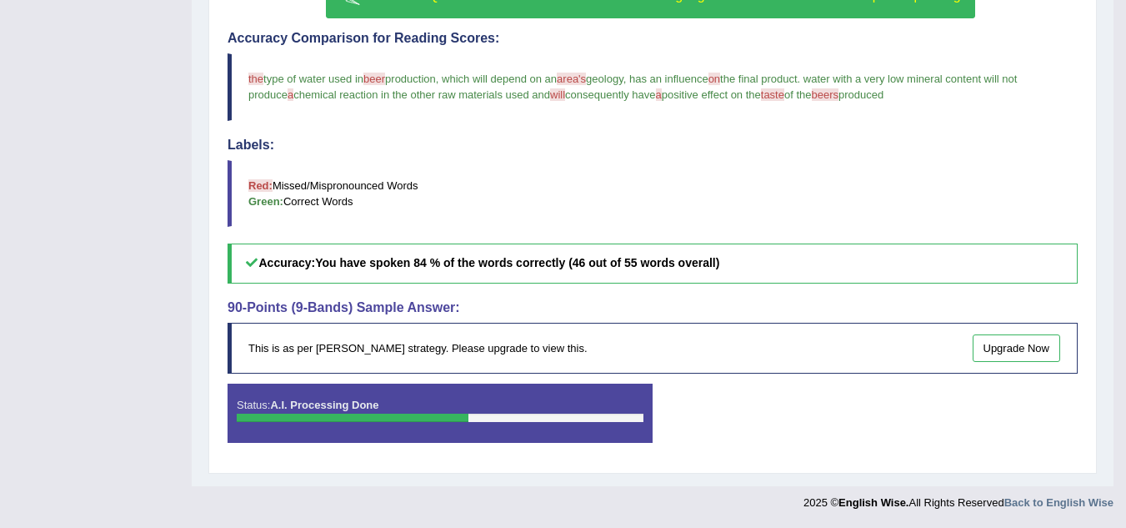
click at [1000, 340] on link "Upgrade Now" at bounding box center [1017, 348] width 88 height 28
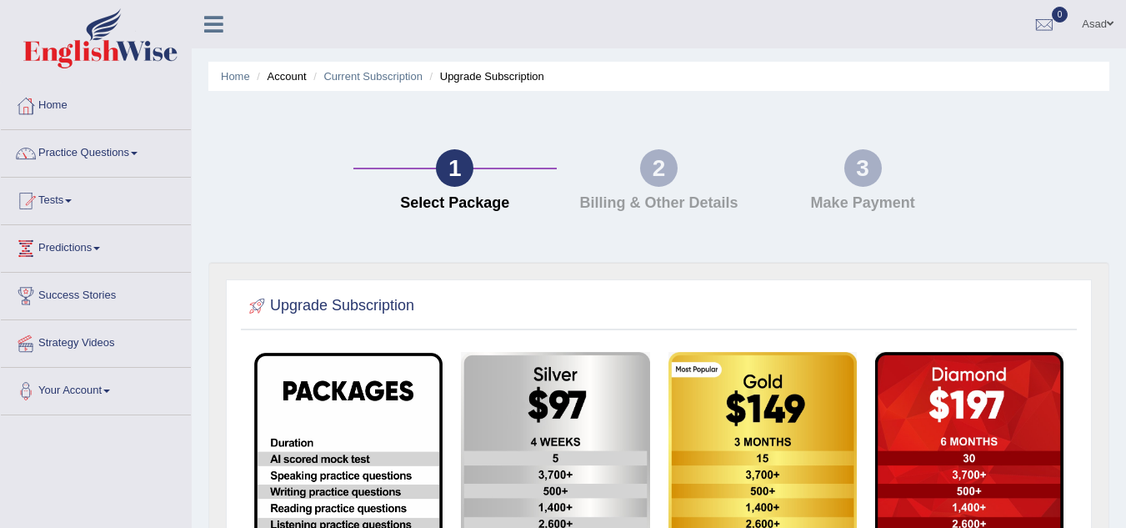
click at [1125, 179] on html "Toggle navigation Home Practice Questions Speaking Practice Read Aloud Repeat S…" at bounding box center [563, 264] width 1126 height 528
click at [137, 153] on span at bounding box center [134, 153] width 7 height 3
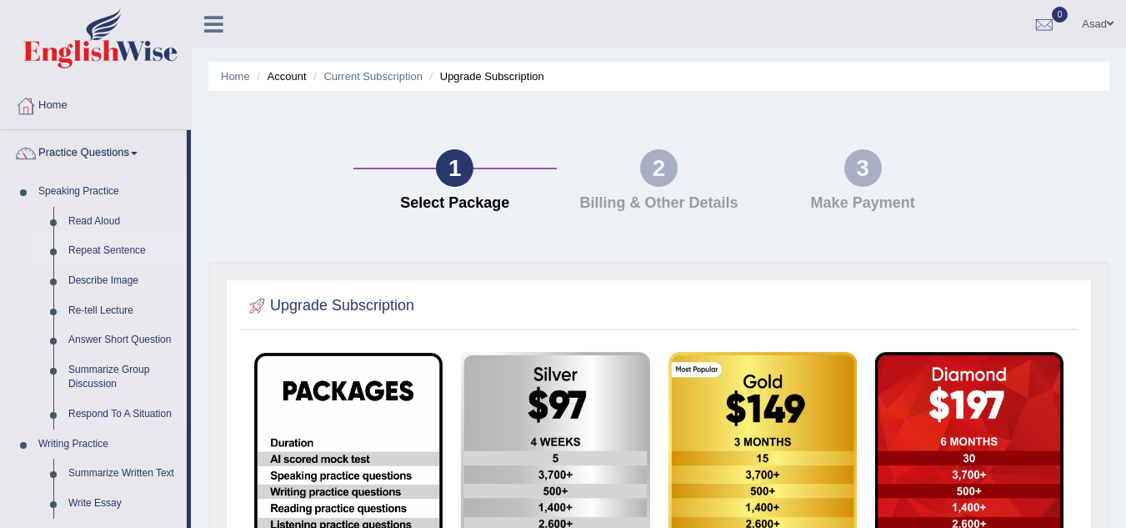
click at [98, 253] on link "Repeat Sentence" at bounding box center [124, 251] width 126 height 30
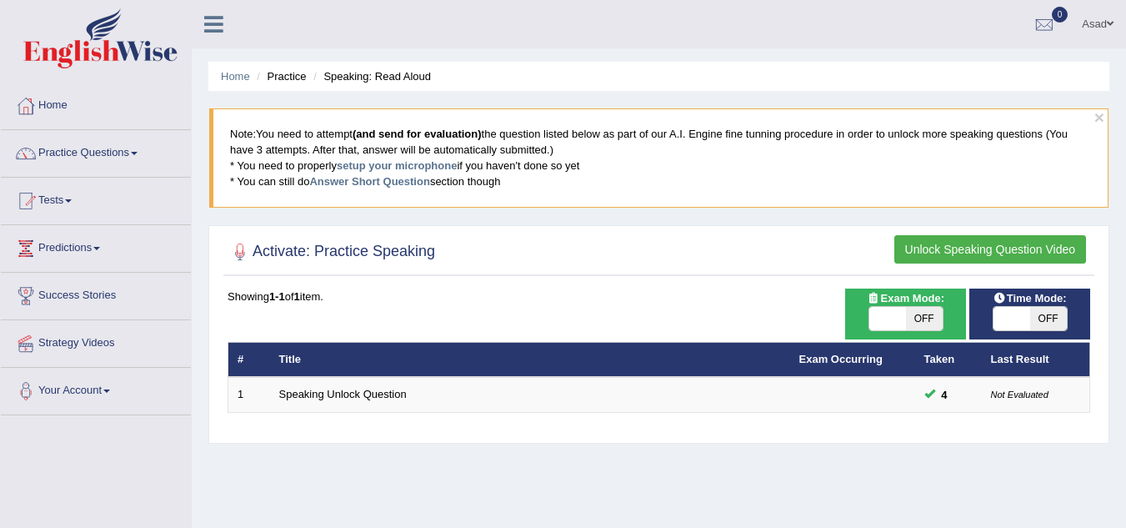
scroll to position [60, 0]
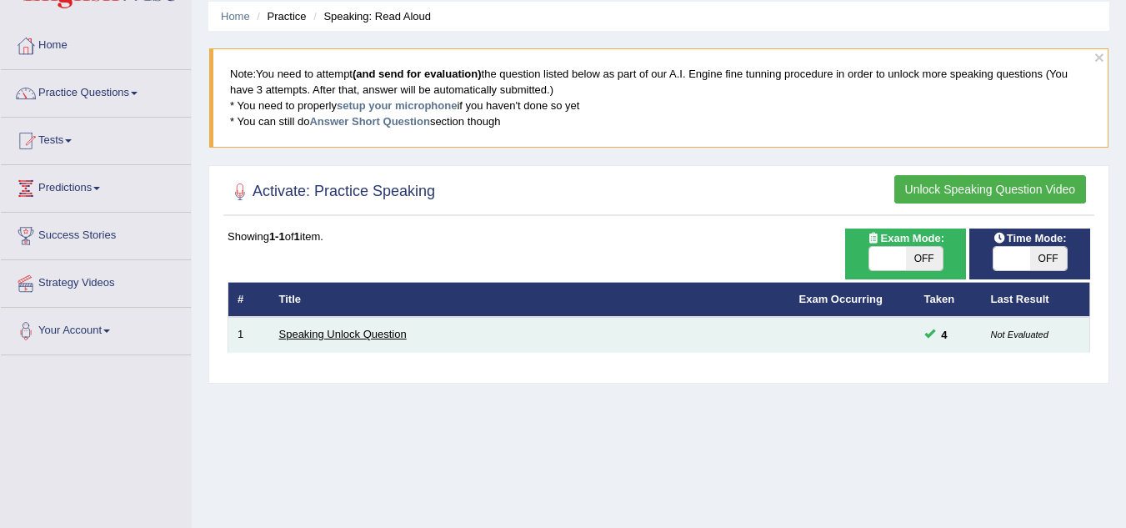
click at [366, 330] on link "Speaking Unlock Question" at bounding box center [343, 334] width 128 height 13
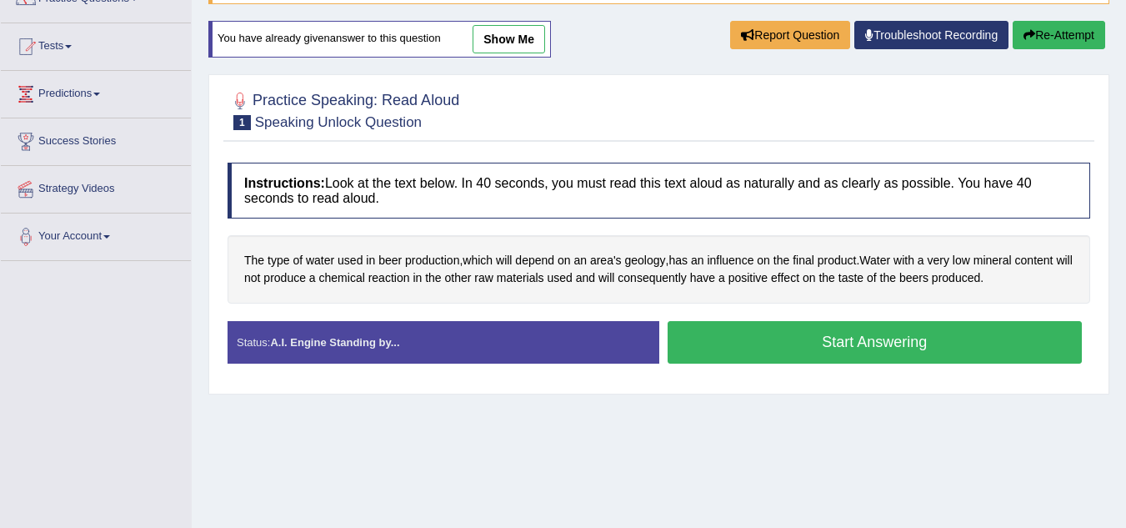
scroll to position [104, 0]
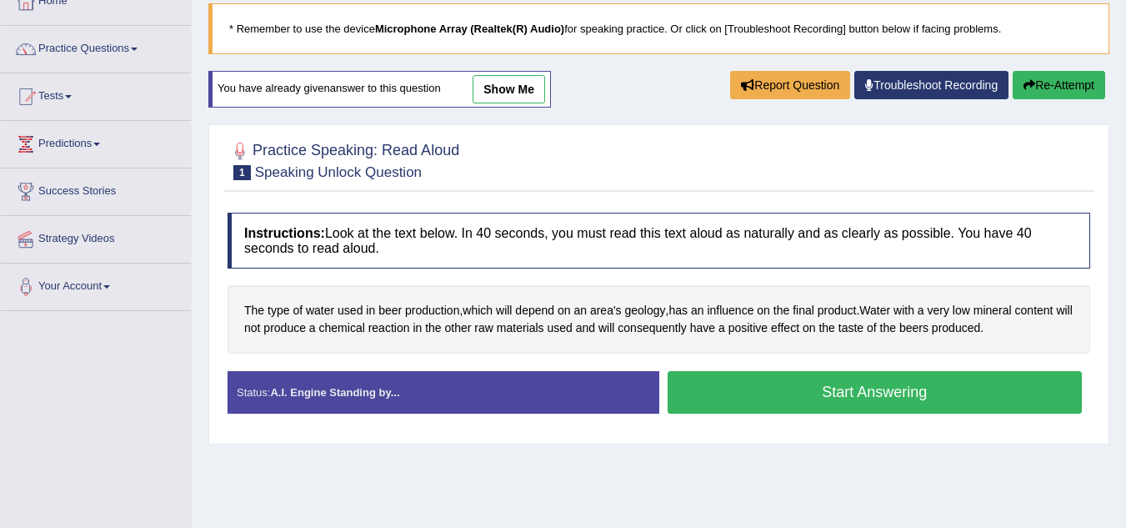
click at [844, 389] on button "Start Answering" at bounding box center [875, 392] width 415 height 43
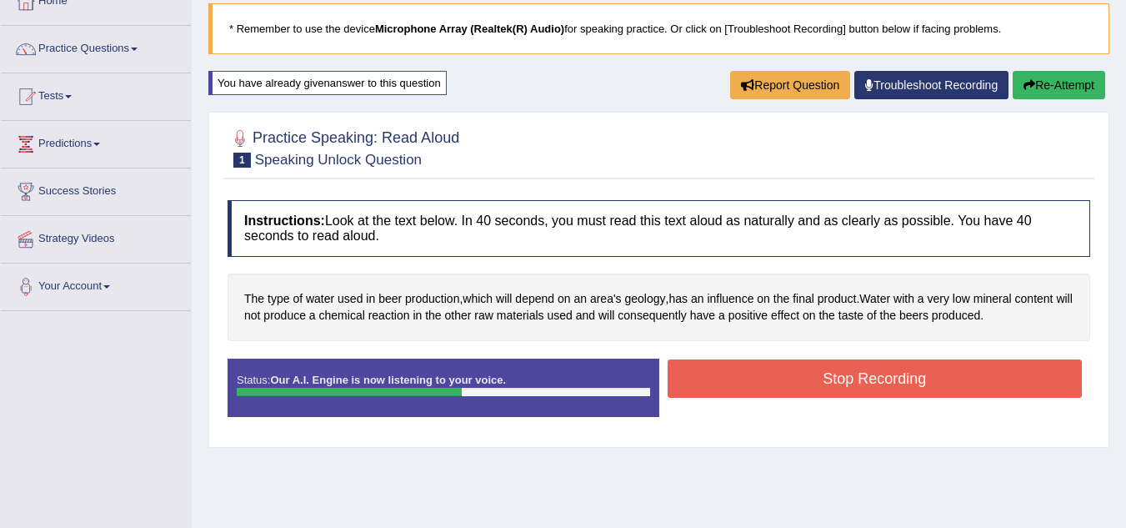
click at [844, 389] on button "Stop Recording" at bounding box center [875, 378] width 415 height 38
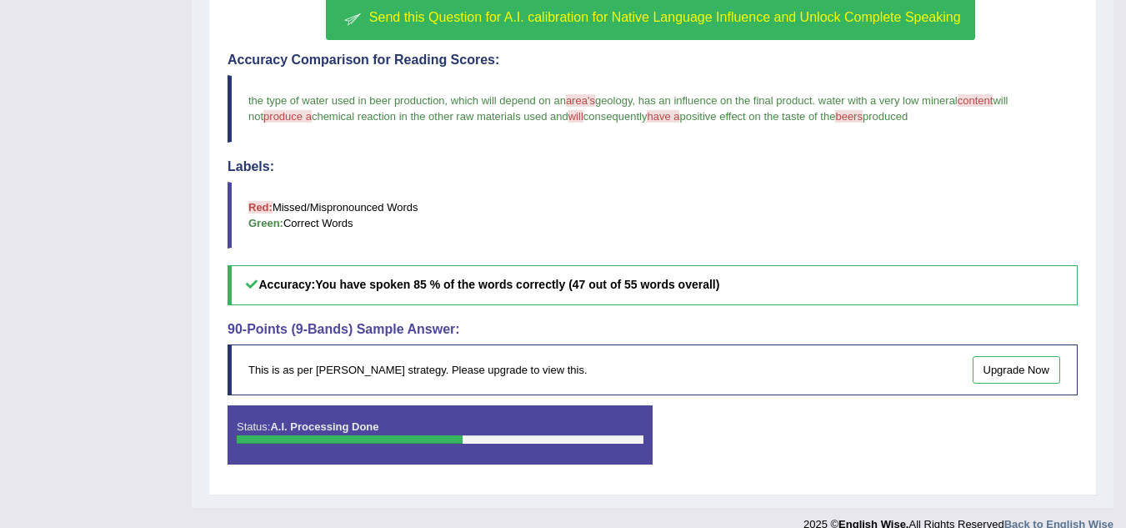
scroll to position [474, 0]
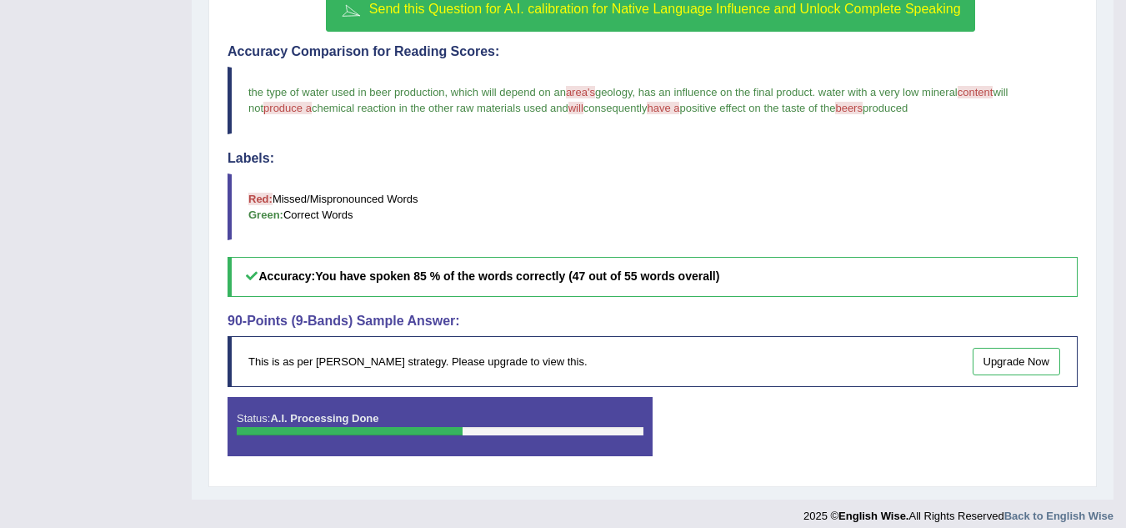
click at [513, 373] on div "This is as per English Wise's strategy. Please upgrade to view this. Upgrade Now" at bounding box center [653, 361] width 850 height 51
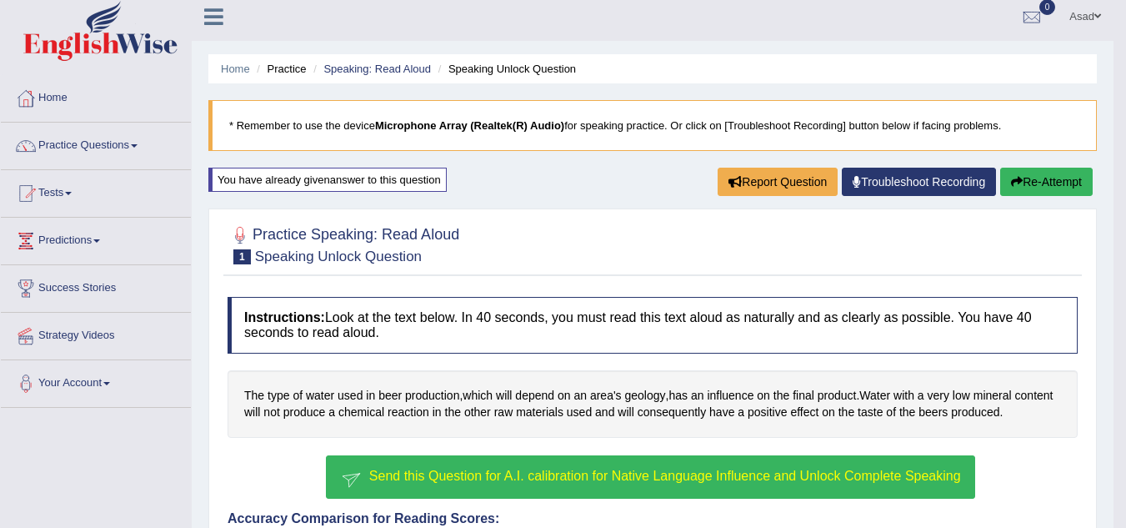
scroll to position [18, 0]
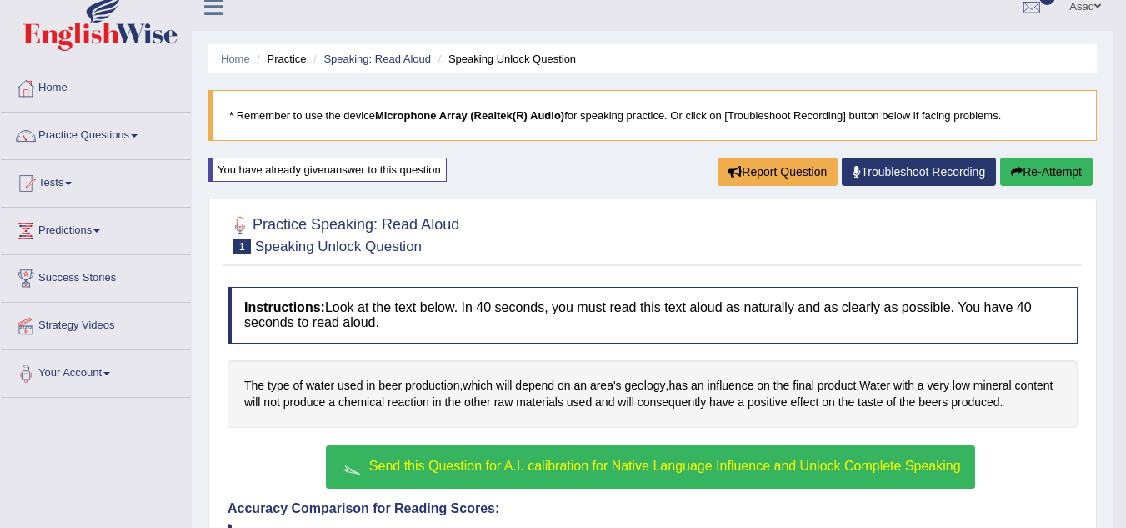
click at [791, 463] on span "Send this Question for A.I. calibration for Native Language Influence and Unloc…" at bounding box center [665, 465] width 592 height 14
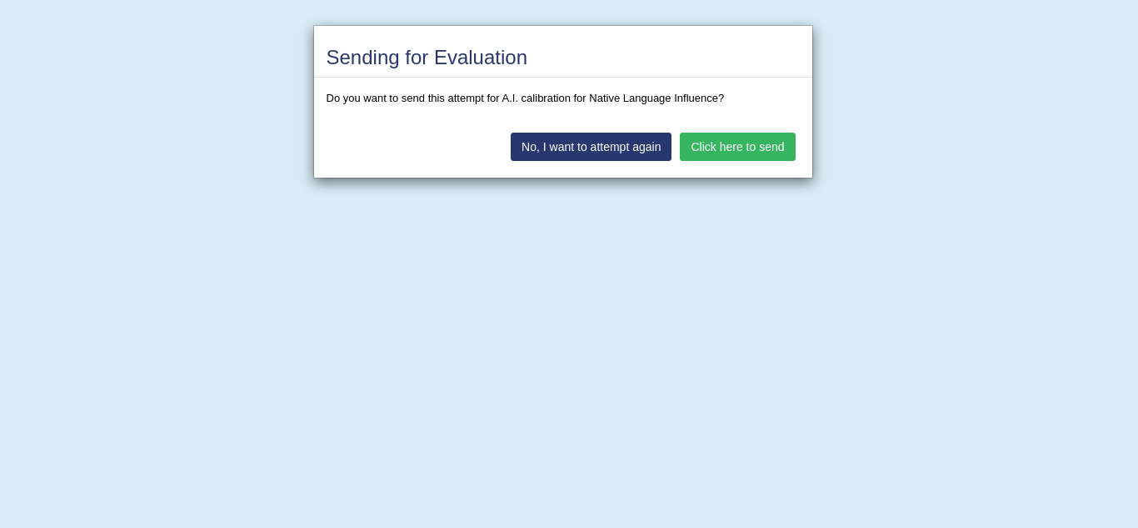
click at [741, 148] on button "Click here to send" at bounding box center [737, 147] width 115 height 28
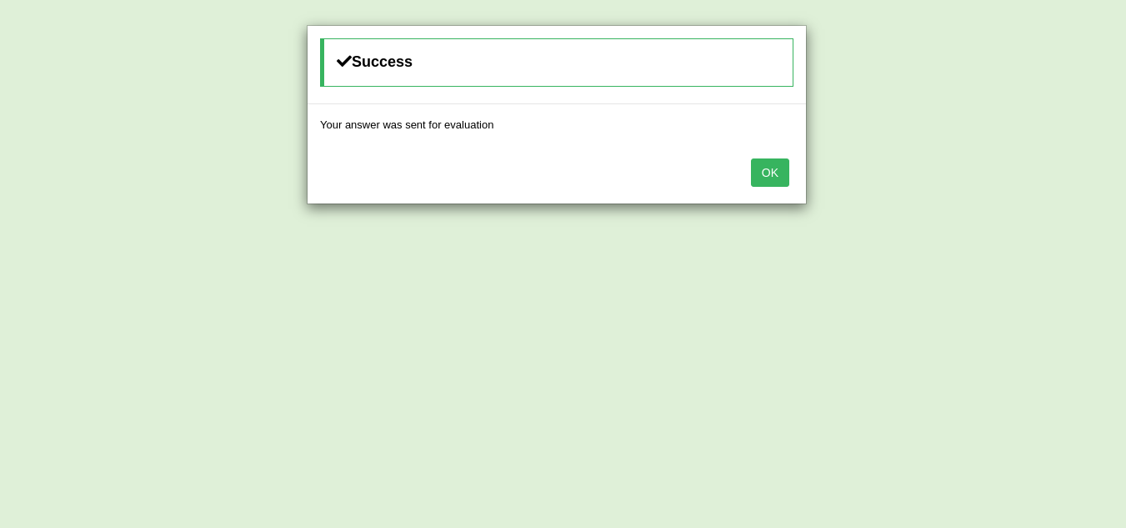
click at [763, 168] on button "OK" at bounding box center [770, 172] width 38 height 28
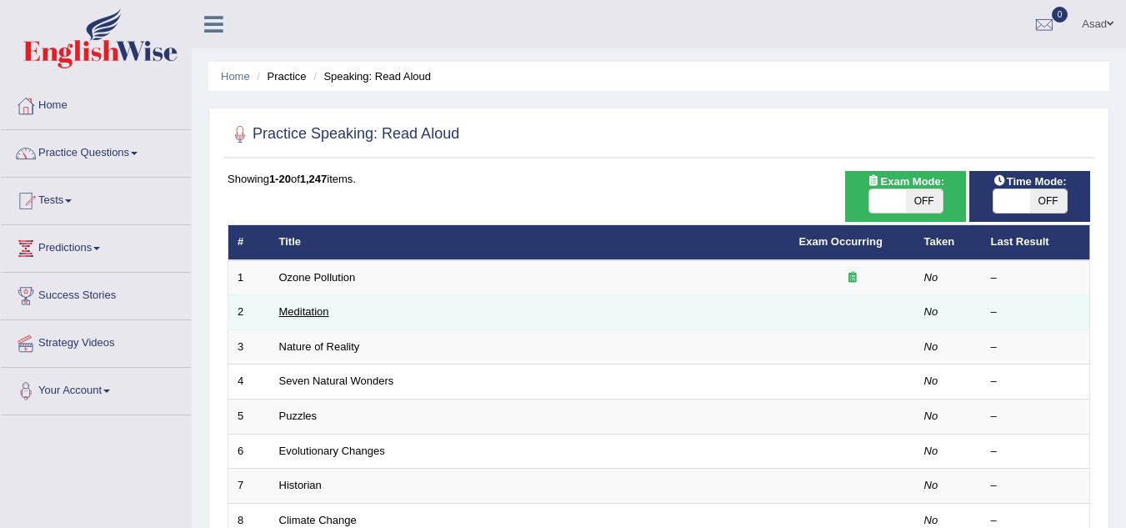
click at [312, 313] on link "Meditation" at bounding box center [304, 311] width 50 height 13
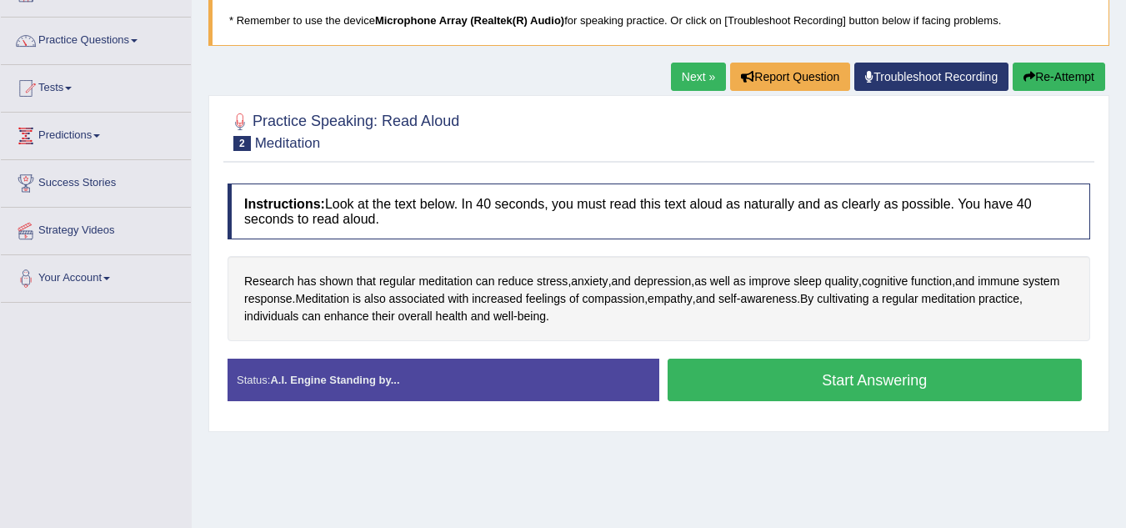
scroll to position [118, 0]
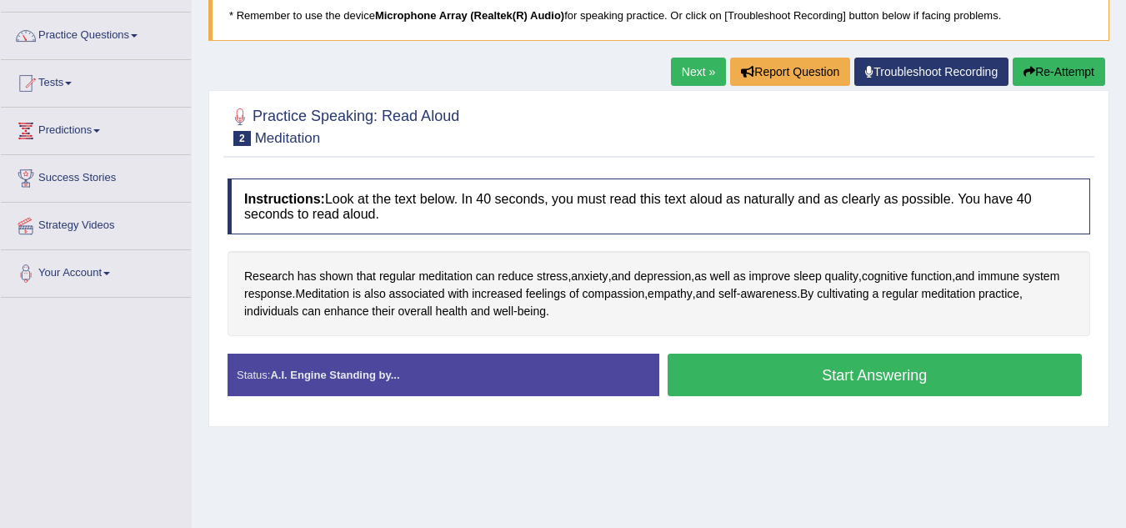
click at [880, 383] on button "Start Answering" at bounding box center [875, 374] width 415 height 43
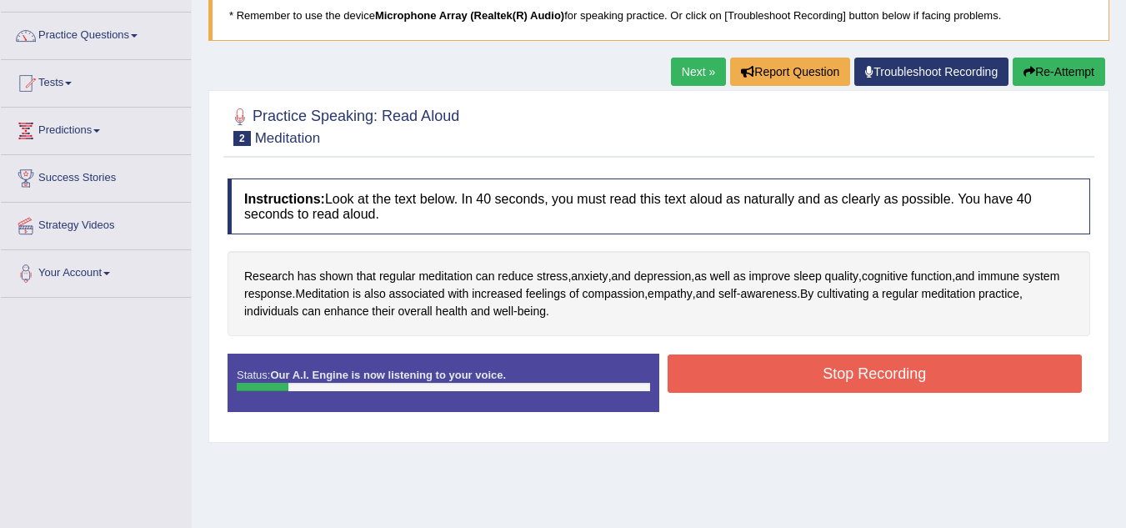
click at [1029, 73] on icon "button" at bounding box center [1029, 72] width 12 height 12
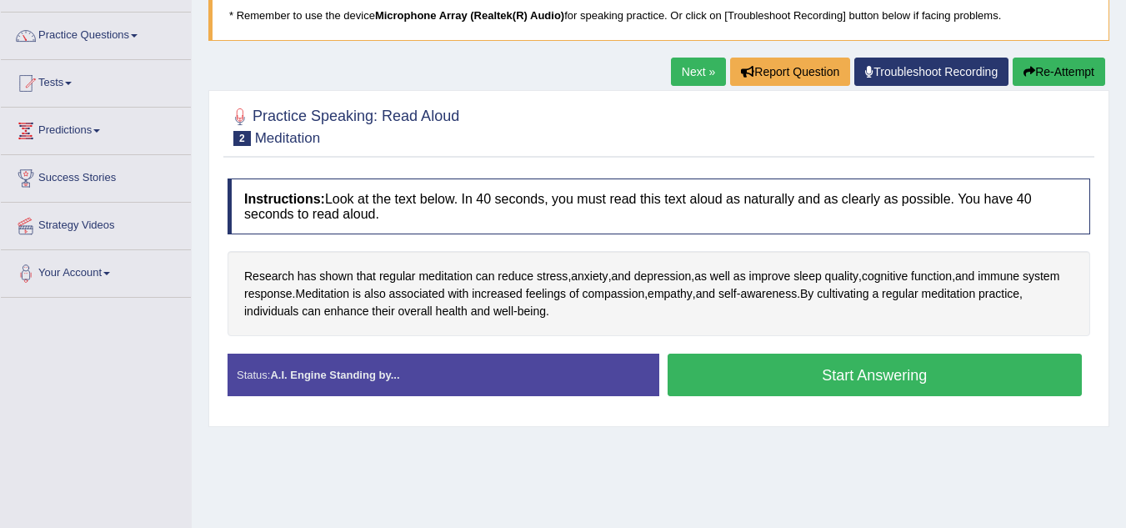
click at [833, 378] on button "Start Answering" at bounding box center [875, 374] width 415 height 43
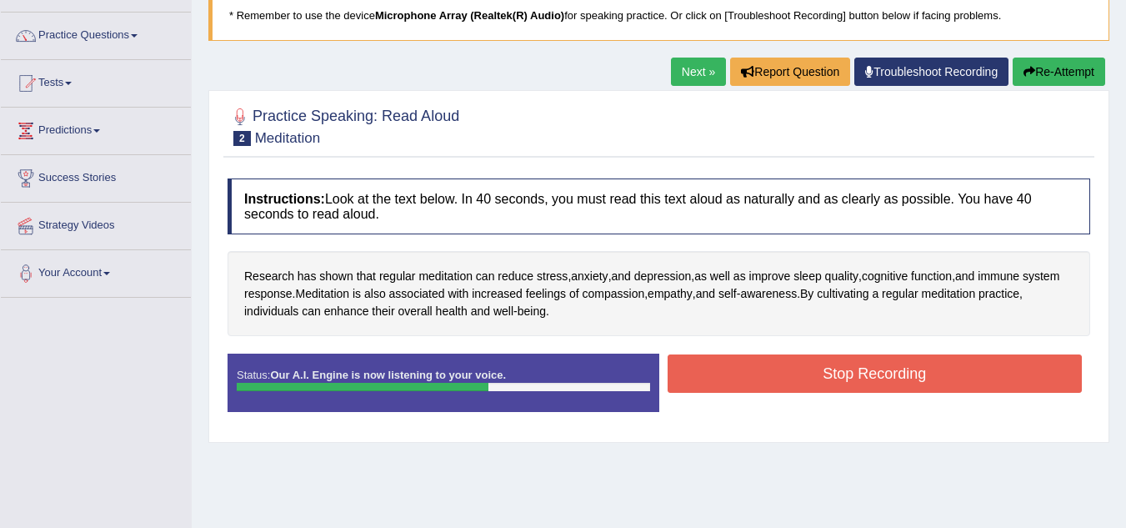
click at [833, 378] on button "Stop Recording" at bounding box center [875, 373] width 415 height 38
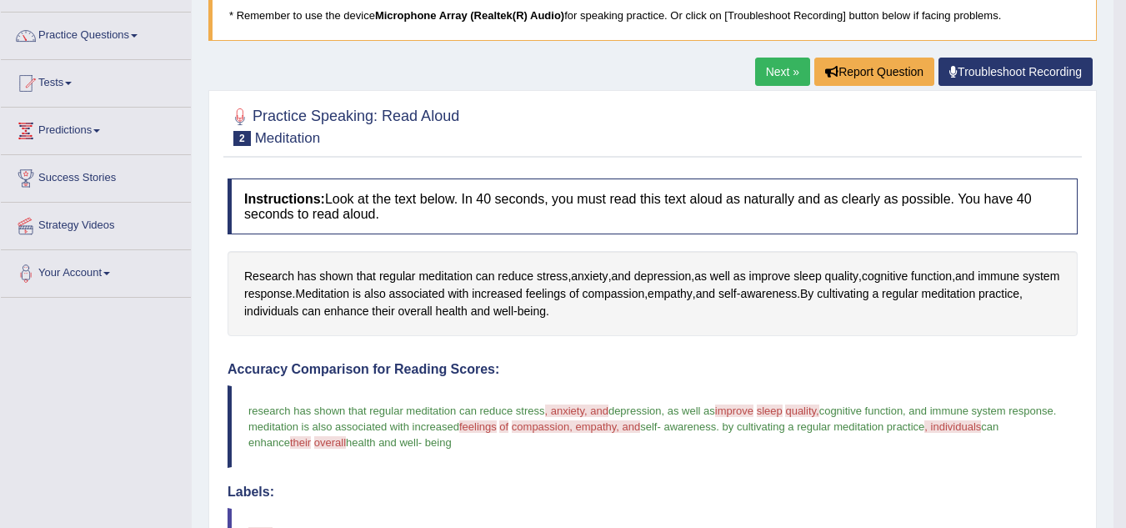
drag, startPoint x: 1125, startPoint y: 201, endPoint x: 1130, endPoint y: 243, distance: 42.8
click at [1126, 243] on html "Toggle navigation Home Practice Questions Speaking Practice Read Aloud Repeat S…" at bounding box center [563, 146] width 1126 height 528
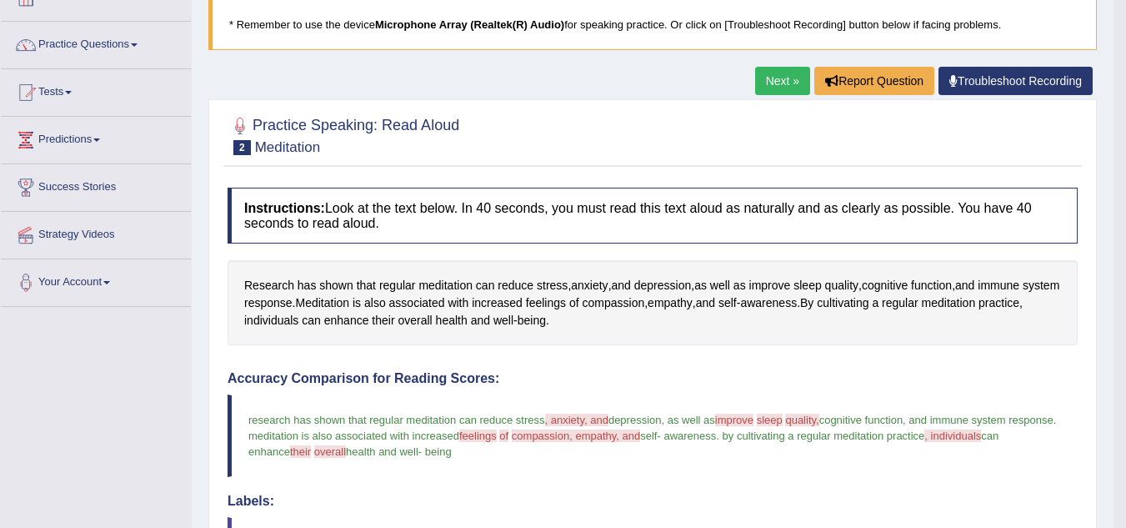
scroll to position [93, 0]
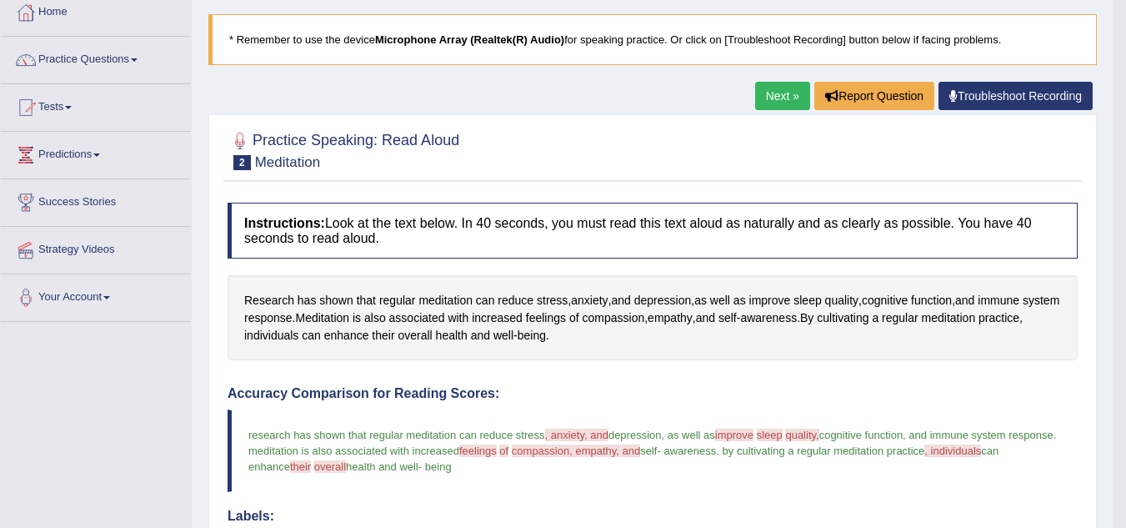
click at [781, 107] on link "Next »" at bounding box center [782, 96] width 55 height 28
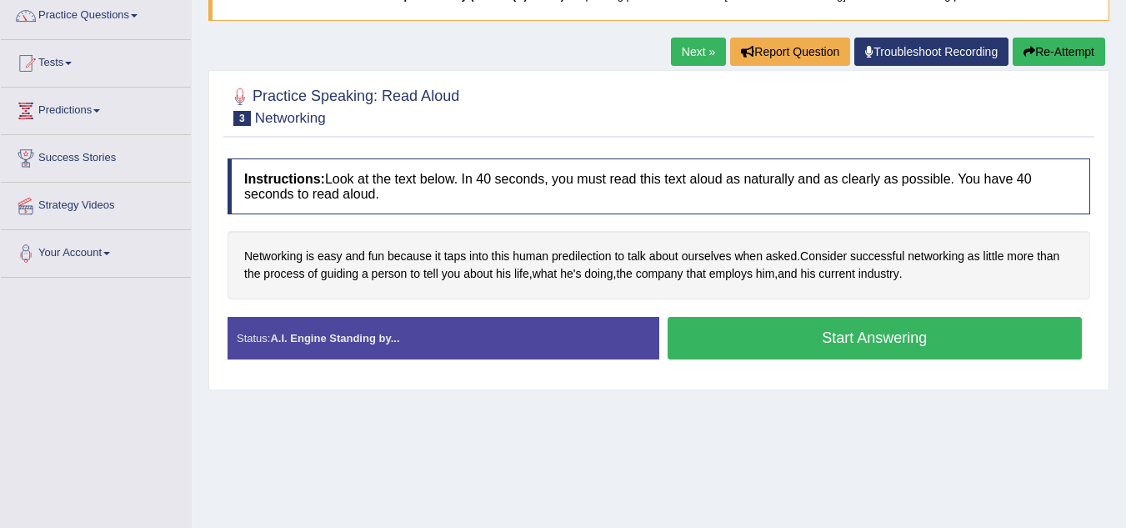
scroll to position [179, 0]
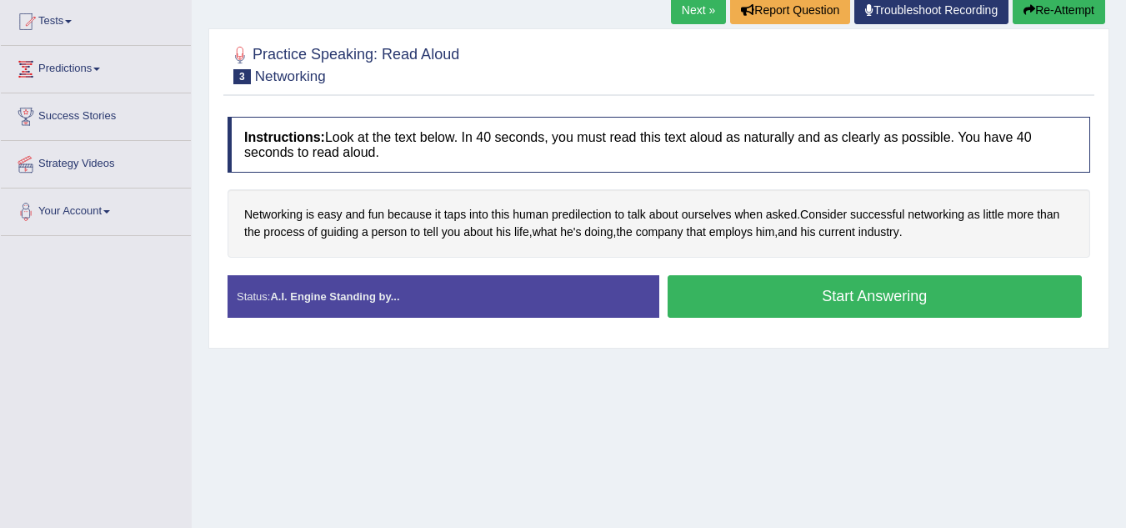
click at [1125, 233] on html "Toggle navigation Home Practice Questions Speaking Practice Read Aloud Repeat S…" at bounding box center [563, 85] width 1126 height 528
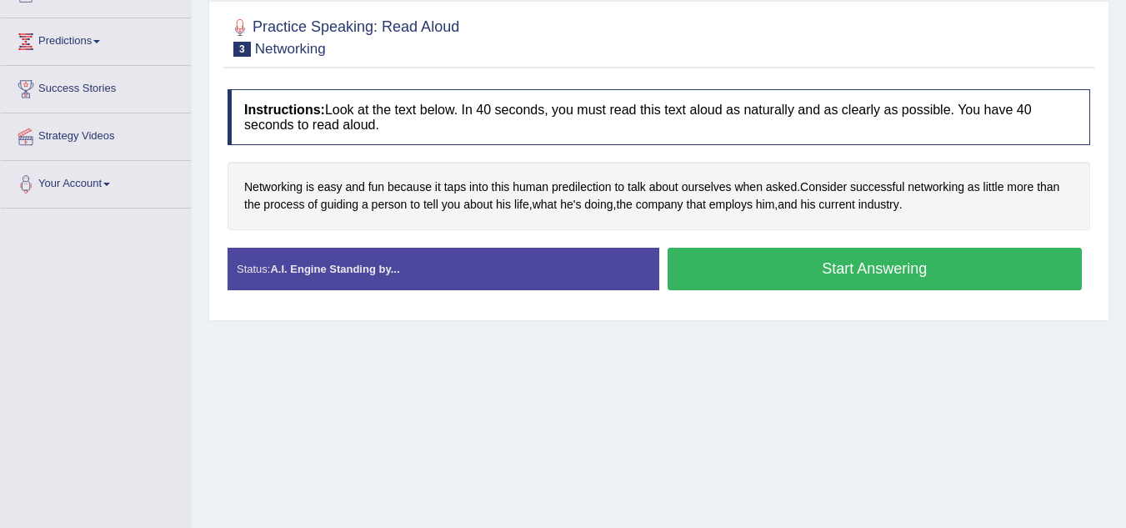
scroll to position [210, 0]
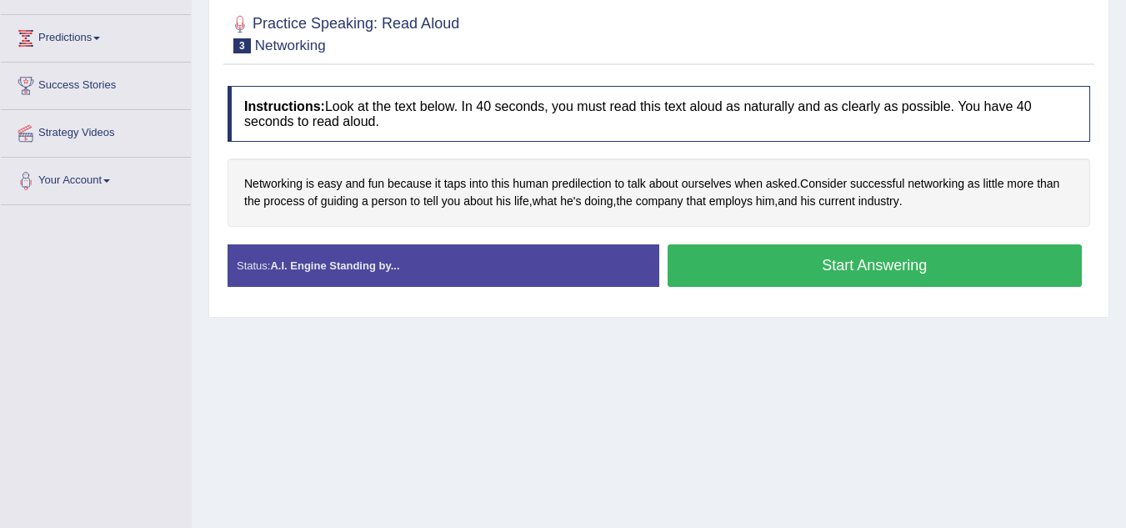
click at [855, 269] on button "Start Answering" at bounding box center [875, 265] width 415 height 43
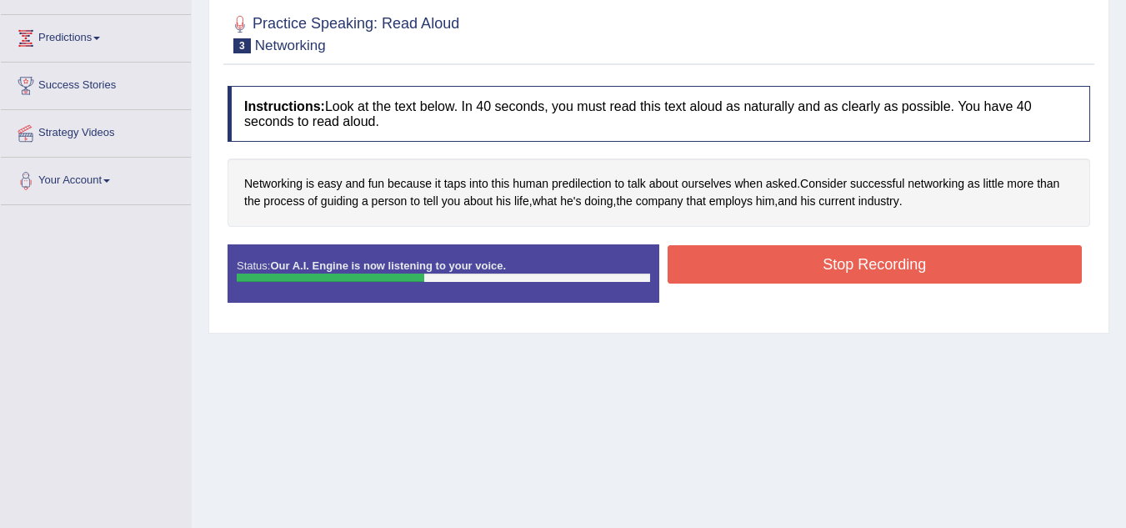
click at [855, 269] on button "Stop Recording" at bounding box center [875, 264] width 415 height 38
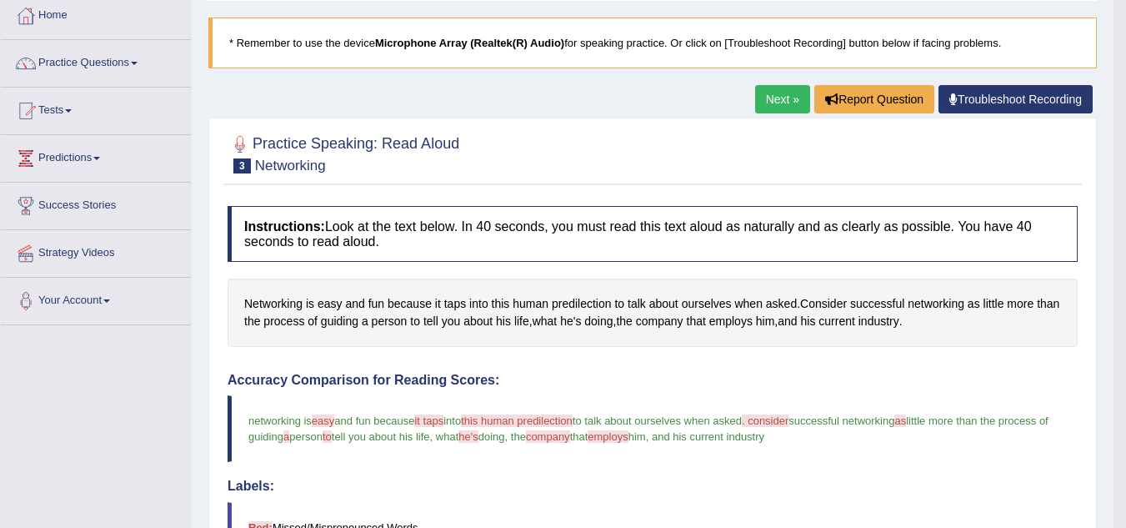
scroll to position [88, 0]
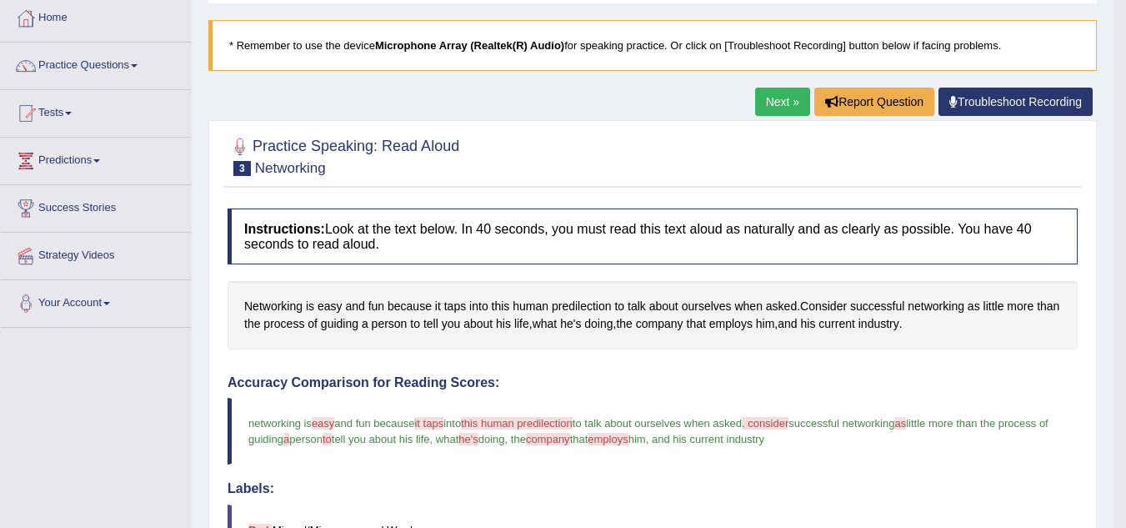
click at [771, 97] on link "Next »" at bounding box center [782, 102] width 55 height 28
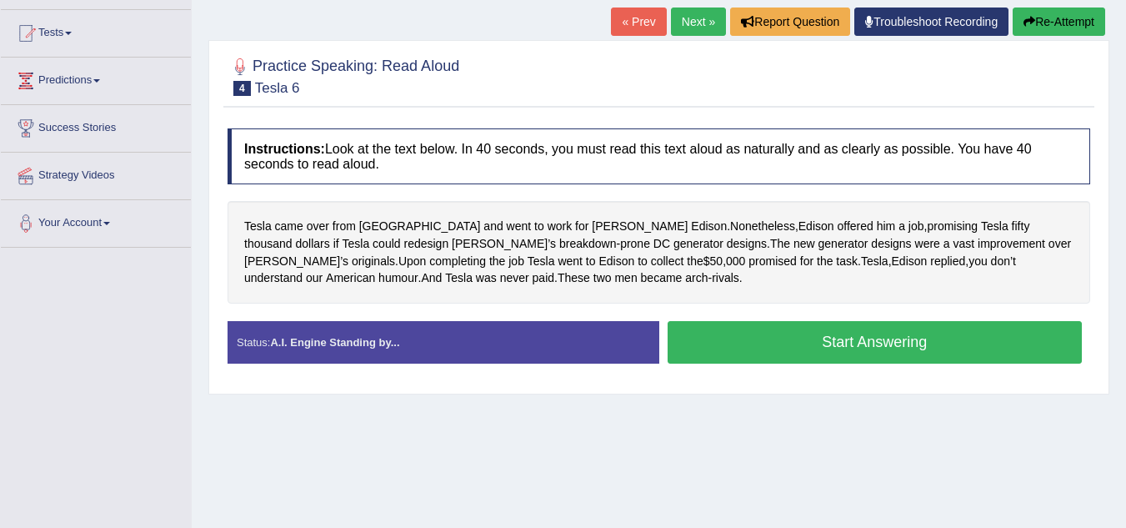
scroll to position [170, 0]
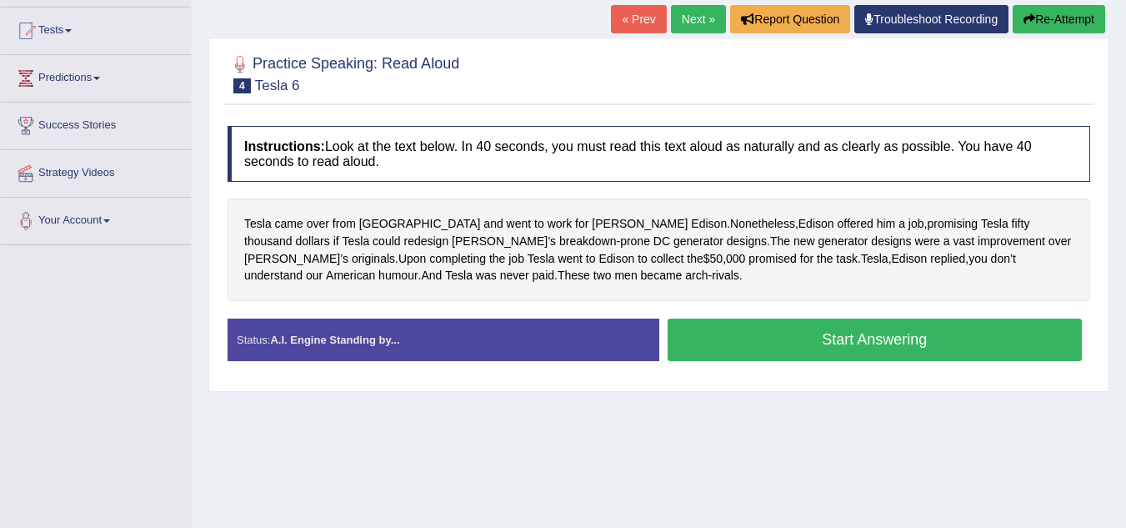
click at [813, 338] on button "Start Answering" at bounding box center [875, 339] width 415 height 43
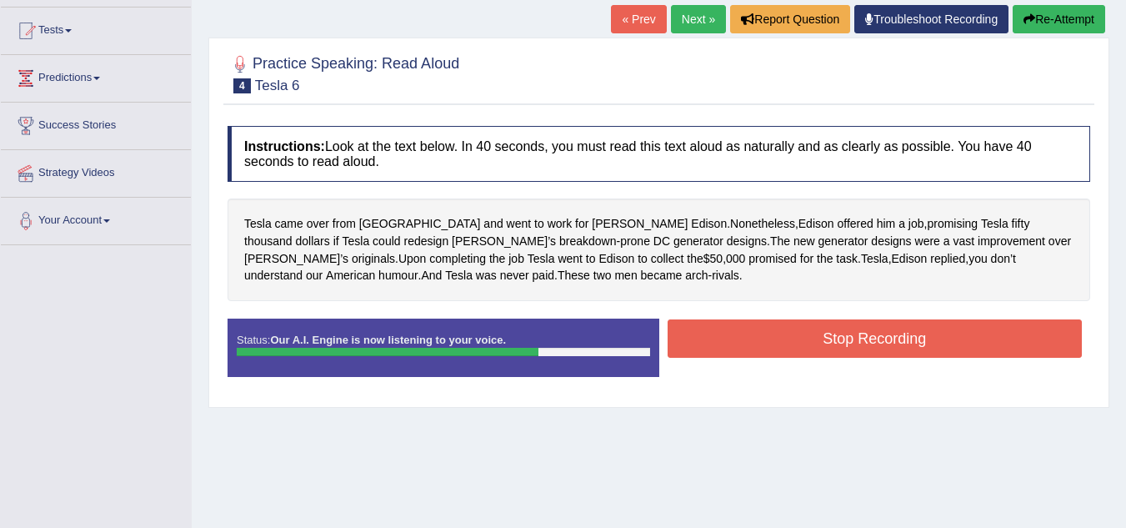
click at [813, 338] on button "Stop Recording" at bounding box center [875, 338] width 415 height 38
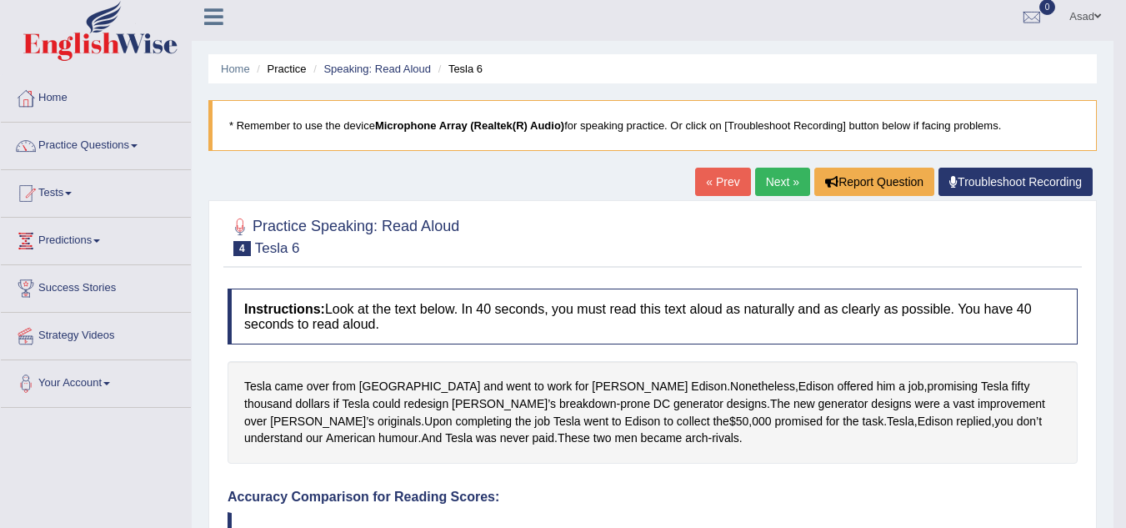
scroll to position [0, 0]
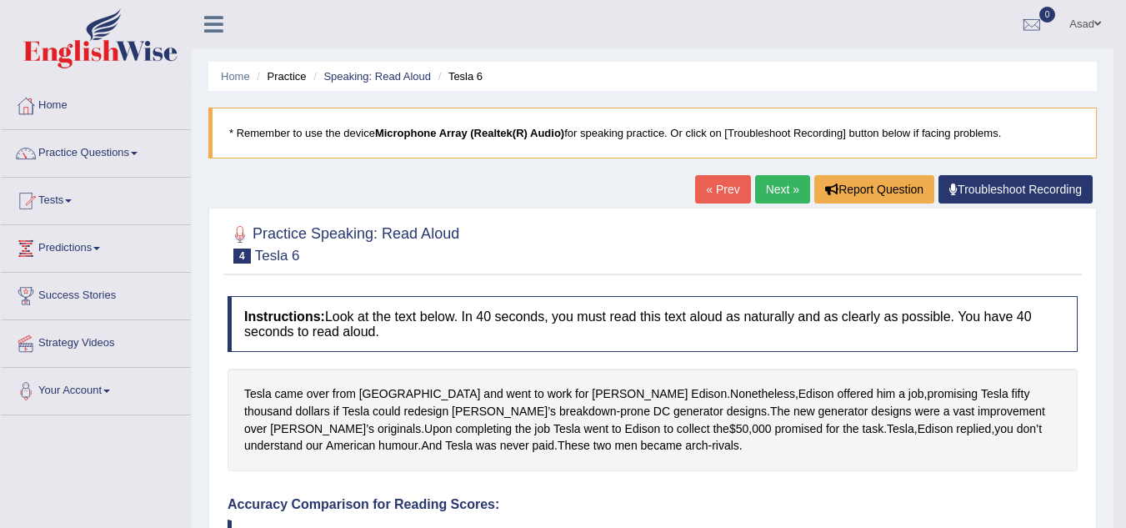
click at [732, 185] on link "« Prev" at bounding box center [722, 189] width 55 height 28
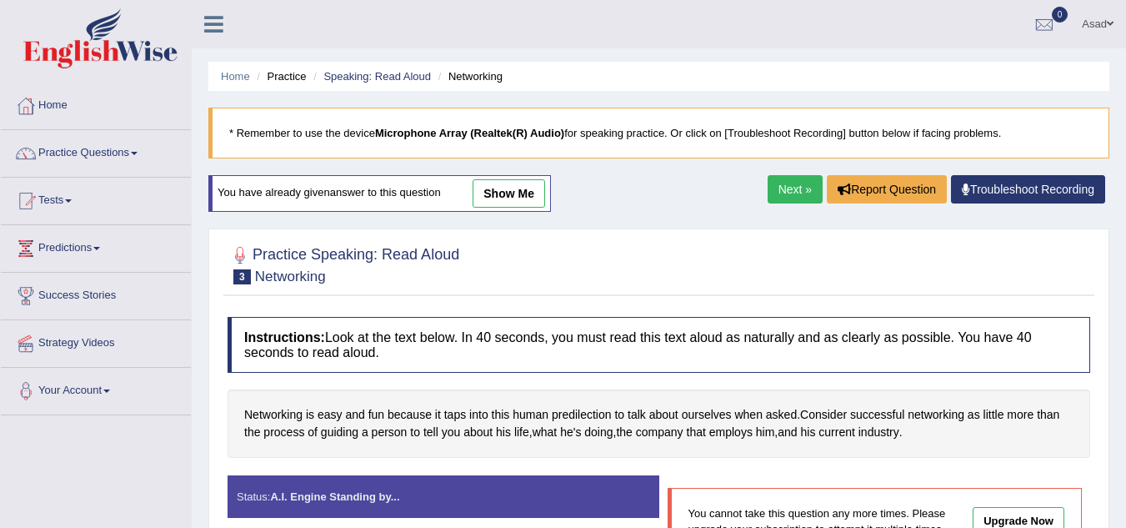
click at [786, 188] on link "Next »" at bounding box center [795, 189] width 55 height 28
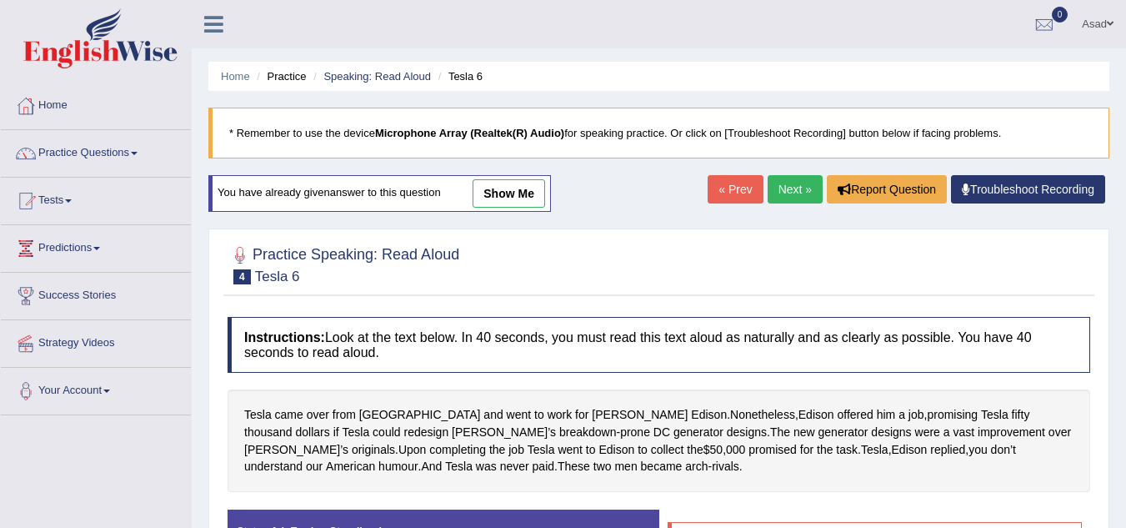
click at [786, 188] on link "Next »" at bounding box center [795, 189] width 55 height 28
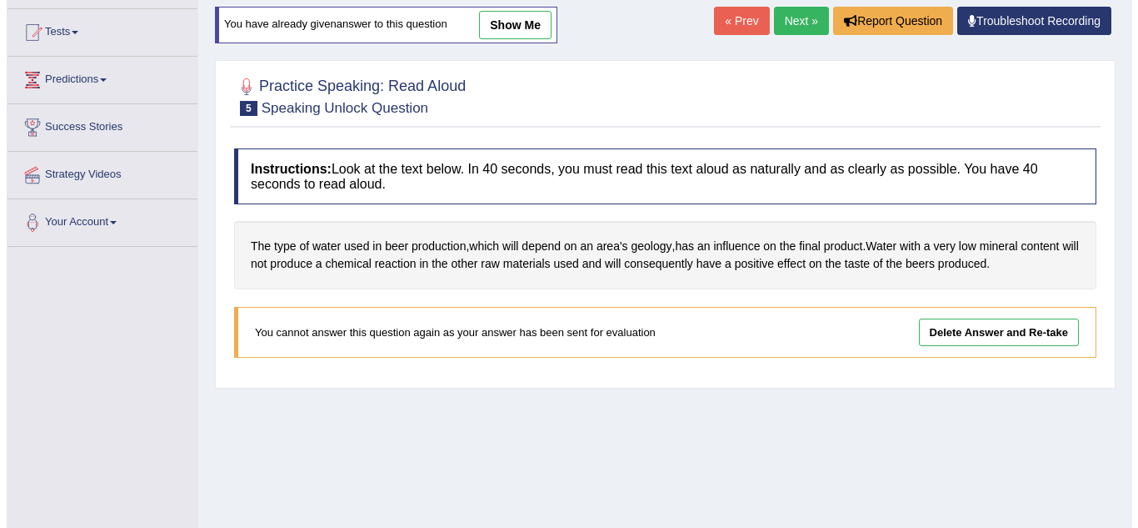
scroll to position [168, 0]
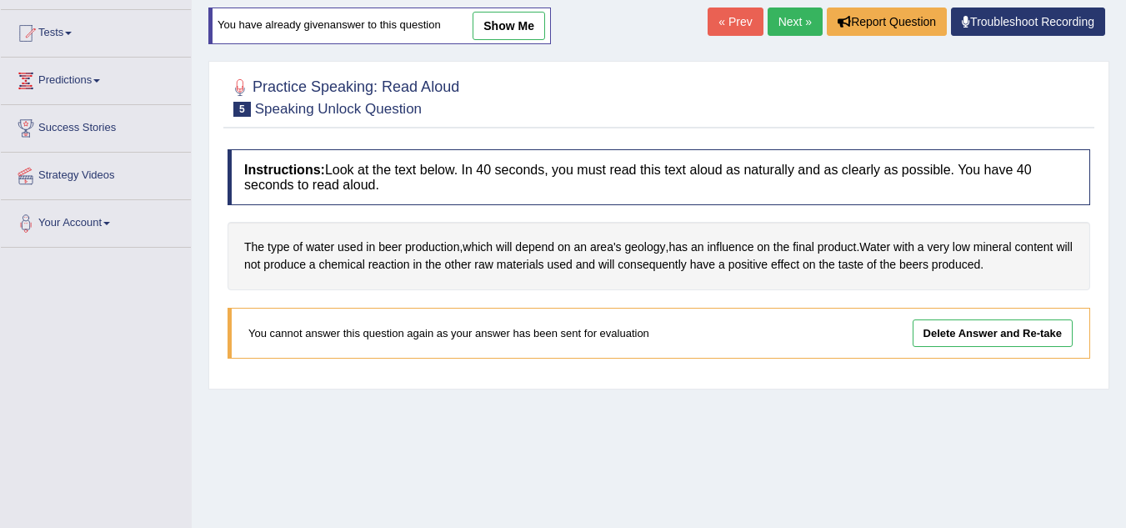
click at [969, 338] on link "Delete Answer and Re-take" at bounding box center [993, 333] width 160 height 28
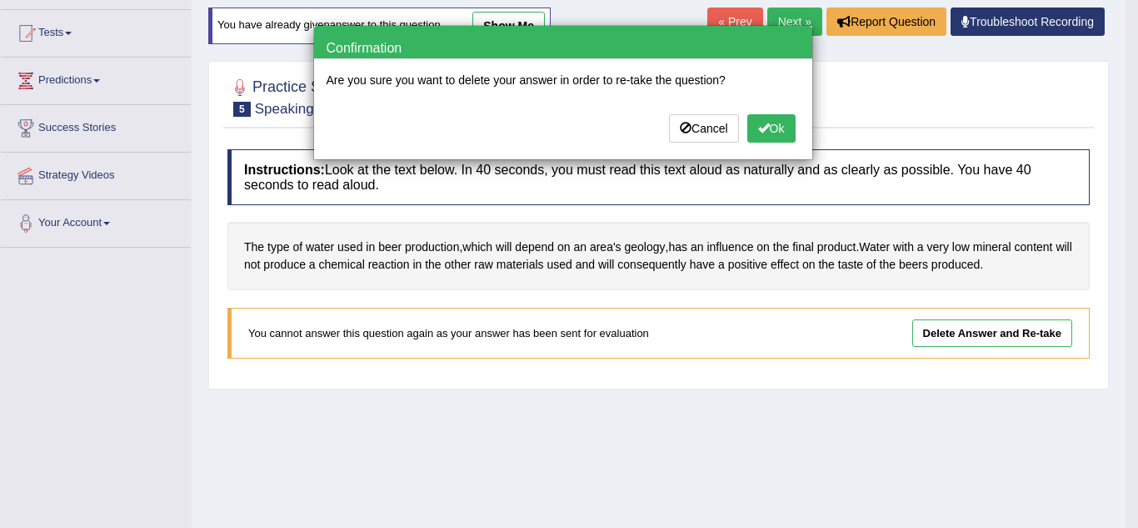
click at [783, 133] on button "Ok" at bounding box center [772, 128] width 48 height 28
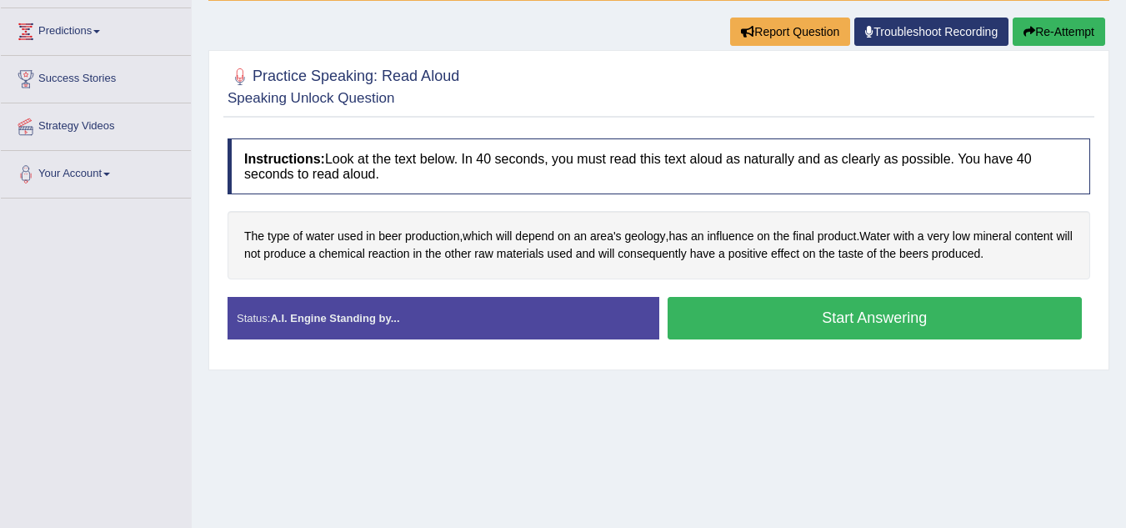
scroll to position [235, 0]
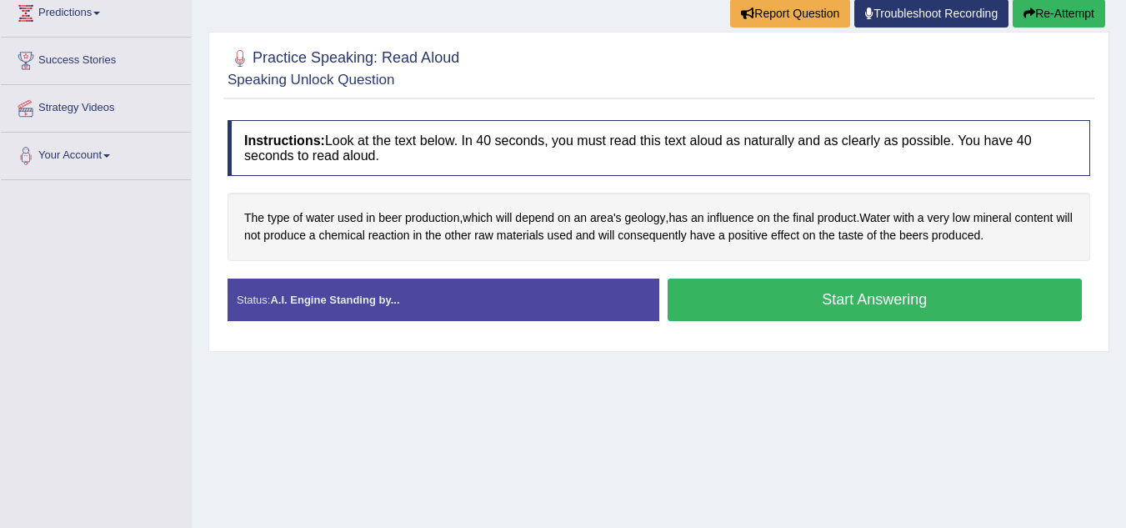
click at [844, 298] on button "Start Answering" at bounding box center [875, 299] width 415 height 43
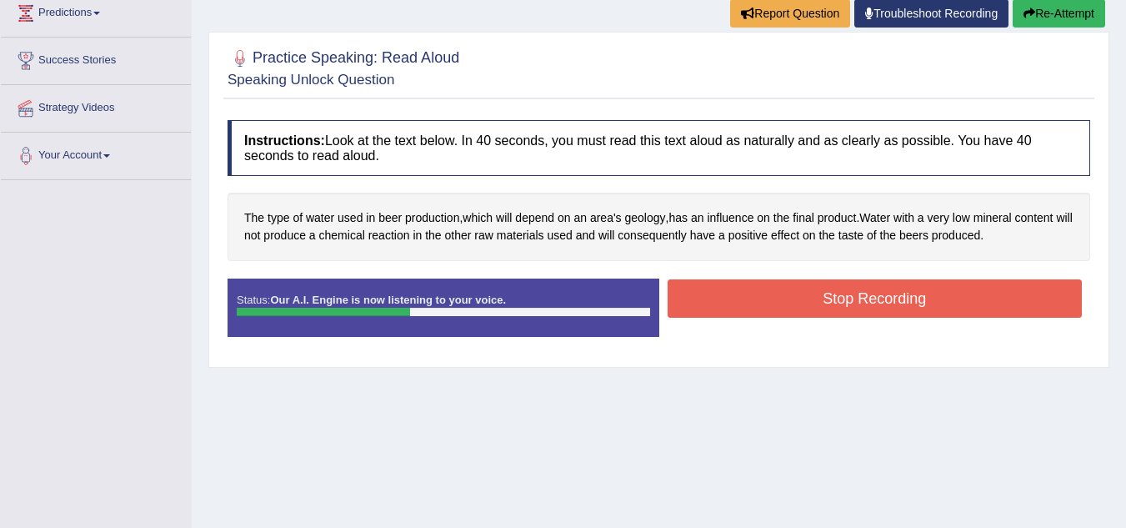
click at [844, 298] on button "Stop Recording" at bounding box center [875, 298] width 415 height 38
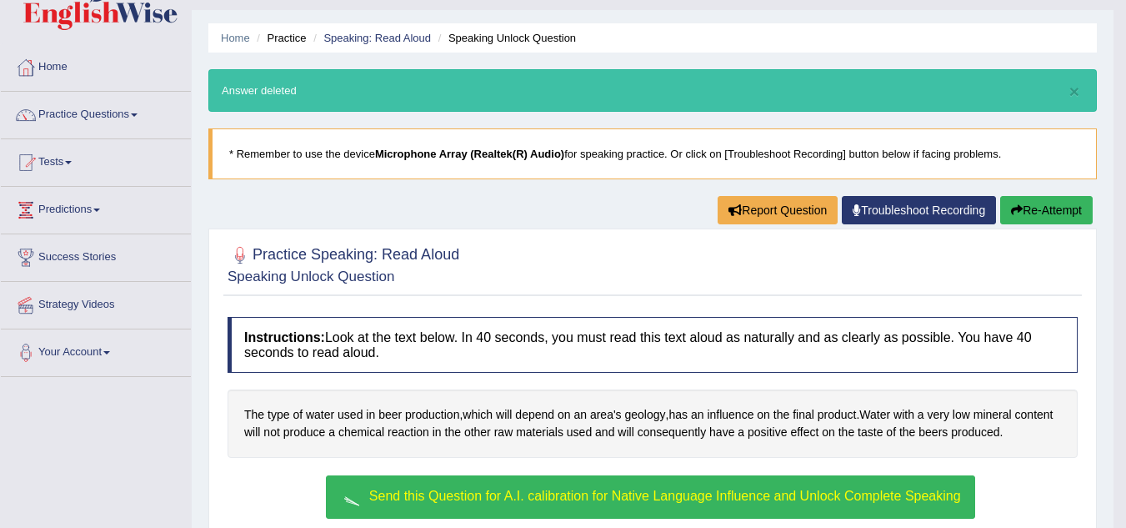
scroll to position [20, 0]
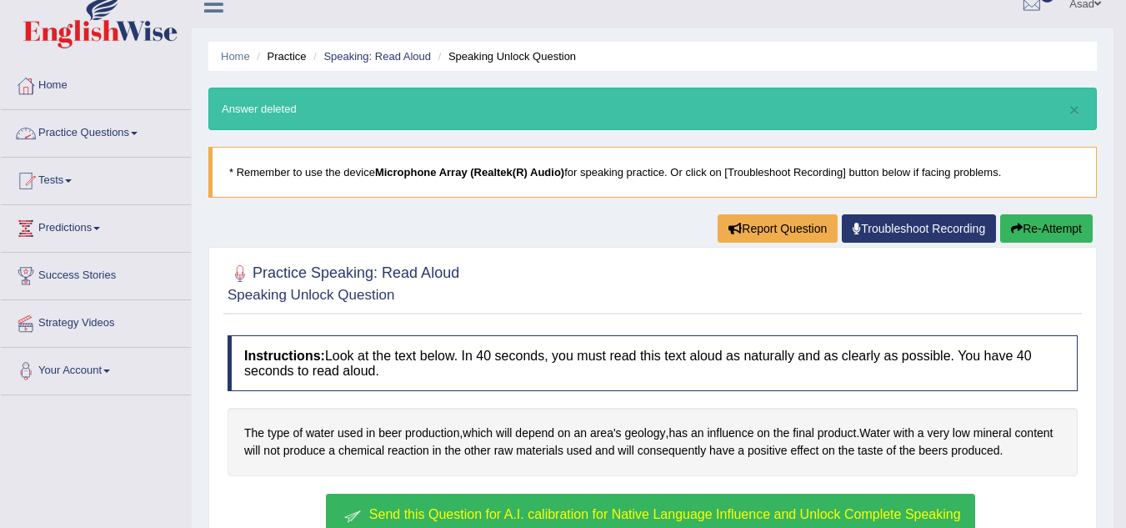
click at [127, 127] on link "Practice Questions" at bounding box center [96, 131] width 190 height 42
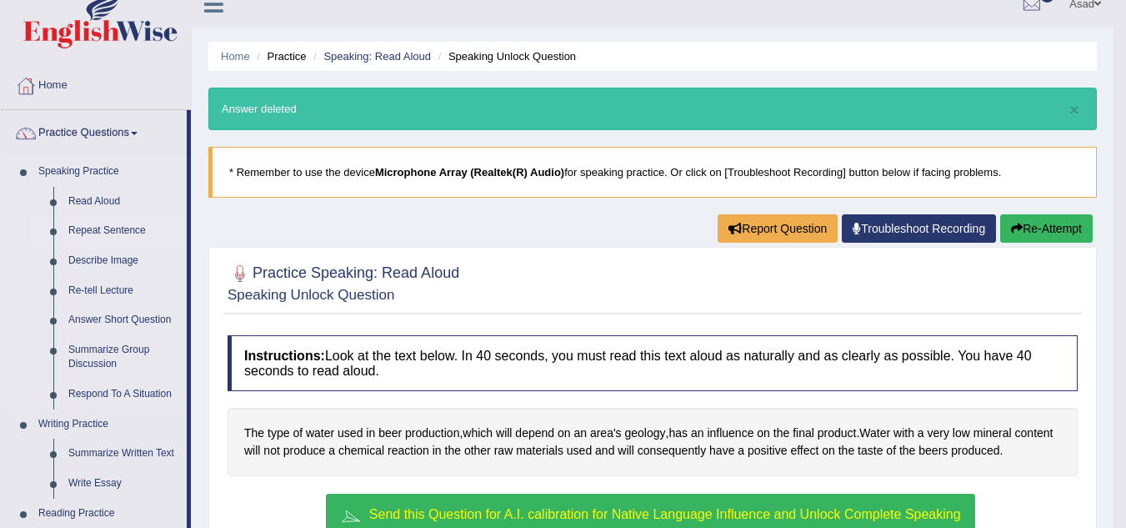
click at [110, 230] on link "Repeat Sentence" at bounding box center [124, 231] width 126 height 30
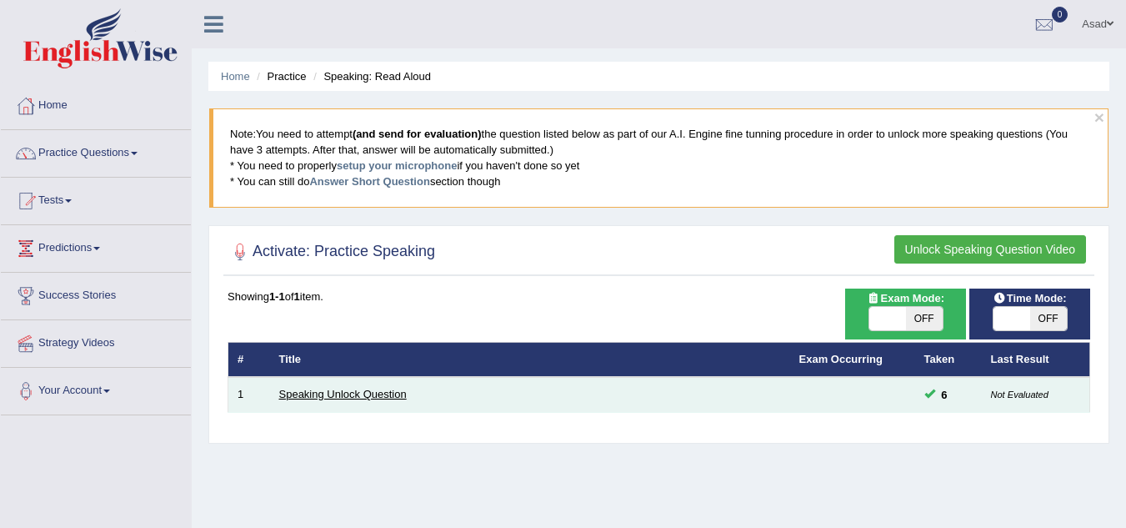
click at [344, 393] on link "Speaking Unlock Question" at bounding box center [343, 394] width 128 height 13
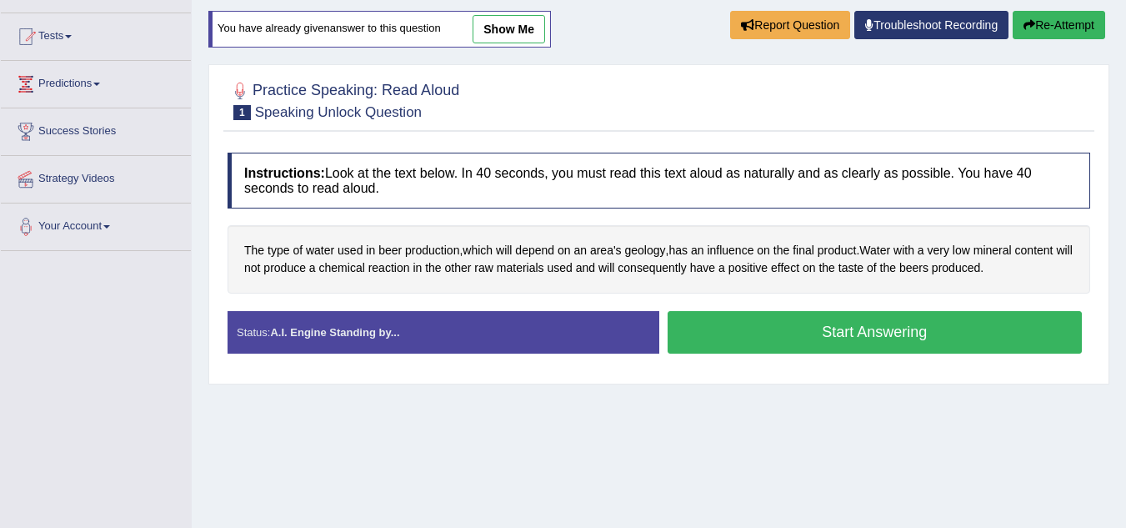
scroll to position [162, 0]
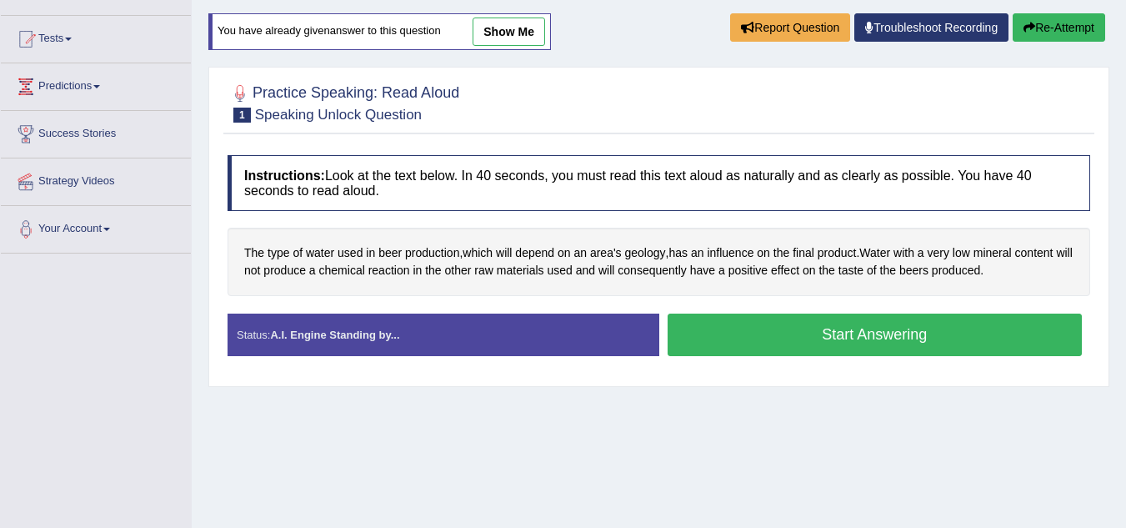
click at [771, 334] on button "Start Answering" at bounding box center [875, 334] width 415 height 43
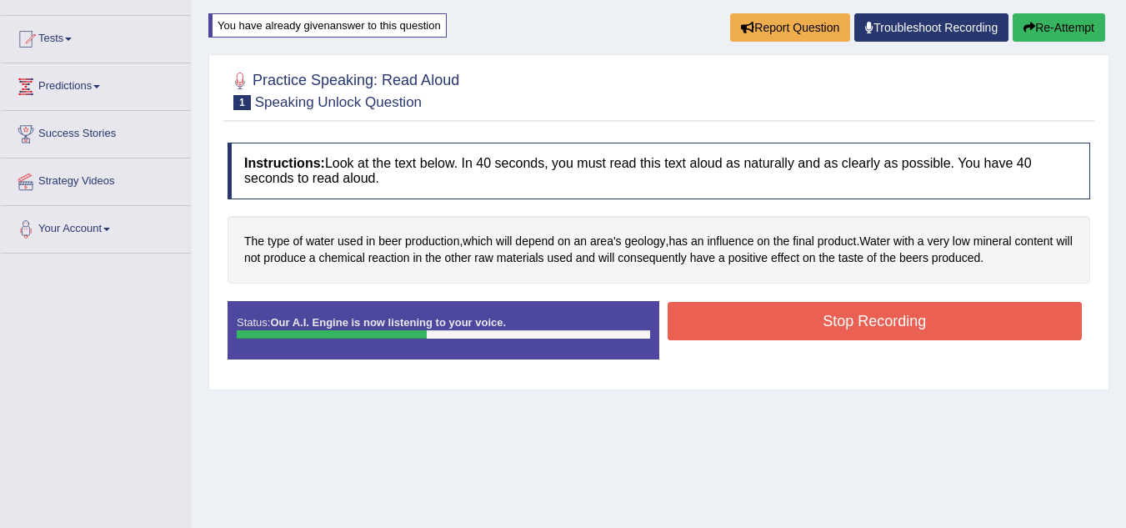
click at [771, 334] on button "Stop Recording" at bounding box center [875, 321] width 415 height 38
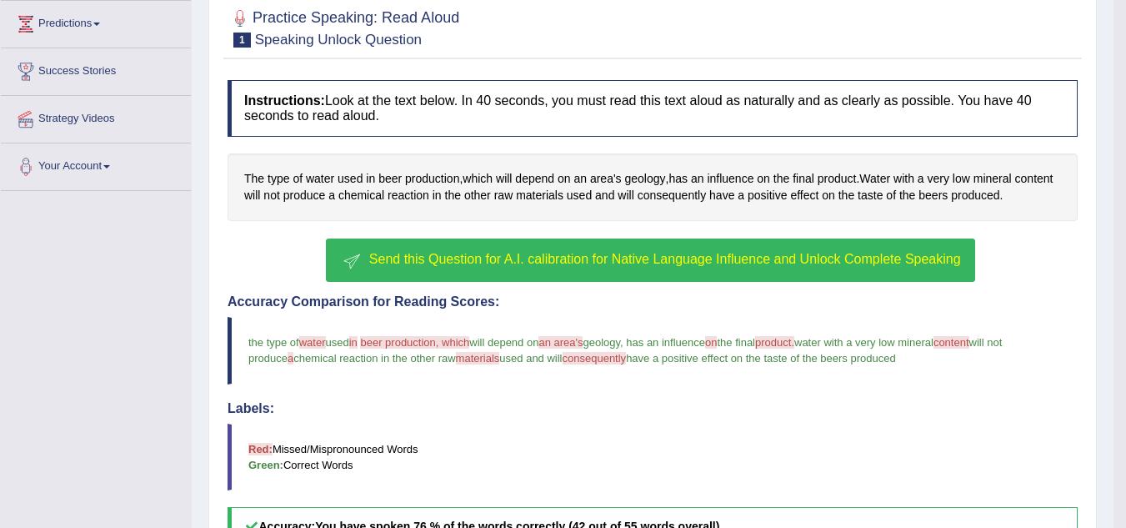
scroll to position [241, 0]
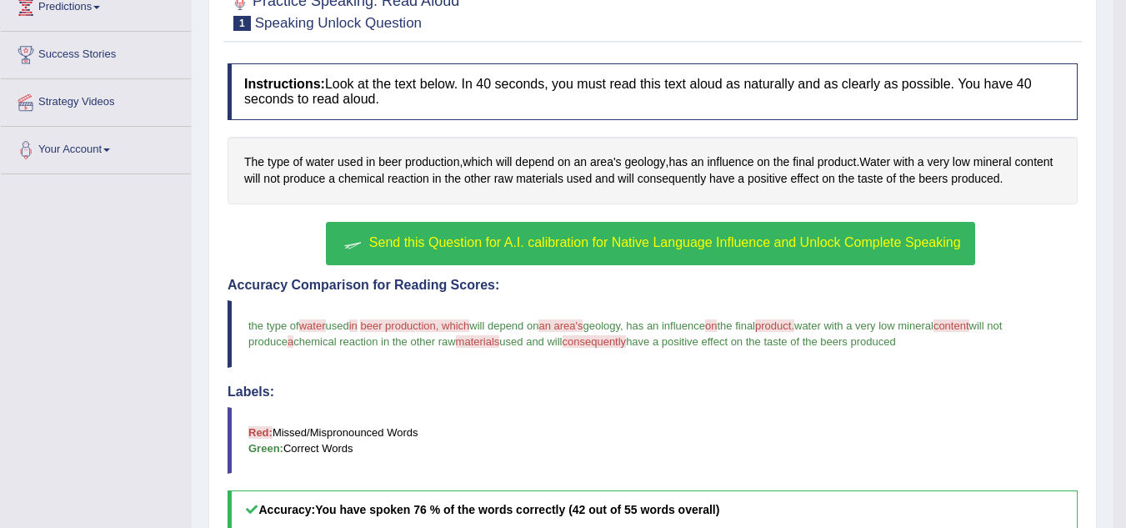
click at [850, 247] on span "Send this Question for A.I. calibration for Native Language Influence and Unloc…" at bounding box center [665, 242] width 592 height 14
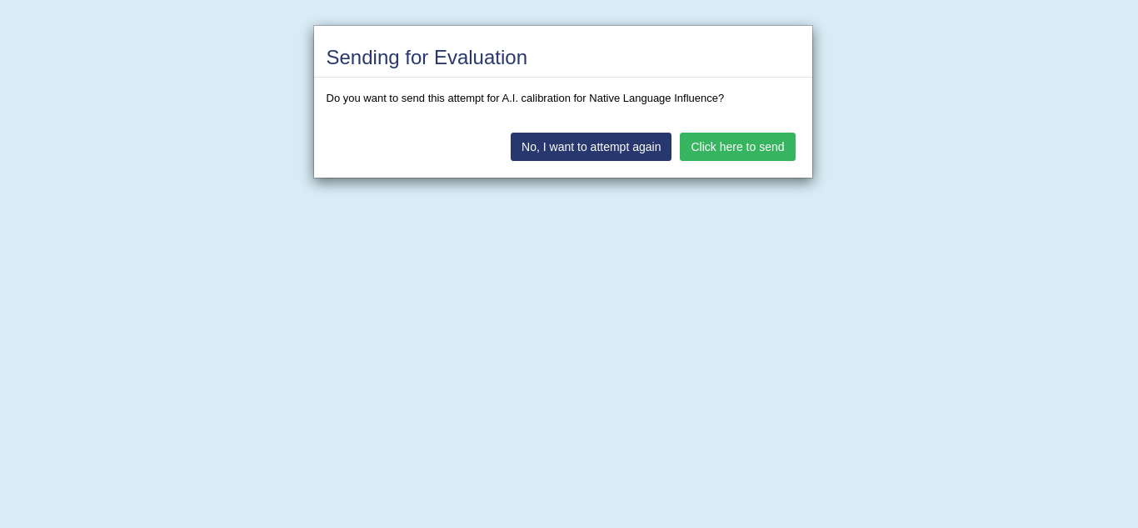
click at [774, 150] on button "Click here to send" at bounding box center [737, 147] width 115 height 28
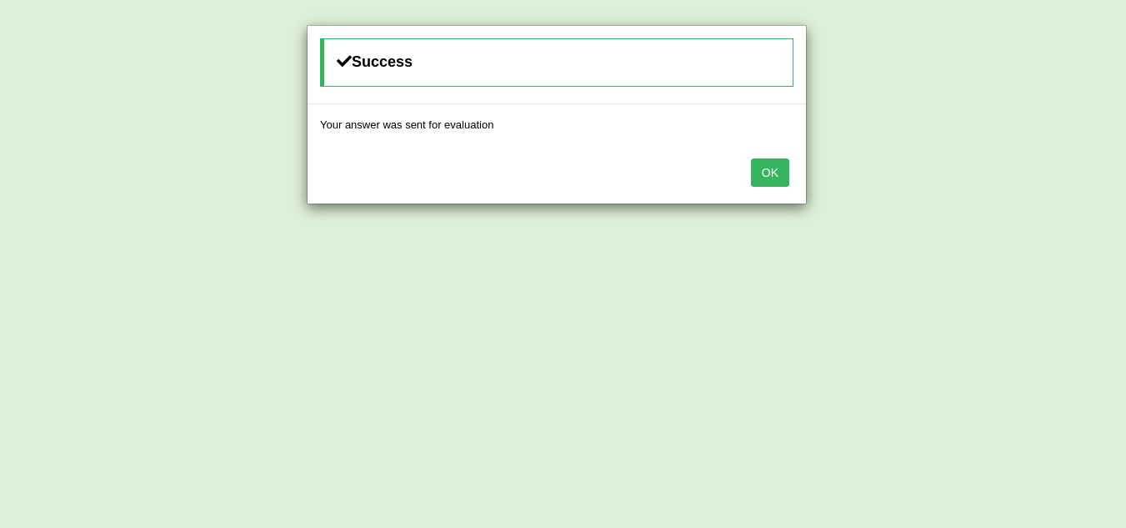
click at [767, 173] on button "OK" at bounding box center [770, 172] width 38 height 28
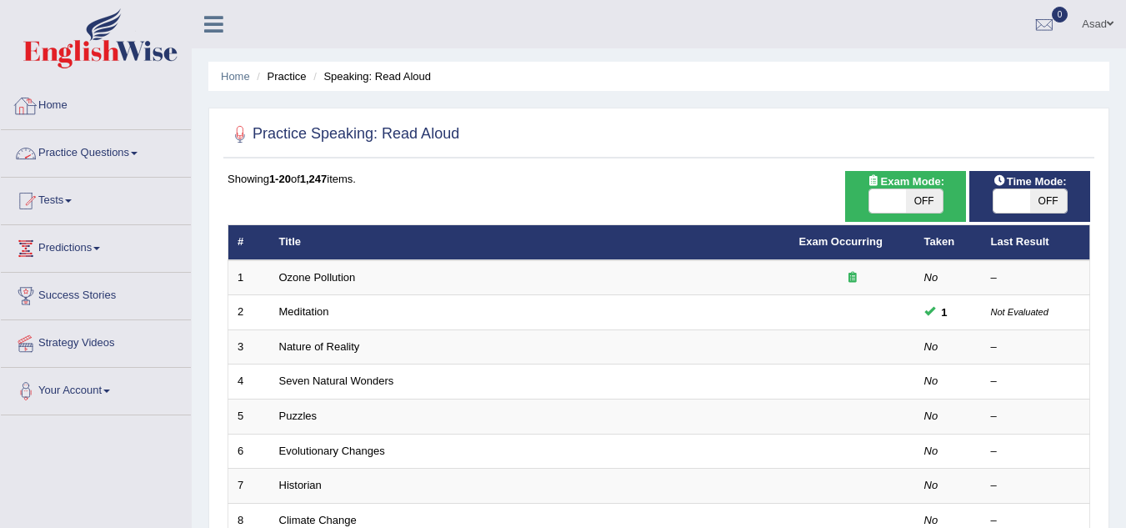
click at [136, 150] on link "Practice Questions" at bounding box center [96, 151] width 190 height 42
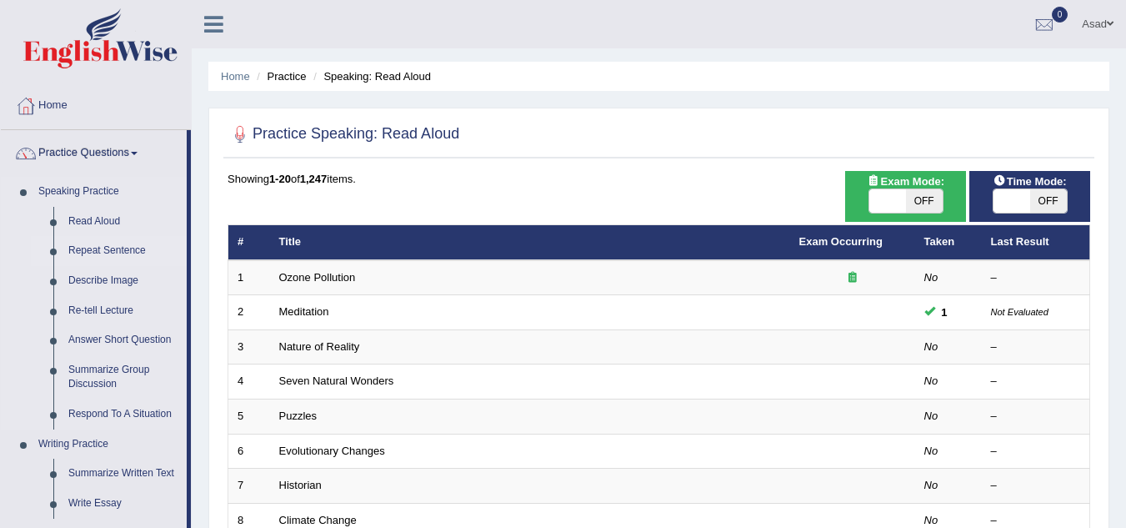
click at [121, 252] on link "Repeat Sentence" at bounding box center [124, 251] width 126 height 30
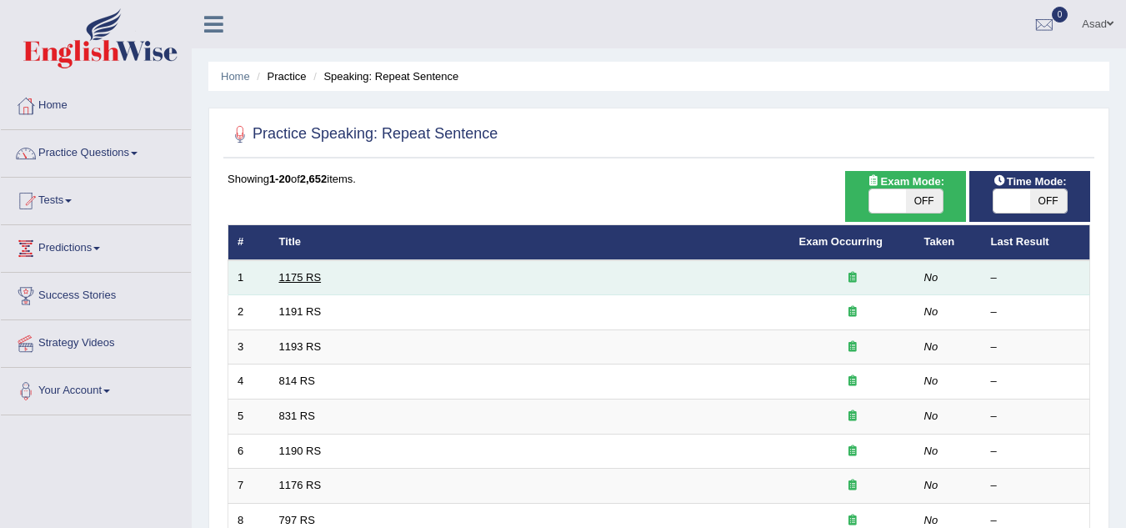
click at [308, 272] on link "1175 RS" at bounding box center [300, 277] width 43 height 13
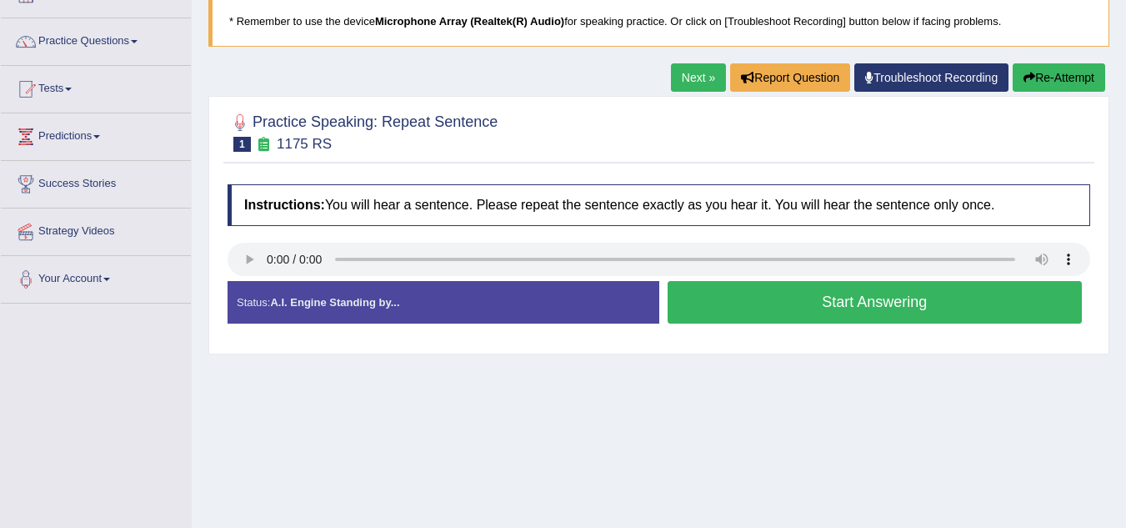
scroll to position [122, 0]
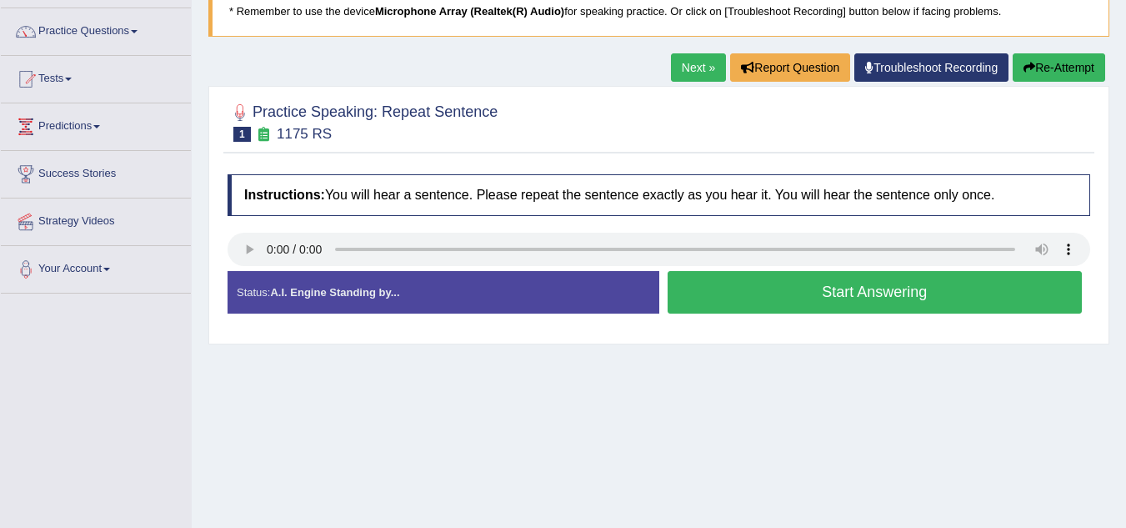
click at [743, 290] on button "Start Answering" at bounding box center [875, 292] width 415 height 43
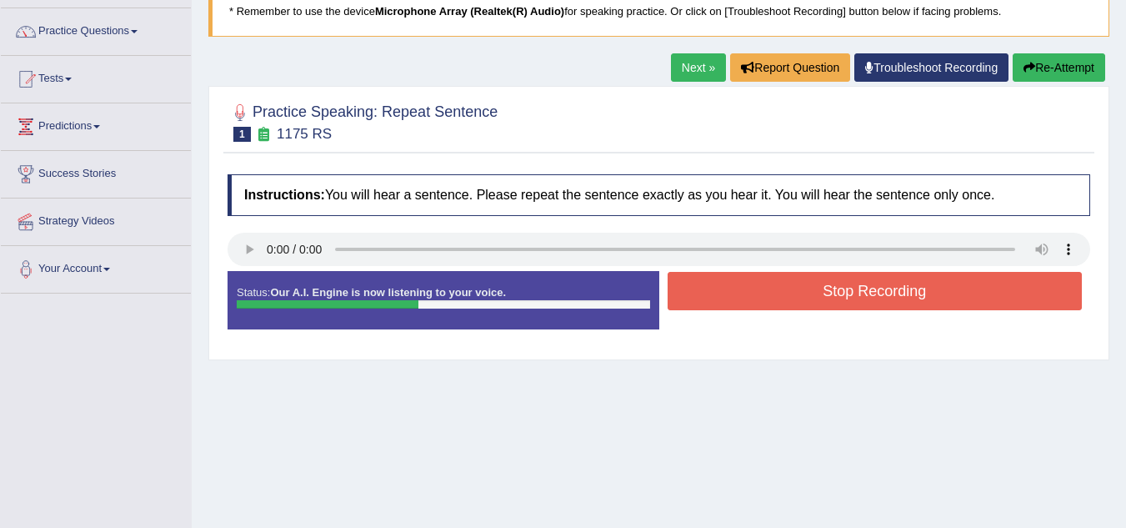
click at [743, 290] on button "Stop Recording" at bounding box center [875, 291] width 415 height 38
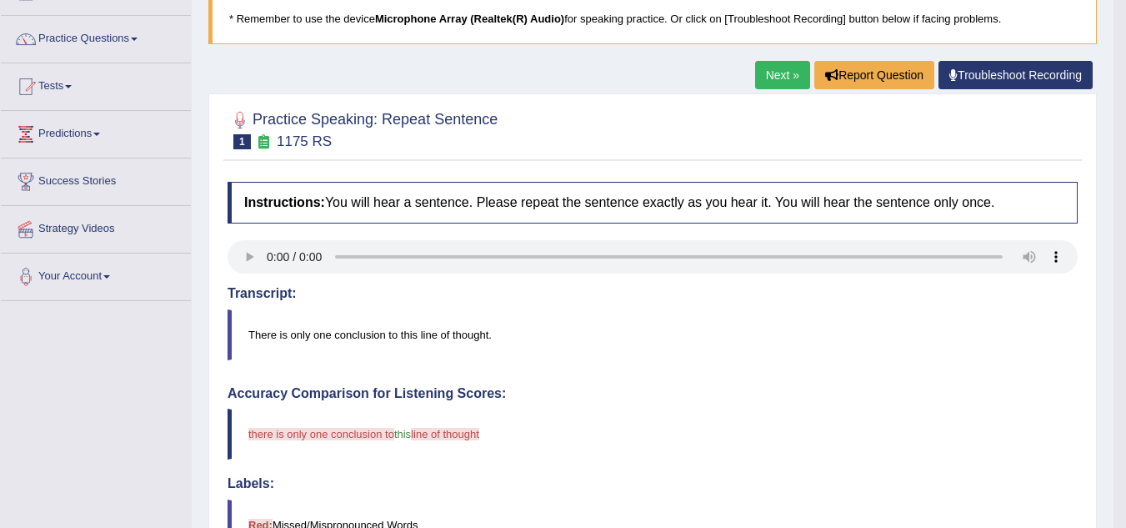
scroll to position [64, 0]
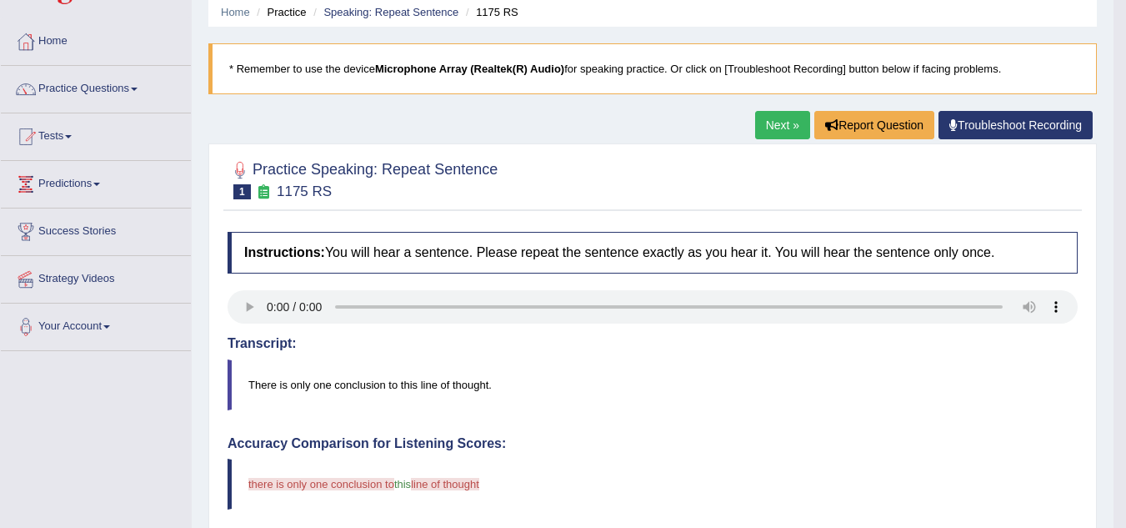
click at [793, 130] on link "Next »" at bounding box center [782, 125] width 55 height 28
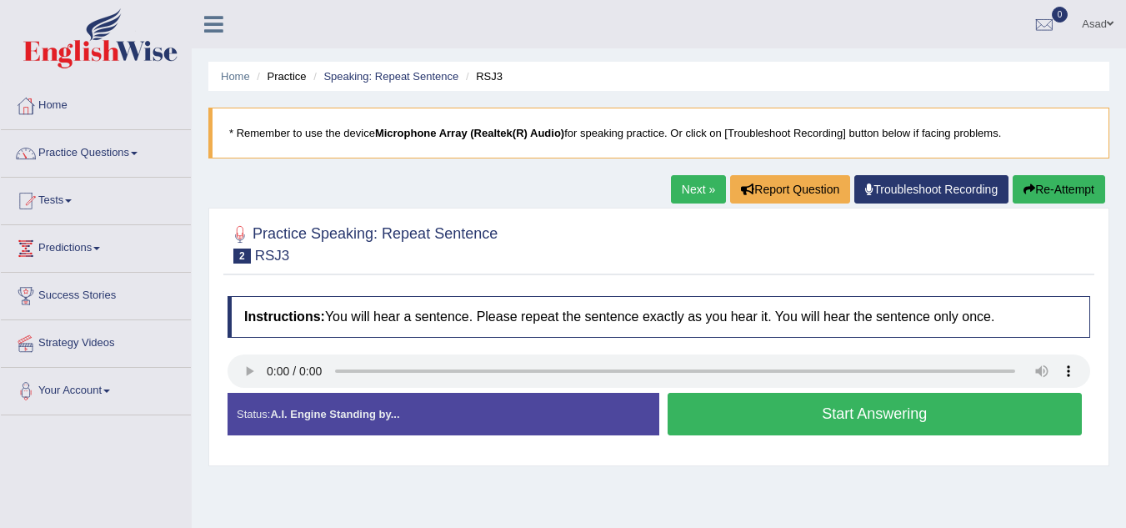
click at [741, 419] on button "Start Answering" at bounding box center [875, 414] width 415 height 43
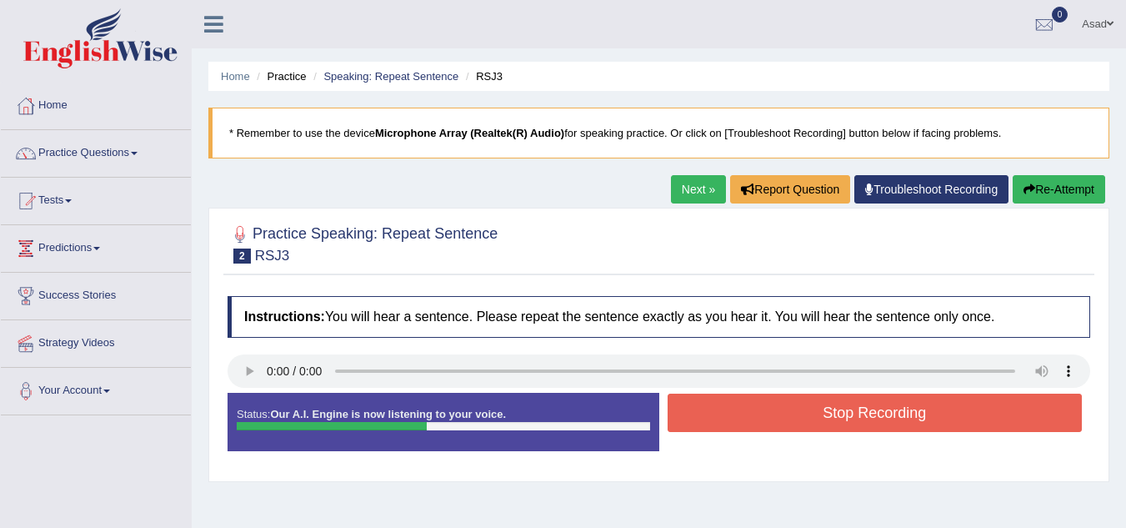
click at [741, 419] on button "Stop Recording" at bounding box center [875, 412] width 415 height 38
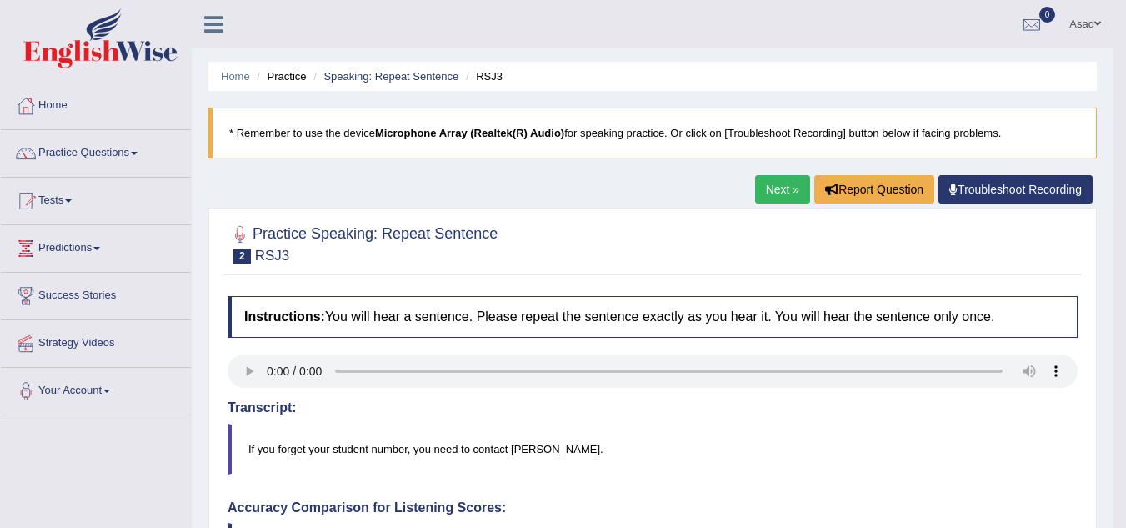
click at [769, 182] on link "Next »" at bounding box center [782, 189] width 55 height 28
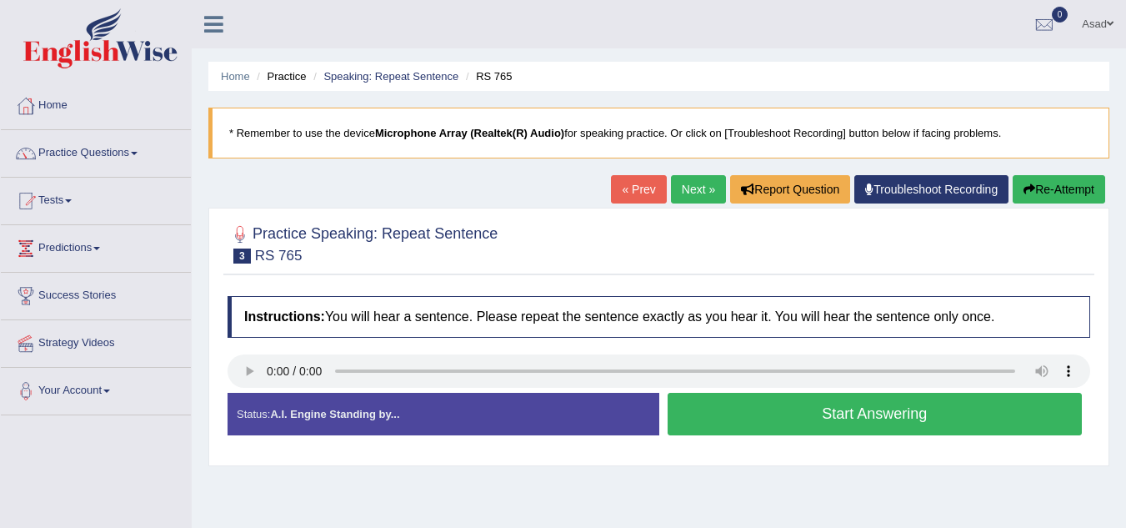
click at [746, 418] on button "Start Answering" at bounding box center [875, 414] width 415 height 43
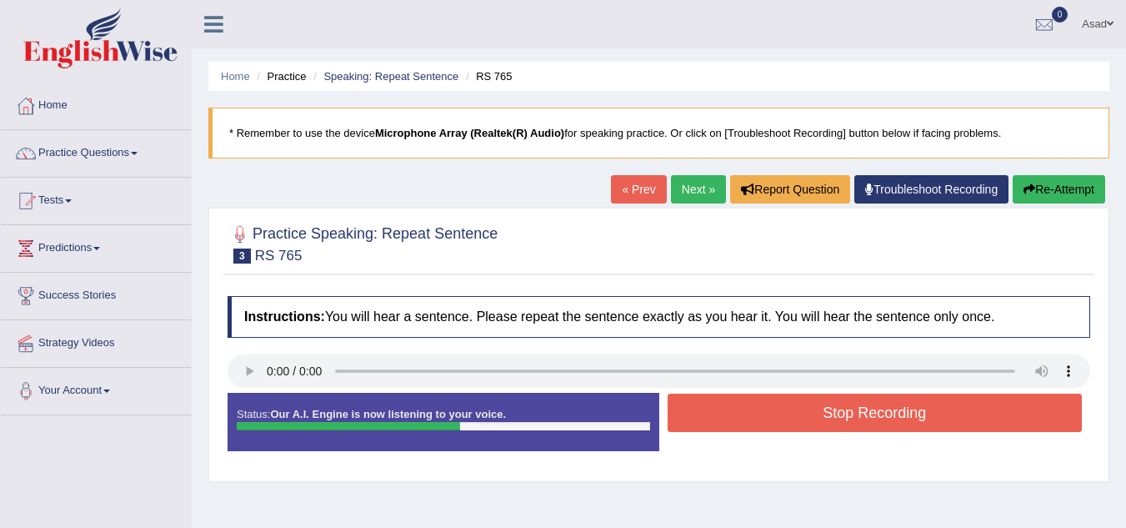
click at [746, 418] on button "Stop Recording" at bounding box center [875, 412] width 415 height 38
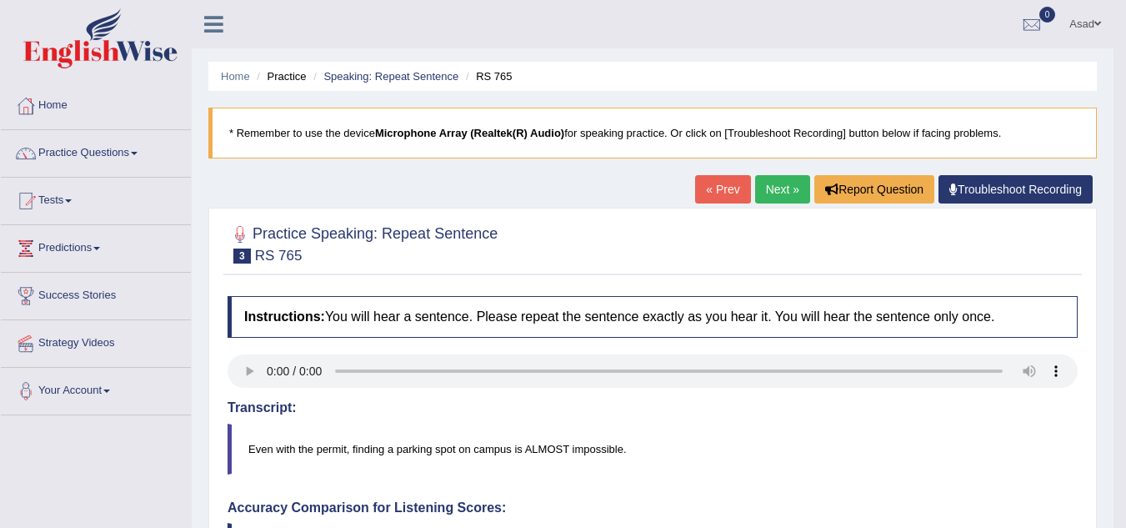
click at [774, 191] on link "Next »" at bounding box center [782, 189] width 55 height 28
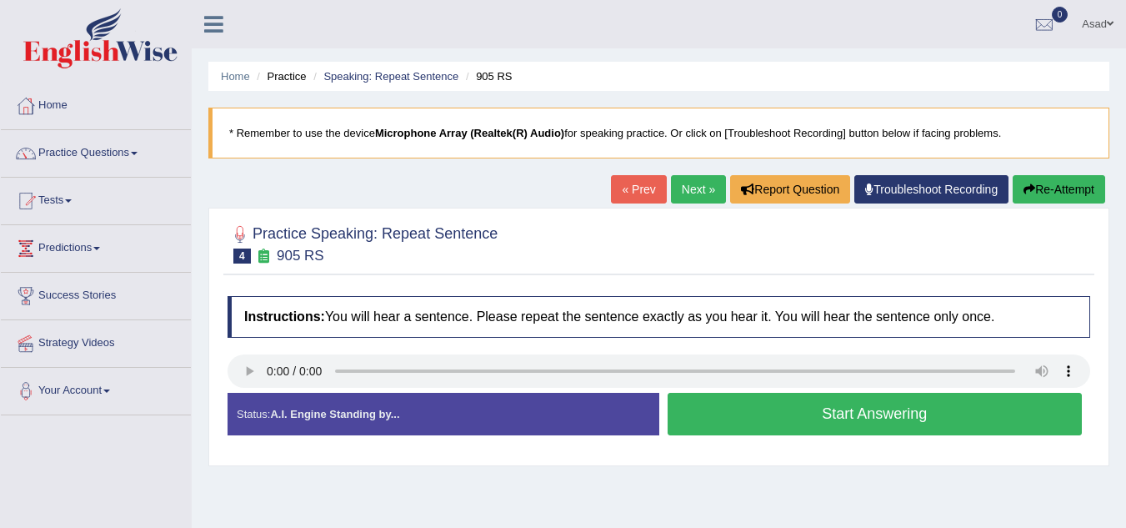
click at [780, 428] on button "Start Answering" at bounding box center [875, 414] width 415 height 43
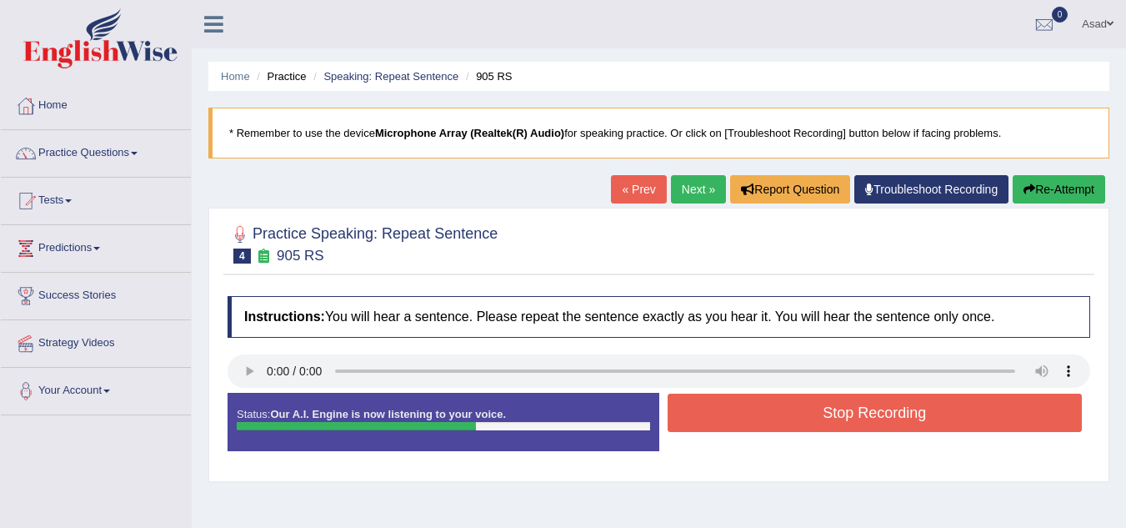
click at [780, 428] on button "Stop Recording" at bounding box center [875, 412] width 415 height 38
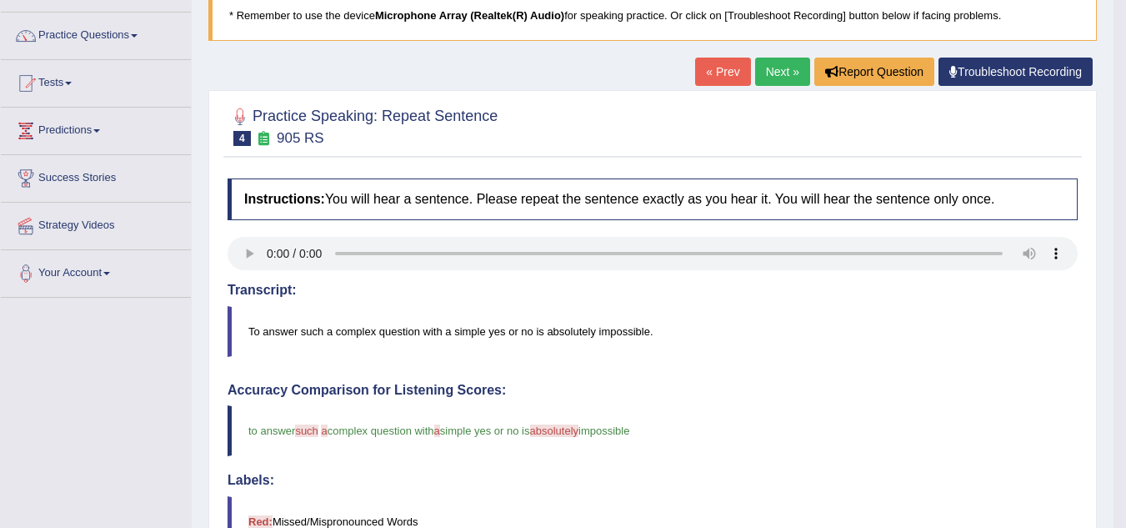
scroll to position [71, 0]
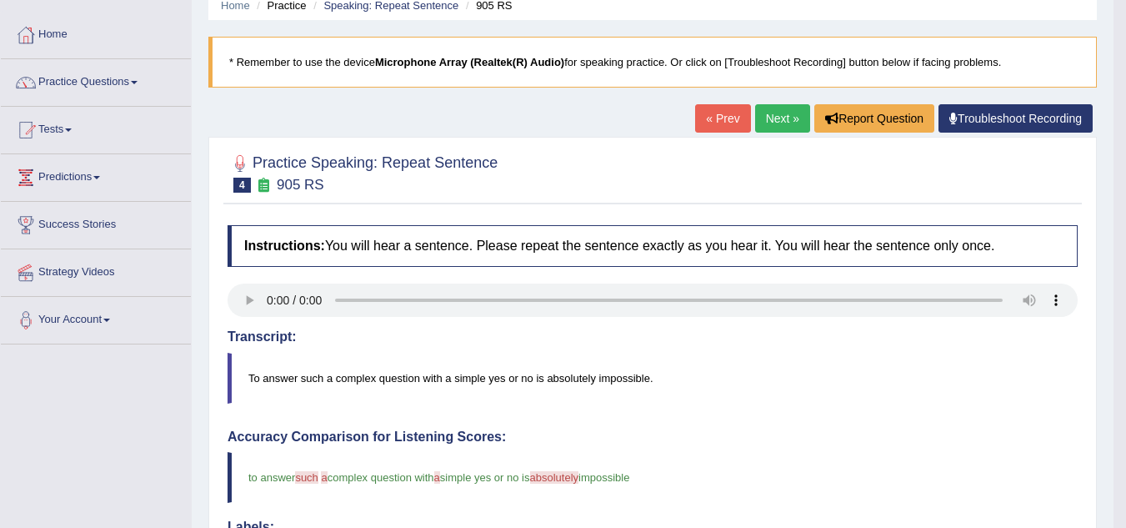
click at [774, 118] on link "Next »" at bounding box center [782, 118] width 55 height 28
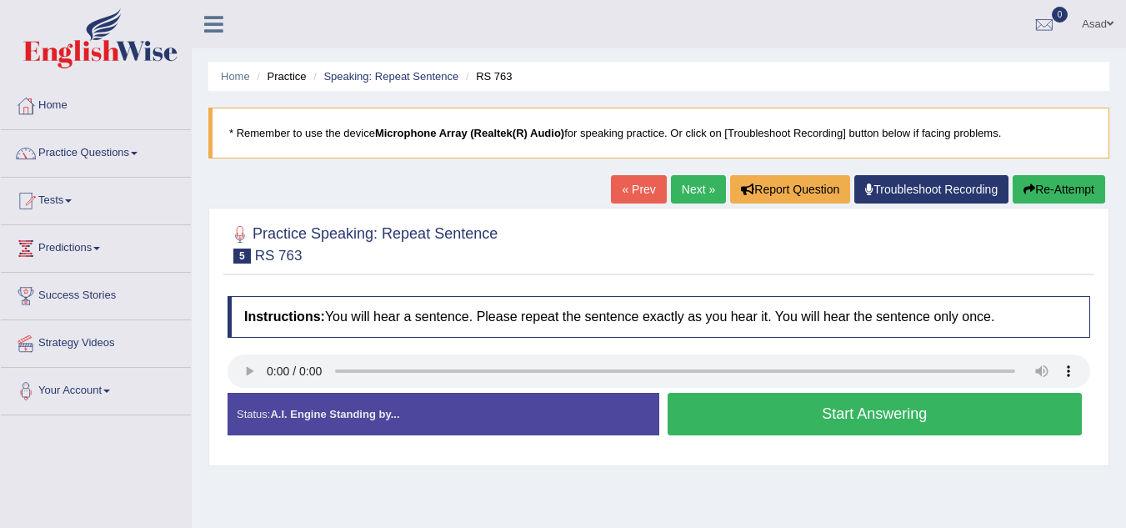
click at [726, 409] on button "Start Answering" at bounding box center [875, 414] width 415 height 43
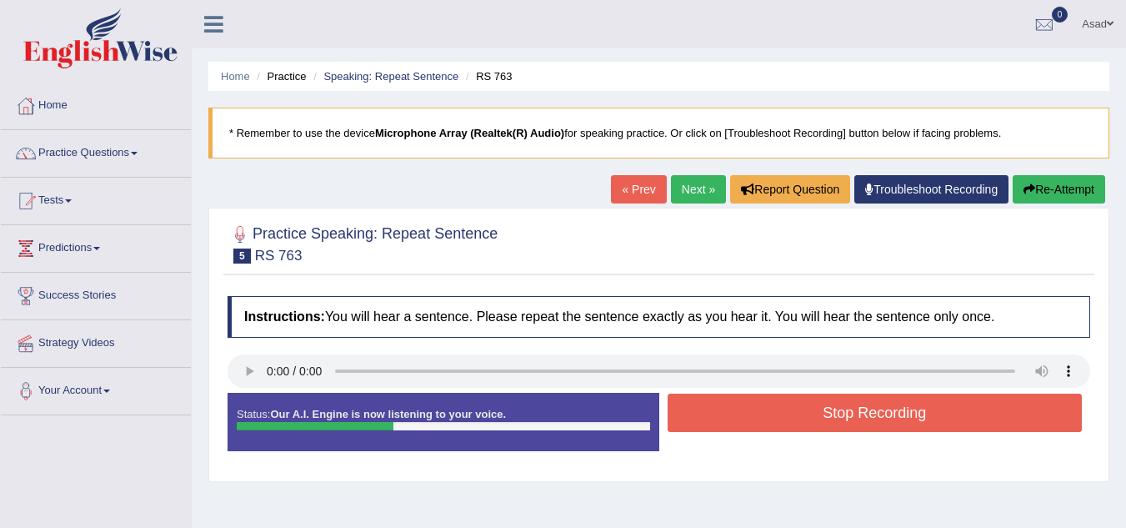
click at [726, 409] on button "Stop Recording" at bounding box center [875, 412] width 415 height 38
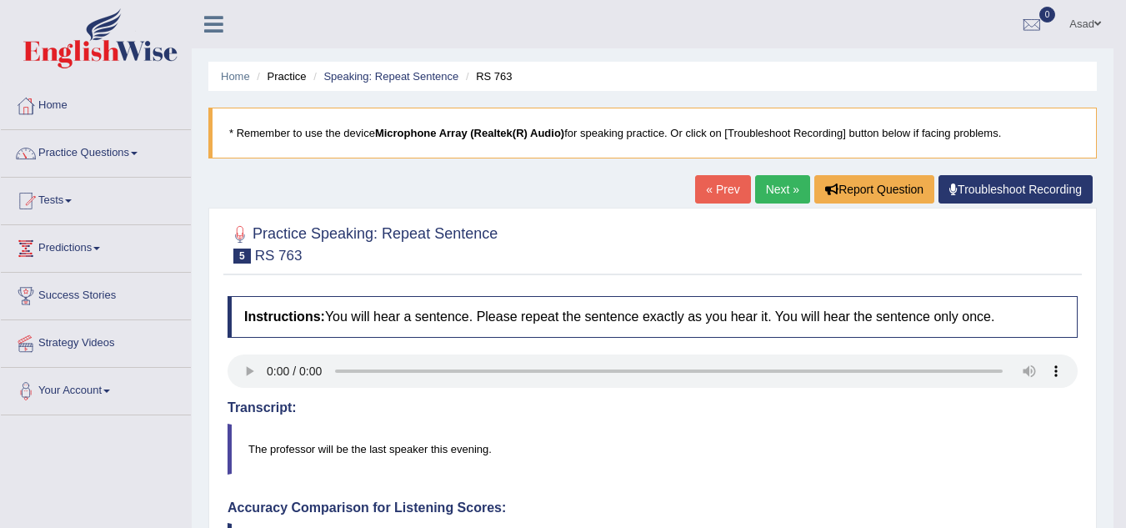
click at [775, 188] on link "Next »" at bounding box center [782, 189] width 55 height 28
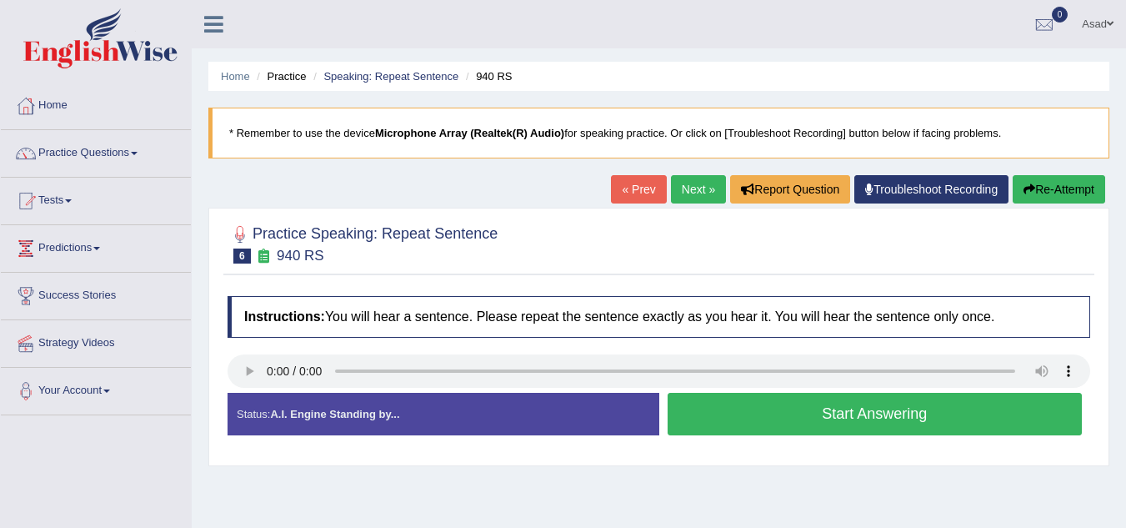
click at [724, 413] on button "Start Answering" at bounding box center [875, 414] width 415 height 43
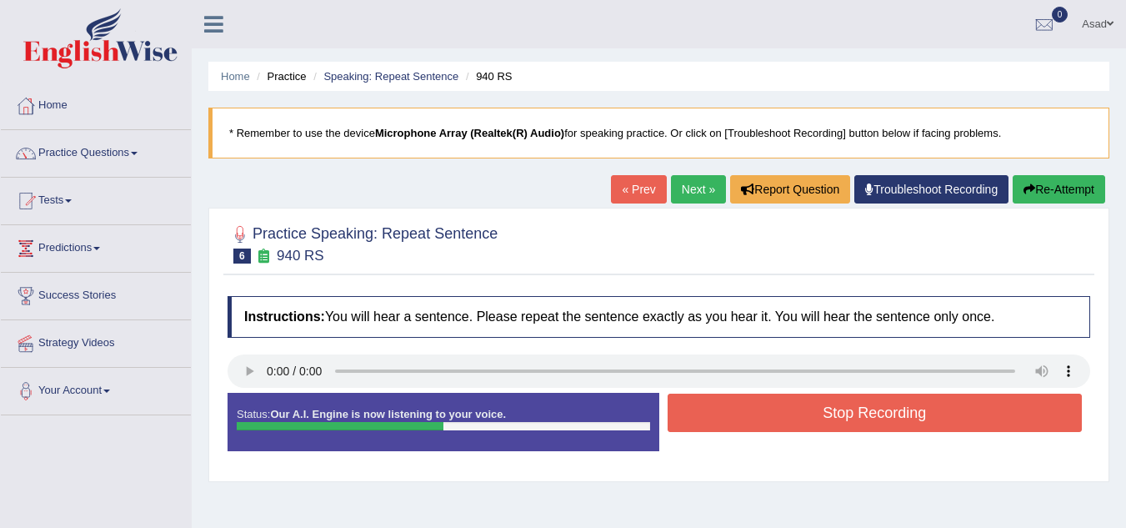
click at [724, 413] on button "Stop Recording" at bounding box center [875, 412] width 415 height 38
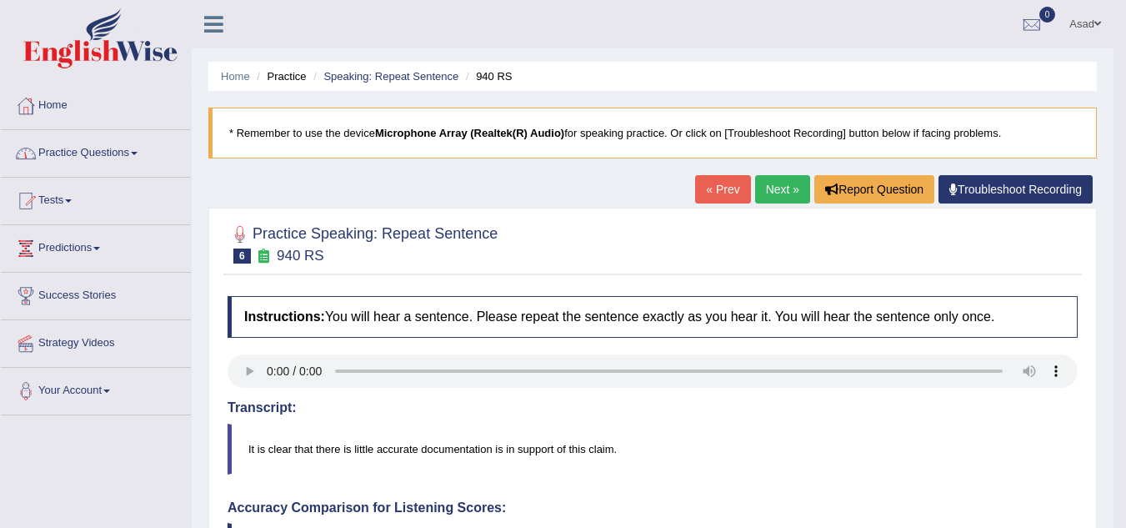
click at [141, 151] on link "Practice Questions" at bounding box center [96, 151] width 190 height 42
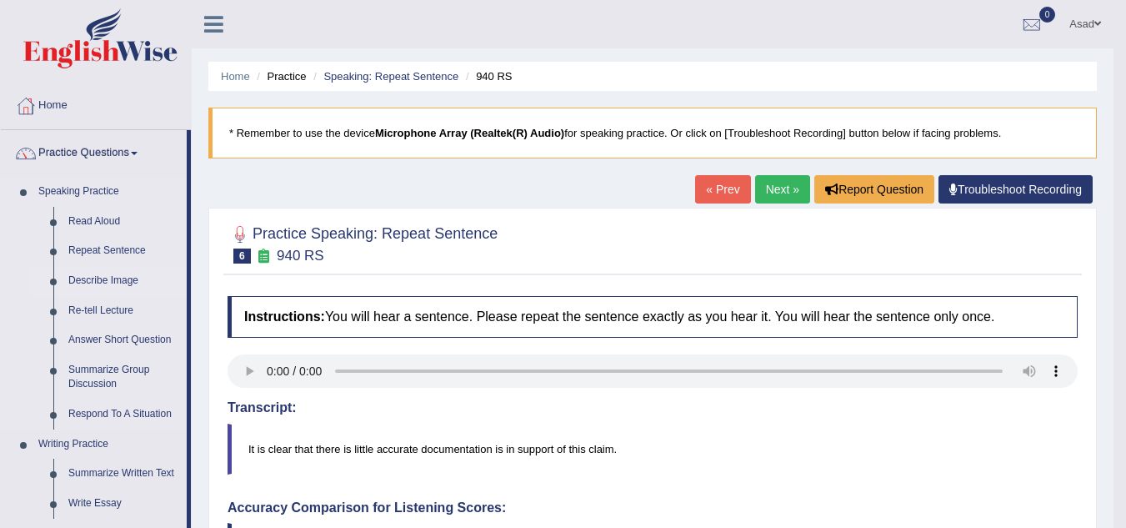
click at [120, 280] on link "Describe Image" at bounding box center [124, 281] width 126 height 30
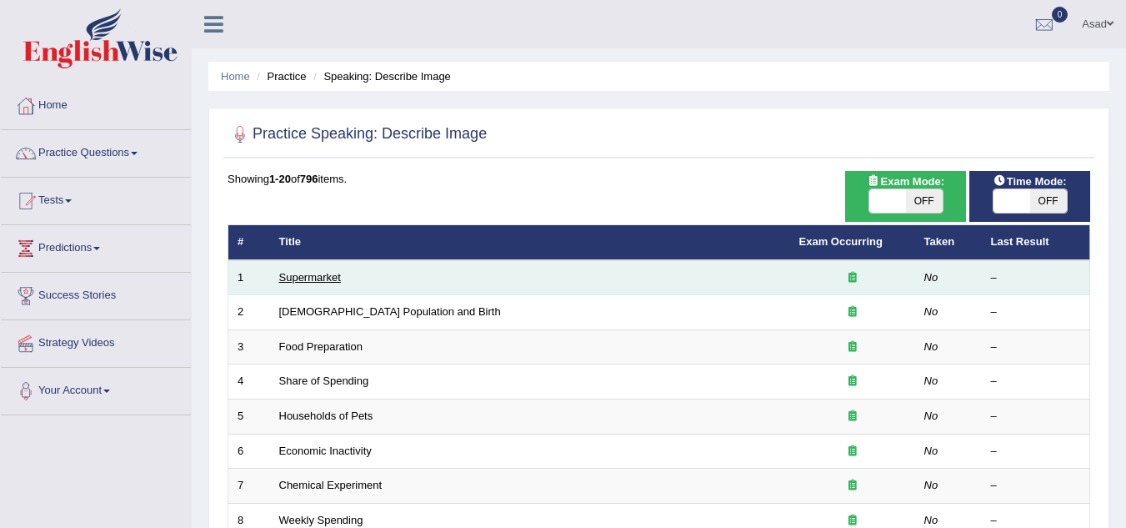
click at [325, 276] on link "Supermarket" at bounding box center [310, 277] width 62 height 13
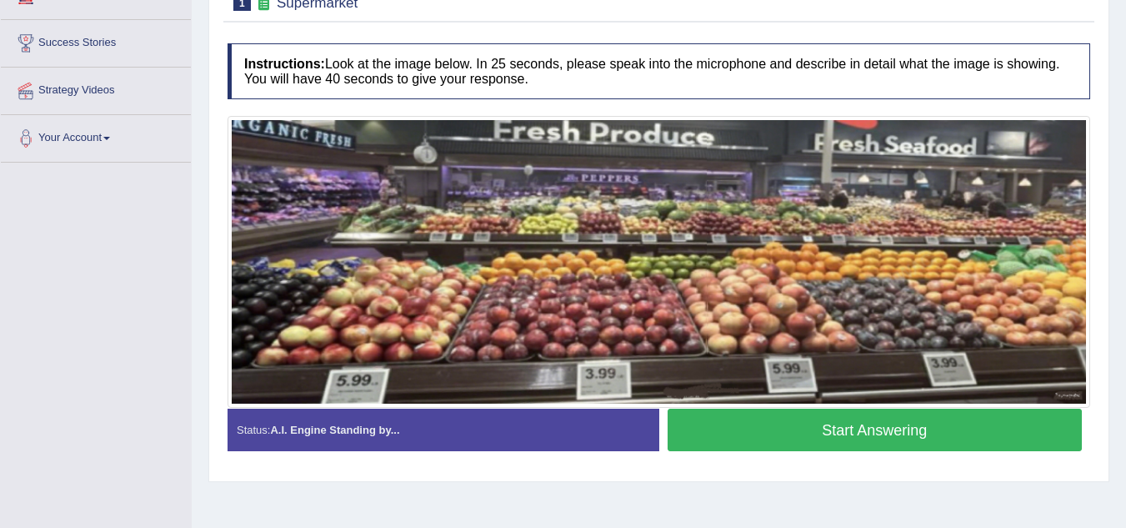
scroll to position [245, 0]
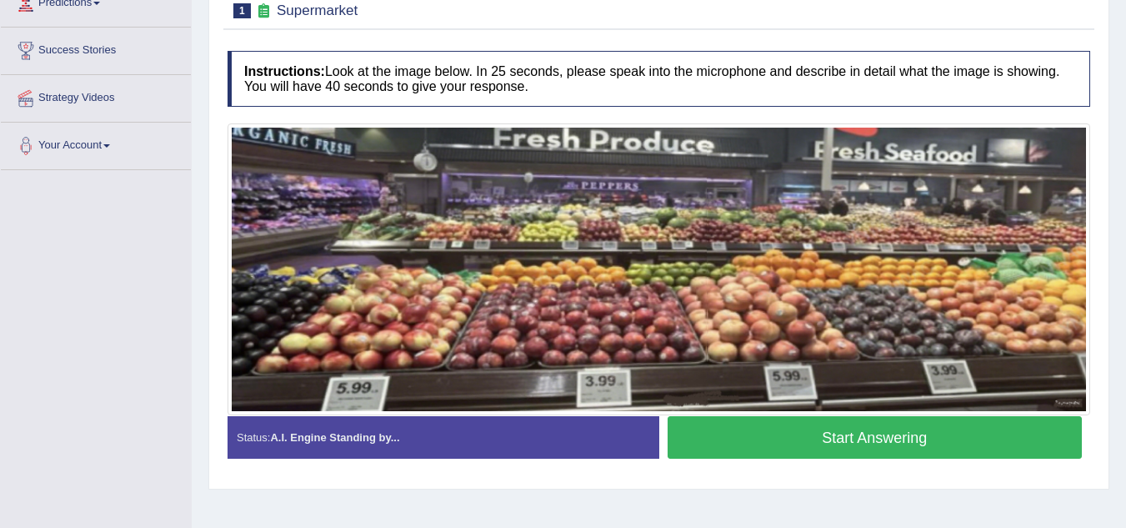
drag, startPoint x: 1138, startPoint y: 113, endPoint x: 1138, endPoint y: 254, distance: 141.7
click at [1125, 254] on html "Toggle navigation Home Practice Questions Speaking Practice Read Aloud Repeat S…" at bounding box center [563, 19] width 1126 height 528
click at [982, 433] on button "Start Answering" at bounding box center [875, 437] width 415 height 43
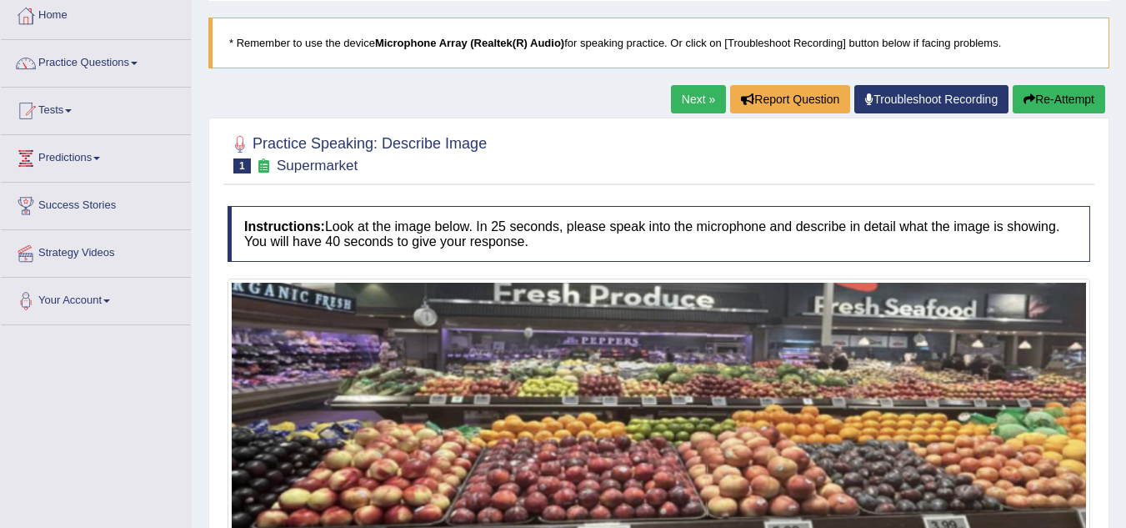
scroll to position [88, 0]
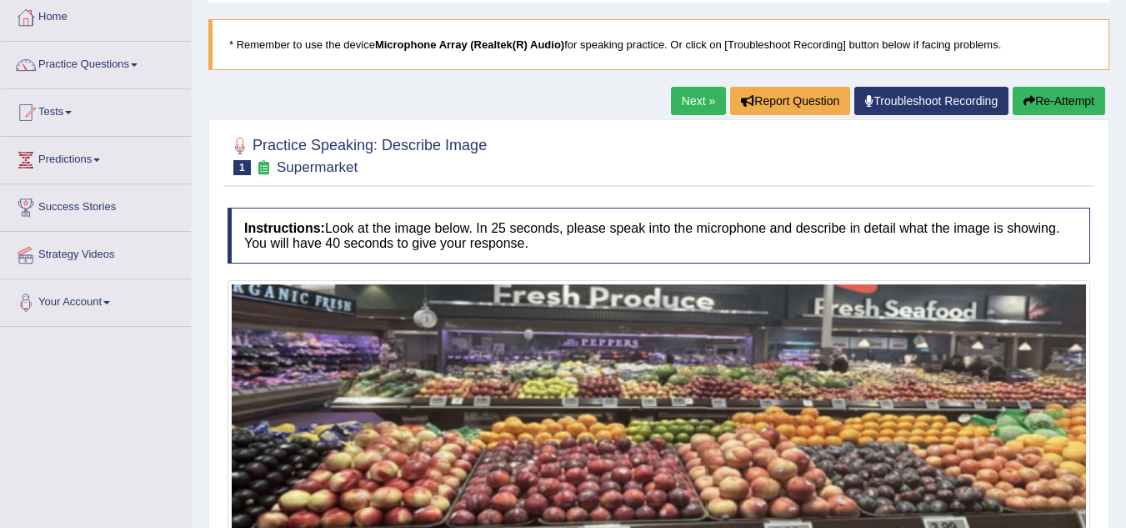
click at [1032, 93] on button "Re-Attempt" at bounding box center [1059, 101] width 93 height 28
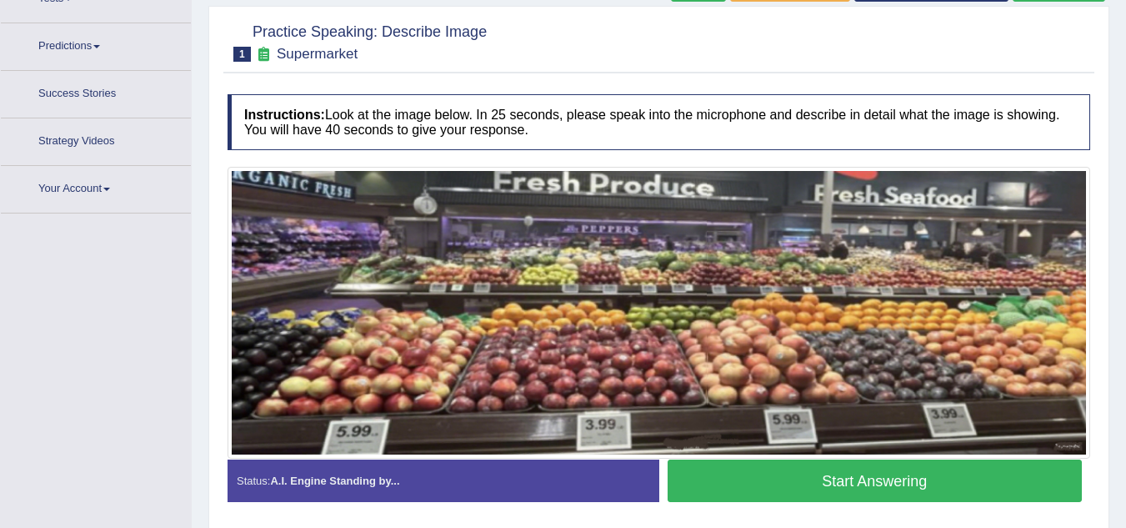
scroll to position [233, 0]
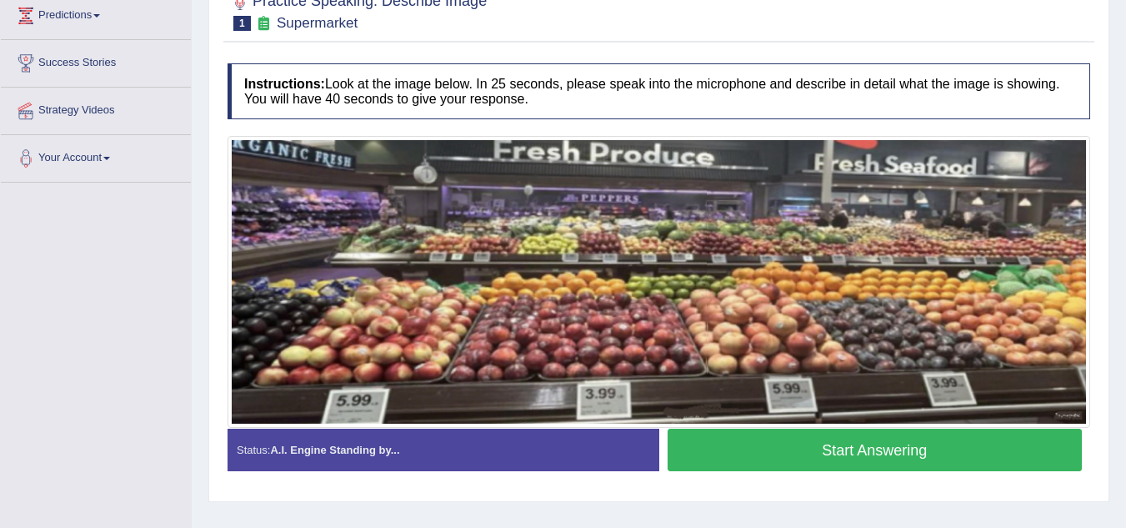
click at [878, 443] on button "Start Answering" at bounding box center [875, 449] width 415 height 43
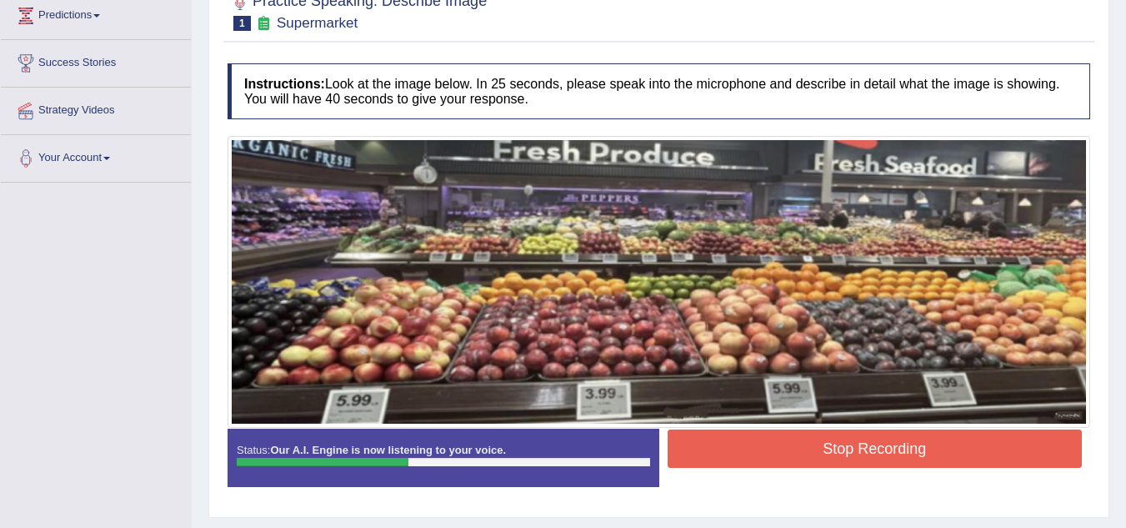
click at [878, 443] on button "Stop Recording" at bounding box center [875, 448] width 415 height 38
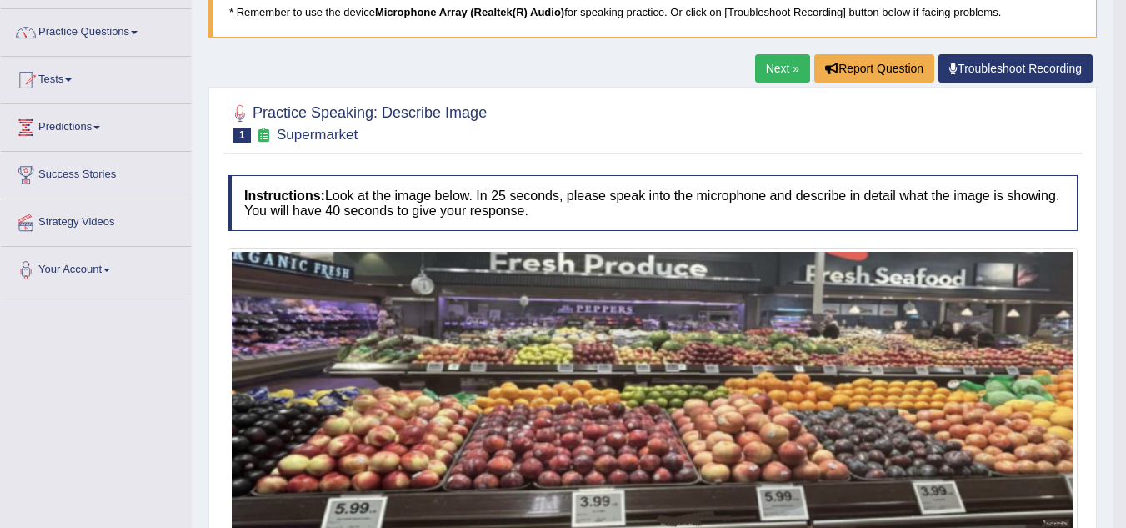
scroll to position [81, 0]
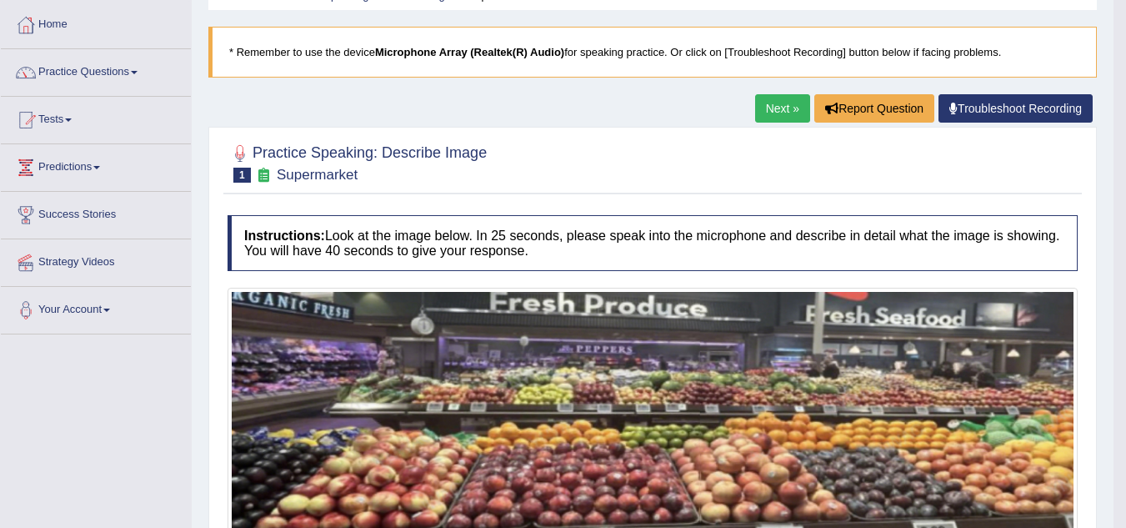
click at [782, 110] on link "Next »" at bounding box center [782, 108] width 55 height 28
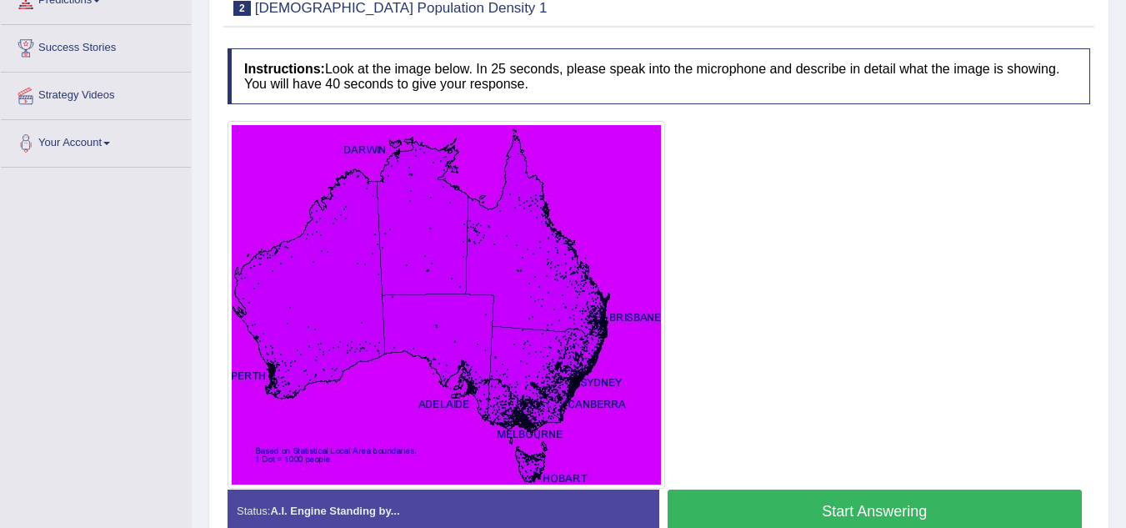
scroll to position [258, 0]
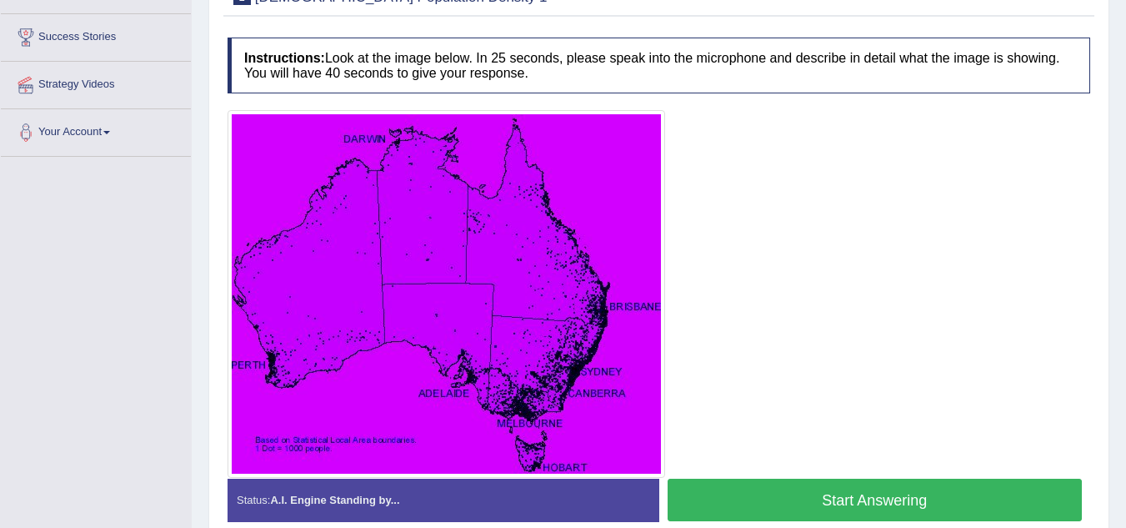
drag, startPoint x: 0, startPoint y: 0, endPoint x: 1138, endPoint y: 259, distance: 1166.7
click at [1125, 259] on html "Toggle navigation Home Practice Questions Speaking Practice Read Aloud Repeat S…" at bounding box center [563, 6] width 1126 height 528
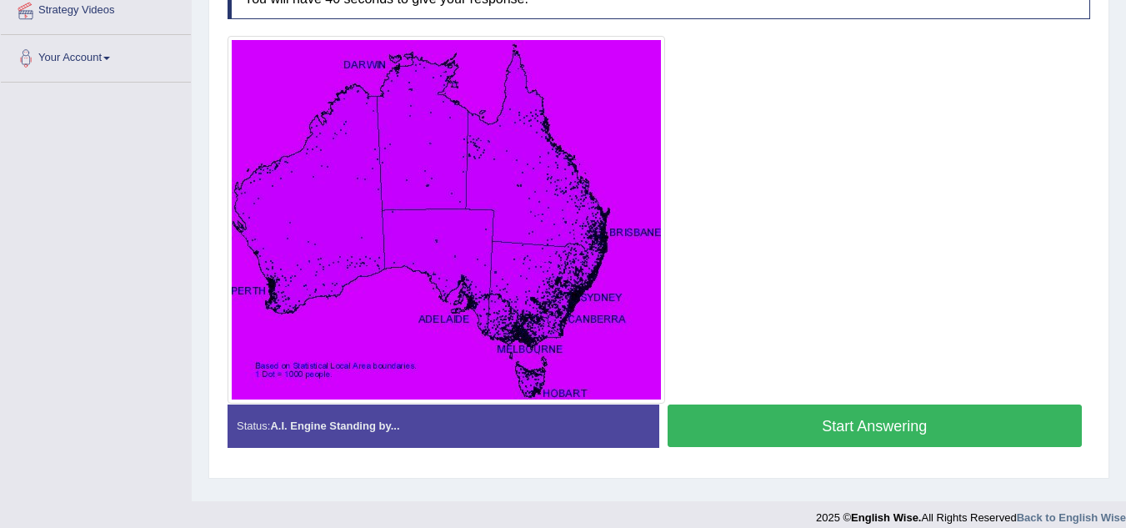
scroll to position [348, 0]
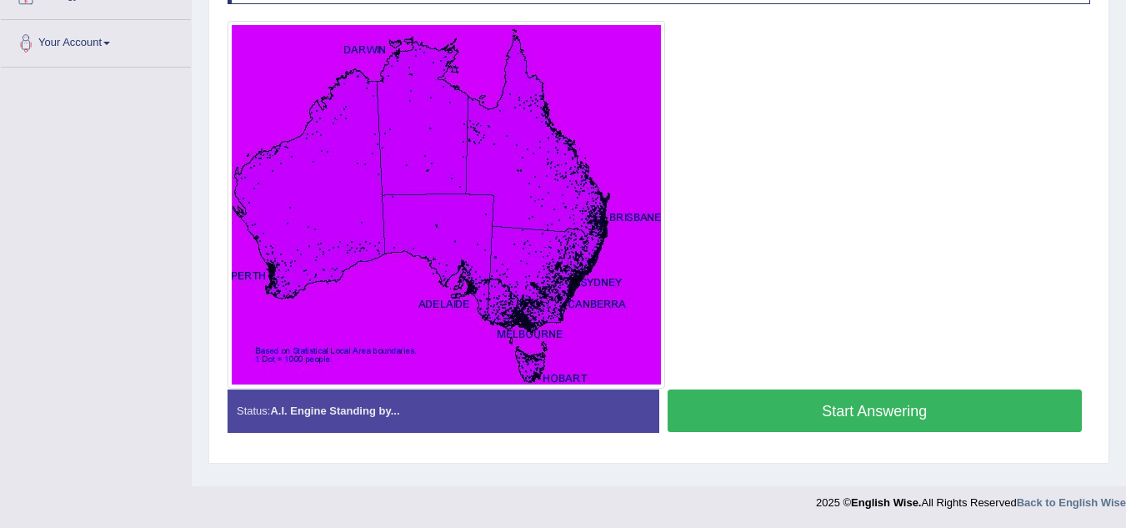
click at [801, 403] on button "Start Answering" at bounding box center [875, 410] width 415 height 43
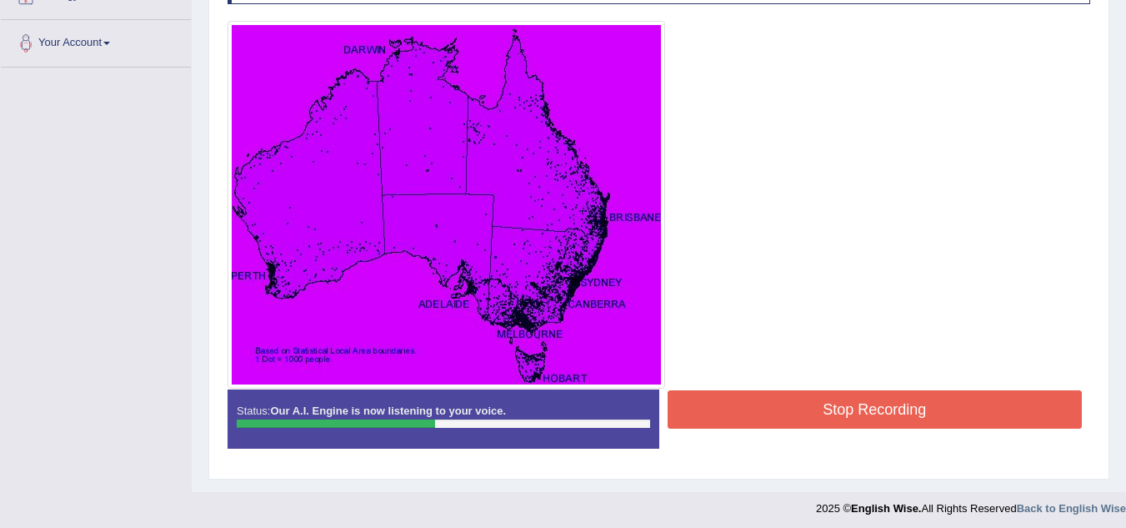
click at [801, 403] on button "Stop Recording" at bounding box center [875, 409] width 415 height 38
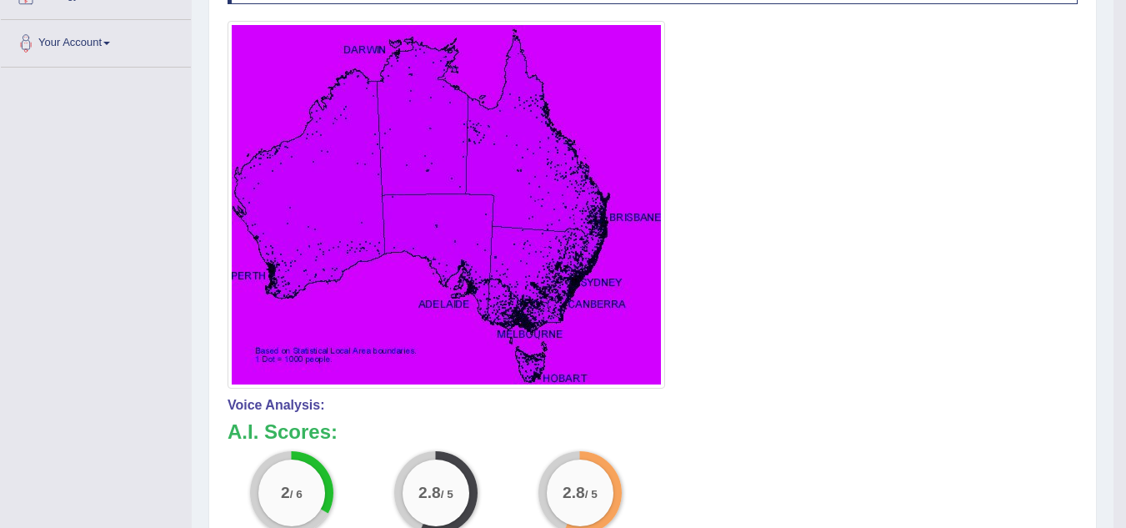
drag, startPoint x: 1134, startPoint y: 215, endPoint x: 1138, endPoint y: 259, distance: 44.3
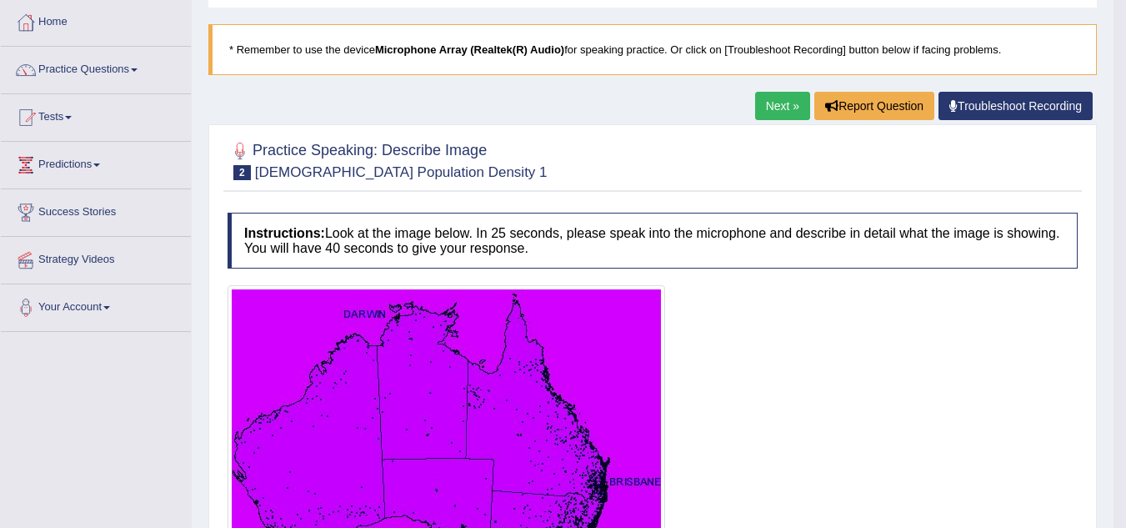
scroll to position [85, 0]
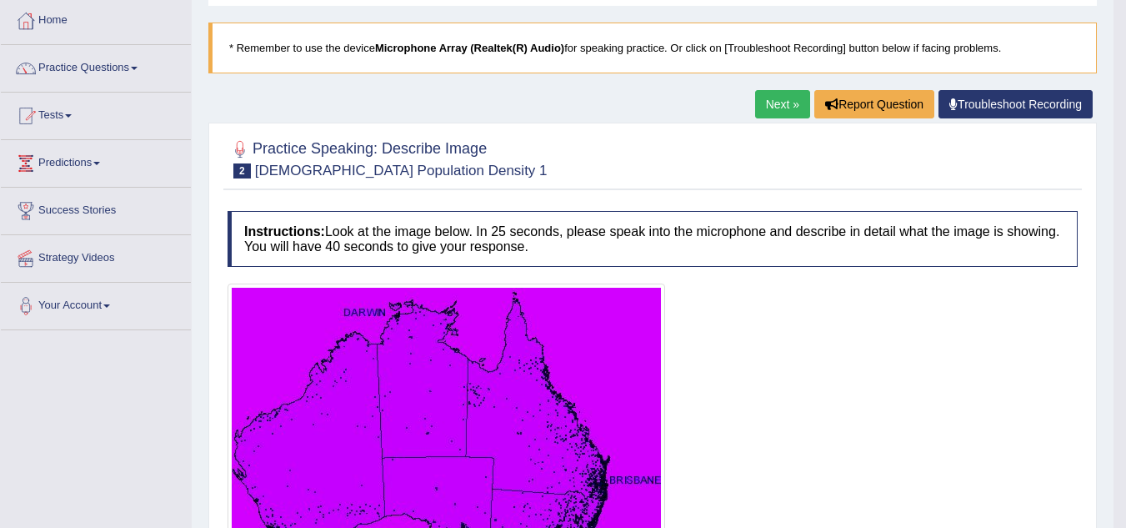
click at [761, 105] on link "Next »" at bounding box center [782, 104] width 55 height 28
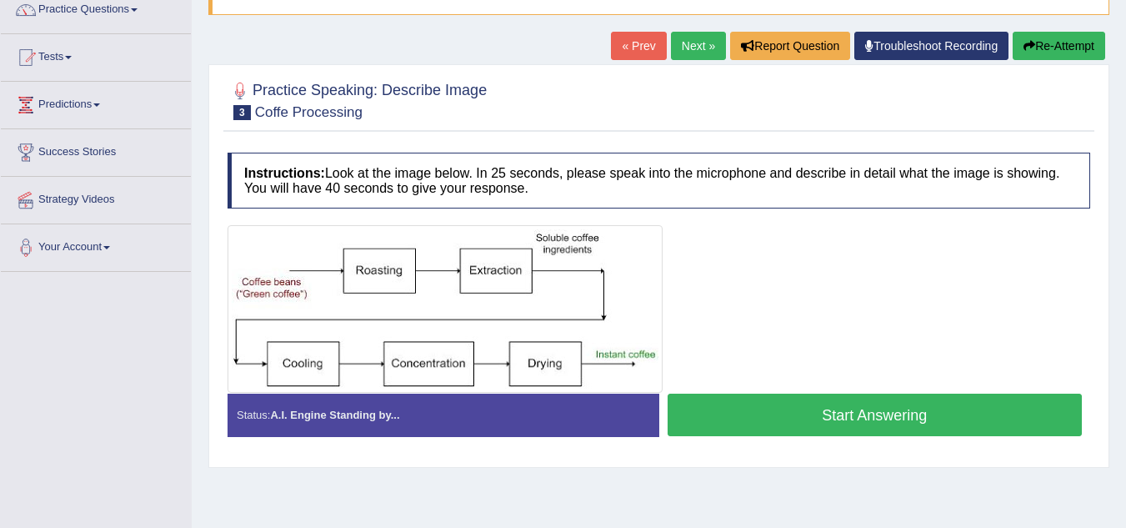
scroll to position [153, 0]
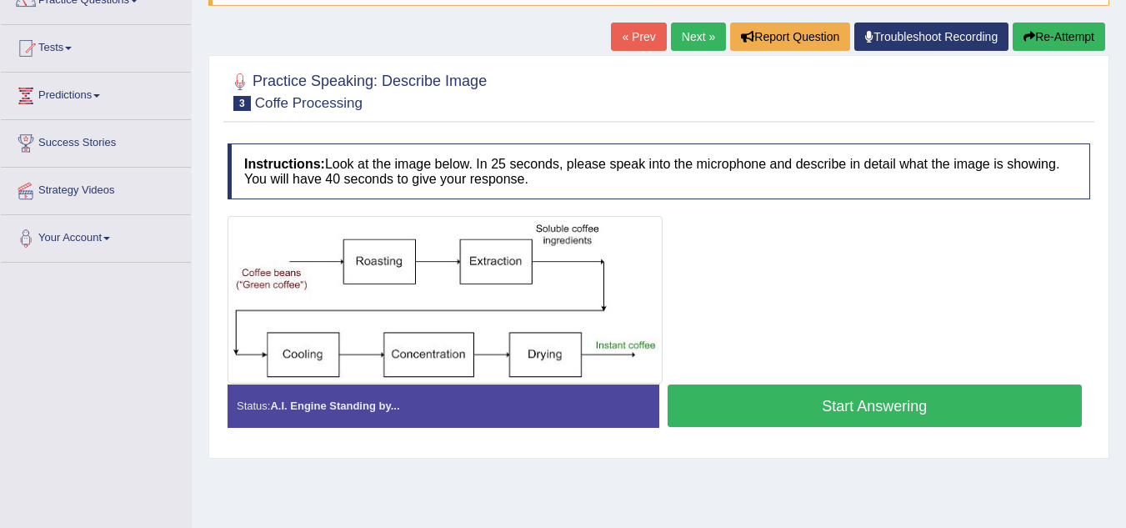
click at [893, 412] on button "Start Answering" at bounding box center [875, 405] width 415 height 43
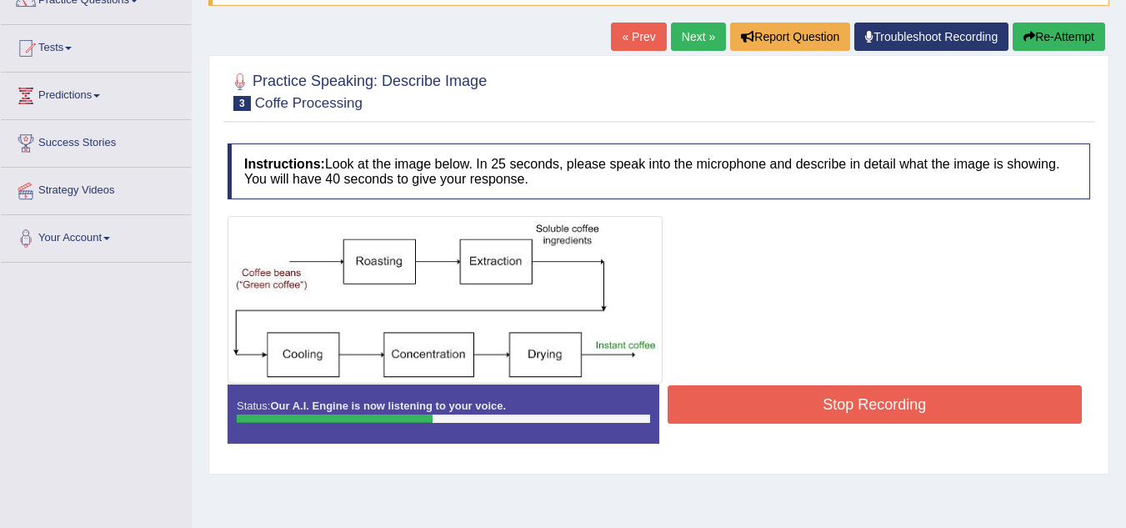
click at [893, 412] on button "Stop Recording" at bounding box center [875, 404] width 415 height 38
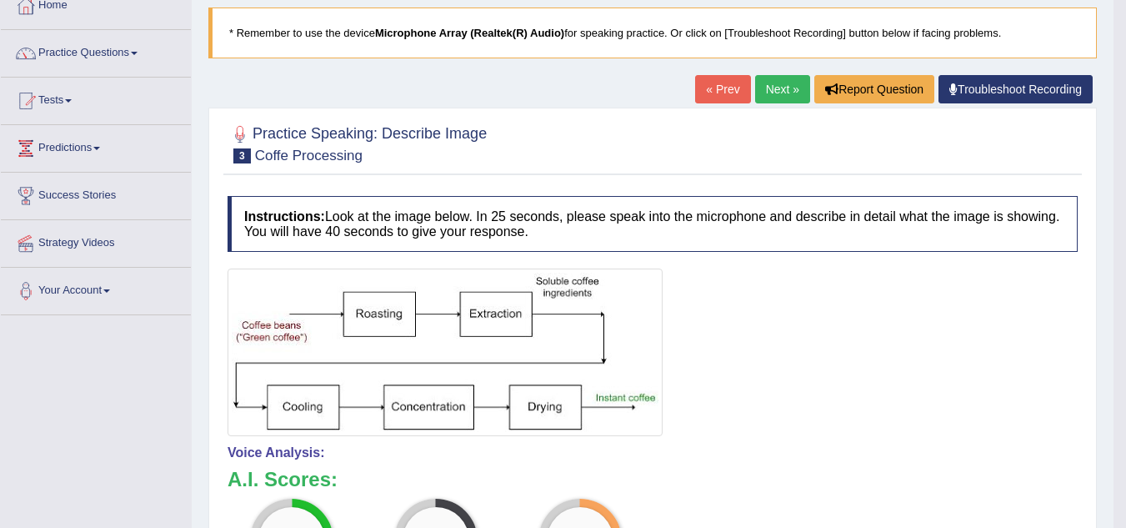
scroll to position [0, 0]
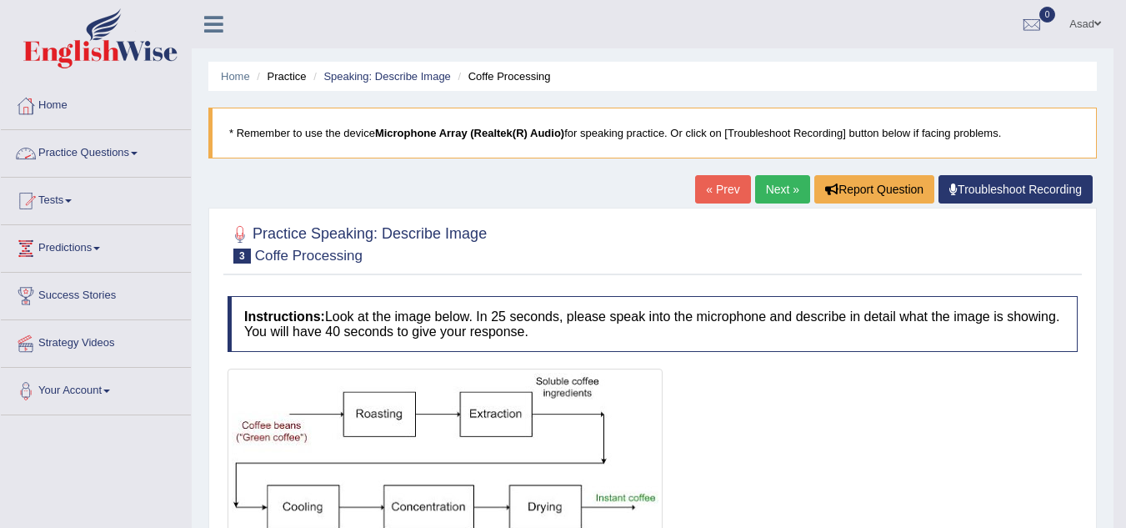
click at [140, 146] on link "Practice Questions" at bounding box center [96, 151] width 190 height 42
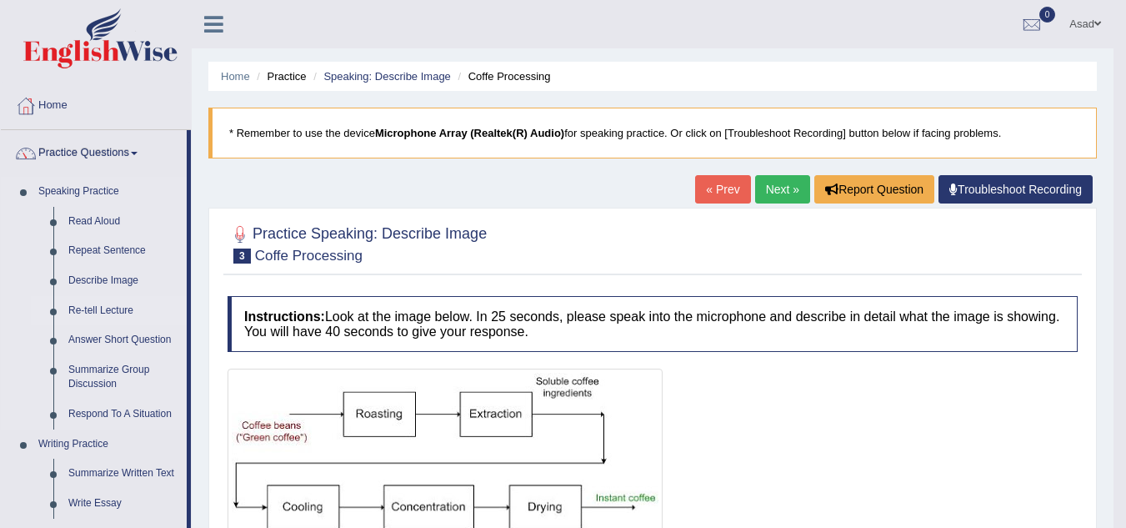
click at [122, 308] on link "Re-tell Lecture" at bounding box center [124, 311] width 126 height 30
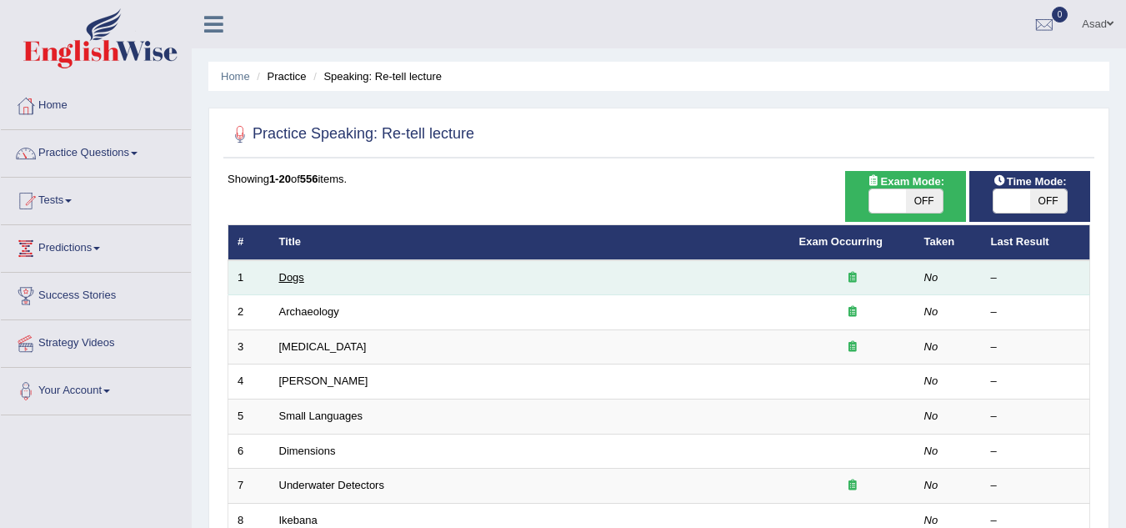
click at [293, 276] on link "Dogs" at bounding box center [291, 277] width 25 height 13
